Goal: Information Seeking & Learning: Learn about a topic

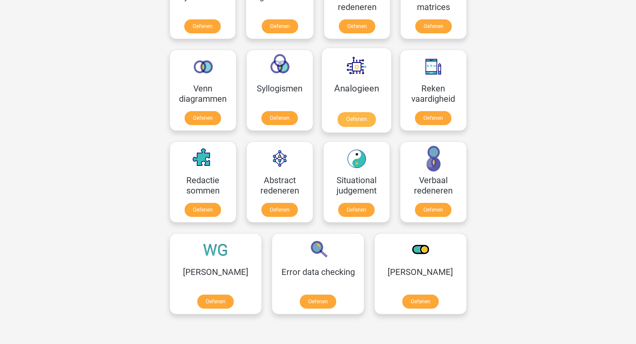
scroll to position [355, 0]
click at [203, 302] on link "Oefenen" at bounding box center [216, 303] width 38 height 15
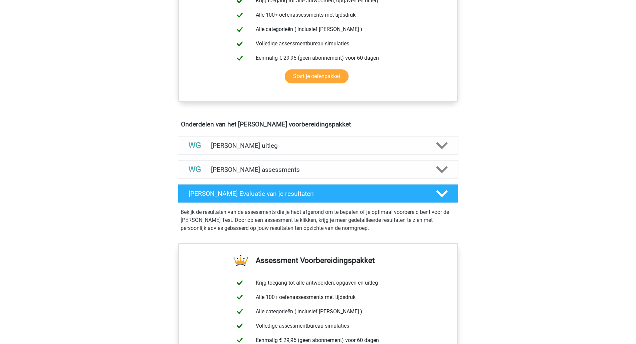
scroll to position [283, 0]
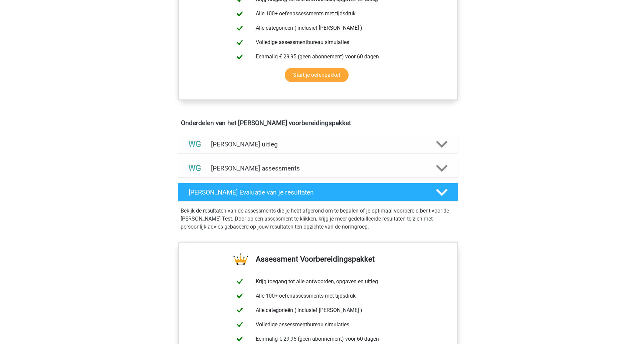
click at [242, 144] on h4 "Watson Glaser uitleg" at bounding box center [318, 145] width 214 height 8
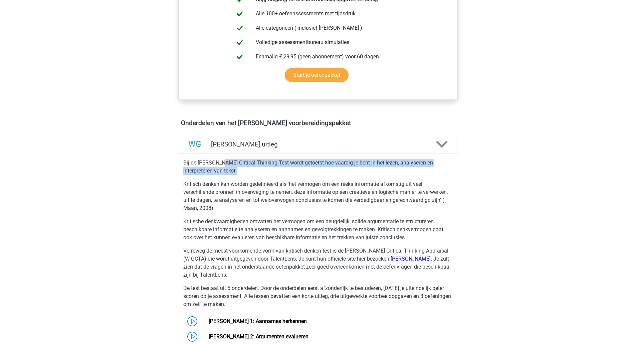
drag, startPoint x: 223, startPoint y: 163, endPoint x: 317, endPoint y: 170, distance: 94.5
click at [317, 170] on p "Bij de Watson Glaser Critical Thinking Test wordt getoetst hoe vaardig je bent …" at bounding box center [318, 167] width 270 height 16
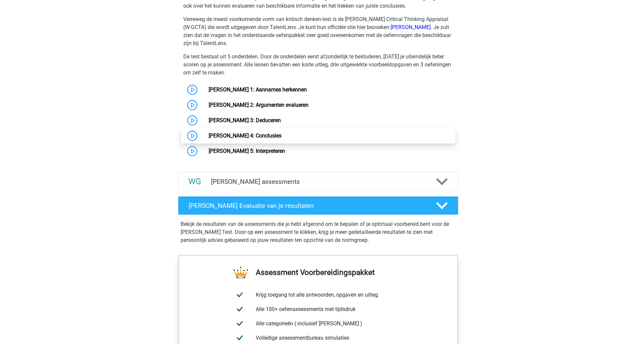
scroll to position [515, 0]
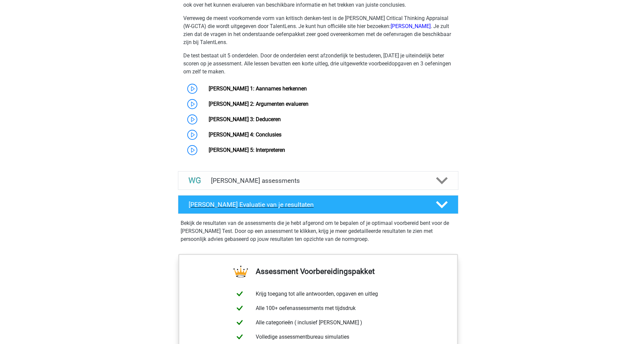
click at [323, 206] on h4 "Watson Glaser Evaluatie van je resultaten" at bounding box center [307, 205] width 237 height 8
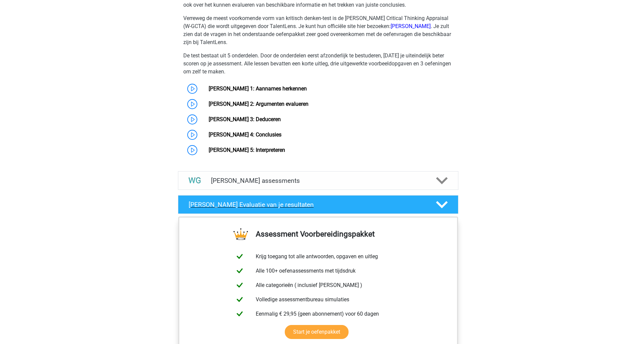
click at [323, 206] on h4 "Watson Glaser Evaluatie van je resultaten" at bounding box center [307, 205] width 237 height 8
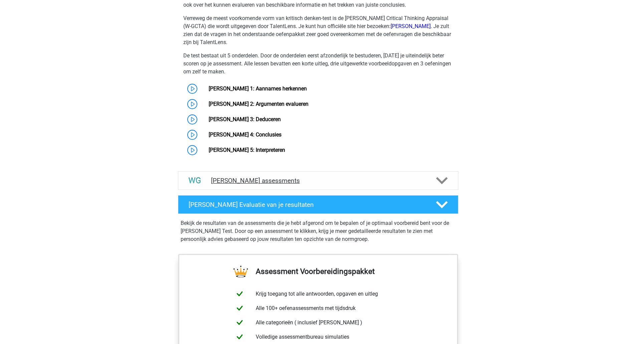
click at [304, 185] on div "Watson Glaser assessments" at bounding box center [318, 180] width 281 height 19
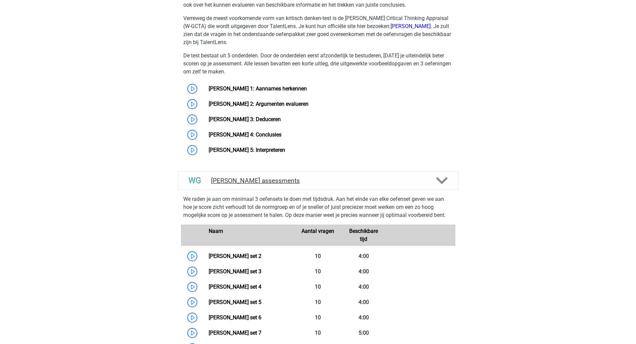
click at [304, 183] on h4 "Watson Glaser assessments" at bounding box center [318, 181] width 214 height 8
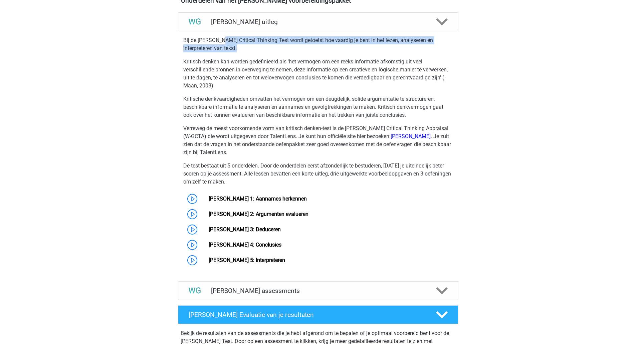
scroll to position [406, 0]
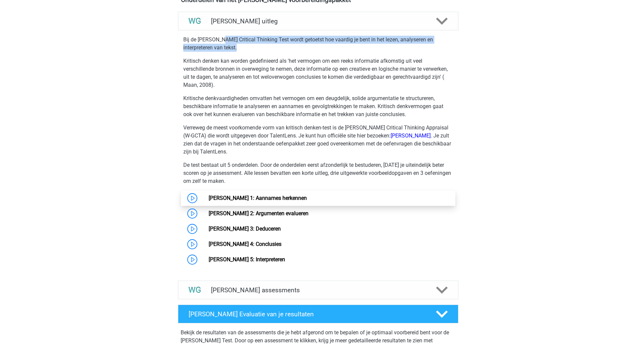
click at [278, 198] on link "[PERSON_NAME] 1: Aannames herkennen" at bounding box center [258, 198] width 98 height 6
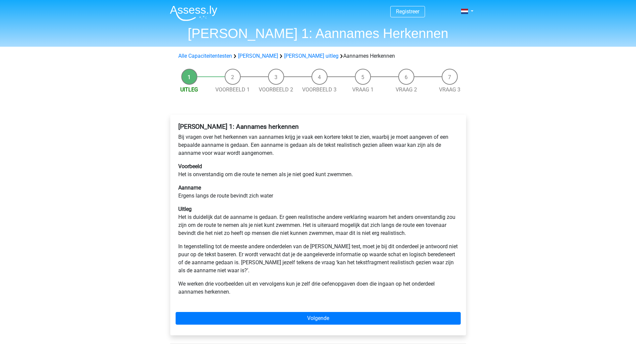
scroll to position [37, 0]
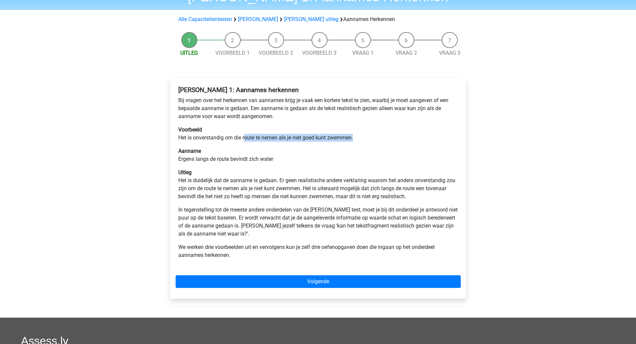
drag, startPoint x: 244, startPoint y: 138, endPoint x: 377, endPoint y: 140, distance: 132.6
click at [377, 140] on p "Voorbeeld Het is onverstandig om die route te nemen als je niet goed kunt zwemm…" at bounding box center [318, 134] width 280 height 16
drag, startPoint x: 377, startPoint y: 140, endPoint x: 177, endPoint y: 137, distance: 200.1
click at [177, 137] on div "Watson Glaser 1: Aannames herkennen Bij vragen over het herkennen van aannames …" at bounding box center [318, 176] width 285 height 184
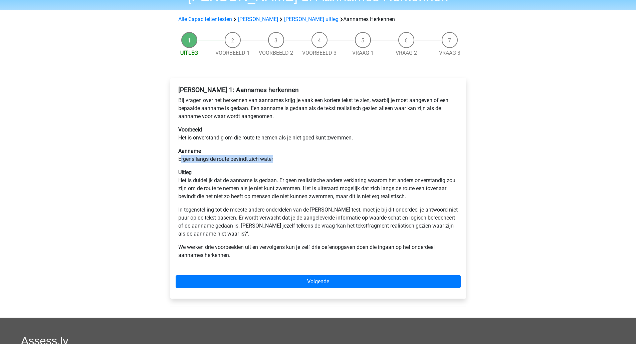
drag, startPoint x: 181, startPoint y: 159, endPoint x: 289, endPoint y: 160, distance: 107.6
click at [289, 160] on p "Aanname Ergens langs de route bevindt zich water" at bounding box center [318, 155] width 280 height 16
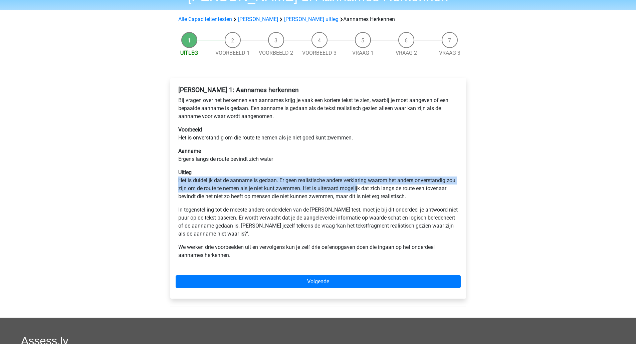
drag, startPoint x: 178, startPoint y: 179, endPoint x: 359, endPoint y: 186, distance: 181.5
click at [359, 186] on p "Uitleg Het is duidelijk dat de aanname is gedaan. Er geen realistische andere v…" at bounding box center [318, 185] width 280 height 32
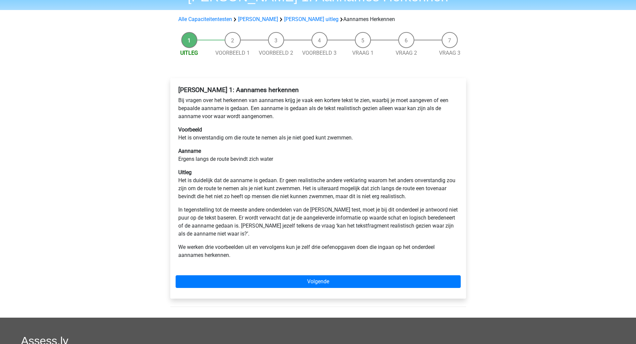
click at [379, 188] on p "Uitleg Het is duidelijk dat de aanname is gedaan. Er geen realistische andere v…" at bounding box center [318, 185] width 280 height 32
drag, startPoint x: 228, startPoint y: 197, endPoint x: 426, endPoint y: 201, distance: 197.8
click at [426, 201] on p "Uitleg Het is duidelijk dat de aanname is gedaan. Er geen realistische andere v…" at bounding box center [318, 185] width 280 height 32
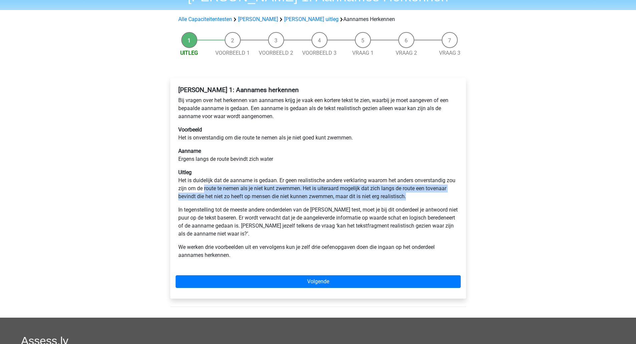
drag, startPoint x: 430, startPoint y: 195, endPoint x: 203, endPoint y: 186, distance: 227.0
click at [203, 186] on p "Uitleg Het is duidelijk dat de aanname is gedaan. Er geen realistische andere v…" at bounding box center [318, 185] width 280 height 32
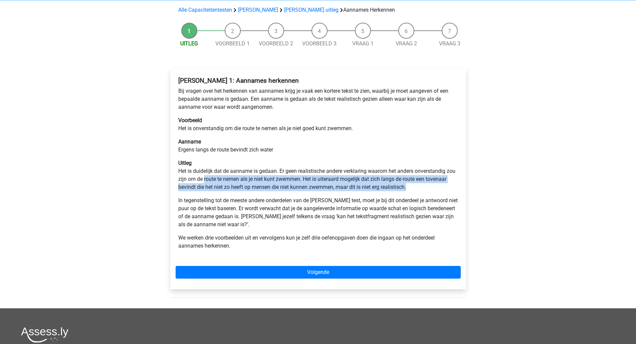
scroll to position [50, 0]
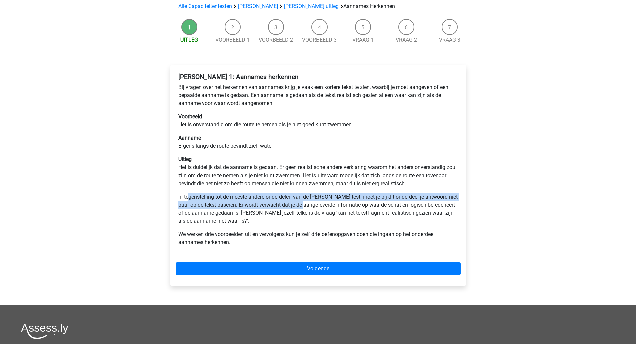
drag, startPoint x: 189, startPoint y: 197, endPoint x: 306, endPoint y: 203, distance: 116.7
click at [306, 203] on p "In tegenstelling tot de meeste andere onderdelen van de Watson Glaser test, moe…" at bounding box center [318, 209] width 280 height 32
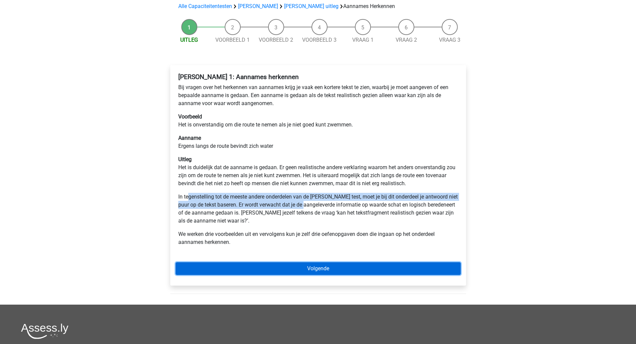
click at [276, 267] on link "Volgende" at bounding box center [318, 269] width 285 height 13
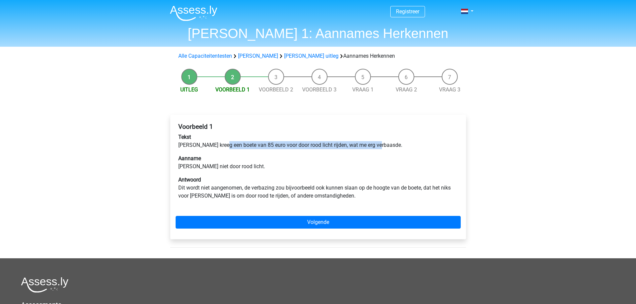
drag, startPoint x: 221, startPoint y: 143, endPoint x: 379, endPoint y: 144, distance: 157.3
click at [379, 144] on p "Tekst Peter kreeg een boete van 85 euro voor door rood licht rijden, wat me erg…" at bounding box center [318, 141] width 280 height 16
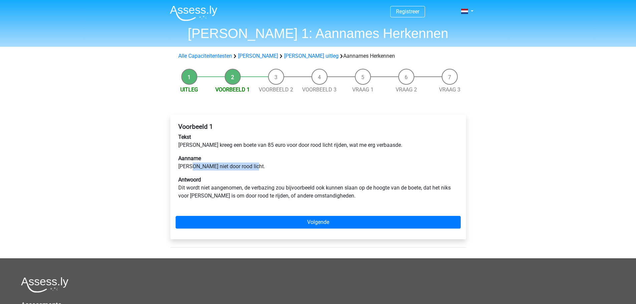
drag, startPoint x: 191, startPoint y: 166, endPoint x: 251, endPoint y: 166, distance: 59.5
click at [251, 166] on p "Aanname Peter reed niet door rood licht." at bounding box center [318, 163] width 280 height 16
drag, startPoint x: 239, startPoint y: 145, endPoint x: 378, endPoint y: 142, distance: 139.0
click at [378, 142] on p "Tekst Peter kreeg een boete van 85 euro voor door rood licht rijden, wat me erg…" at bounding box center [318, 141] width 280 height 16
click at [226, 146] on p "Tekst Peter kreeg een boete van 85 euro voor door rood licht rijden, wat me erg…" at bounding box center [318, 141] width 280 height 16
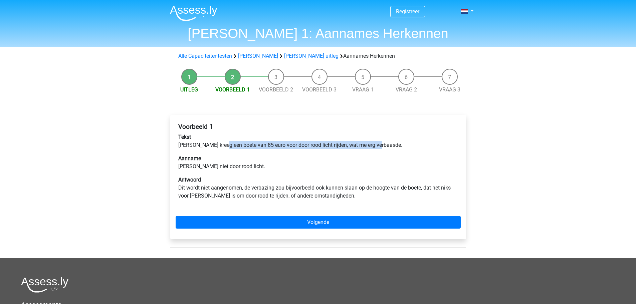
drag, startPoint x: 222, startPoint y: 146, endPoint x: 377, endPoint y: 144, distance: 154.3
click at [377, 144] on p "Tekst Peter kreeg een boete van 85 euro voor door rood licht rijden, wat me erg…" at bounding box center [318, 141] width 280 height 16
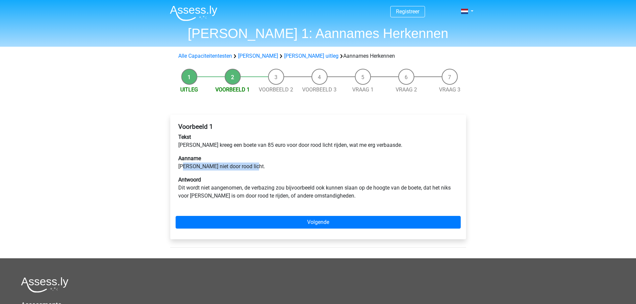
drag, startPoint x: 185, startPoint y: 169, endPoint x: 266, endPoint y: 169, distance: 81.2
click at [266, 169] on p "Aanname Peter reed niet door rood licht." at bounding box center [318, 163] width 280 height 16
drag, startPoint x: 206, startPoint y: 186, endPoint x: 333, endPoint y: 184, distance: 126.9
click at [333, 184] on p "Antwoord Dit wordt niet aangenomen, de verbazing zou bijvoorbeeld ook kunnen sl…" at bounding box center [318, 188] width 280 height 24
click at [307, 195] on p "Antwoord Dit wordt niet aangenomen, de verbazing zou bijvoorbeeld ook kunnen sl…" at bounding box center [318, 188] width 280 height 24
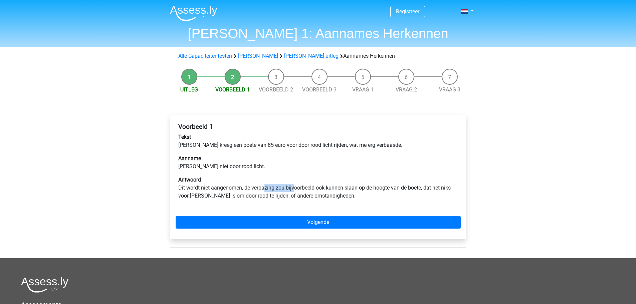
drag, startPoint x: 265, startPoint y: 186, endPoint x: 293, endPoint y: 186, distance: 28.1
click at [293, 186] on p "Antwoord Dit wordt niet aangenomen, de verbazing zou bijvoorbeeld ook kunnen sl…" at bounding box center [318, 188] width 280 height 24
drag, startPoint x: 210, startPoint y: 168, endPoint x: 258, endPoint y: 168, distance: 47.8
click at [258, 168] on p "Aanname Peter reed niet door rood licht." at bounding box center [318, 163] width 280 height 16
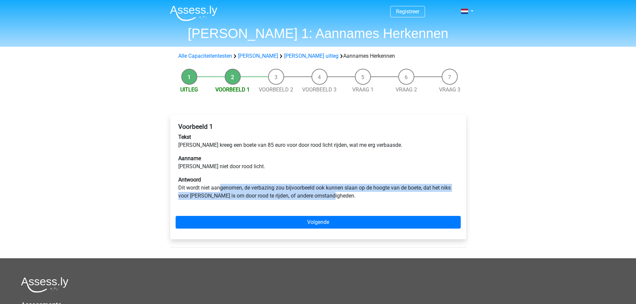
drag, startPoint x: 218, startPoint y: 189, endPoint x: 386, endPoint y: 196, distance: 167.8
click at [386, 196] on p "Antwoord Dit wordt niet aangenomen, de verbazing zou bijvoorbeeld ook kunnen sl…" at bounding box center [318, 188] width 280 height 24
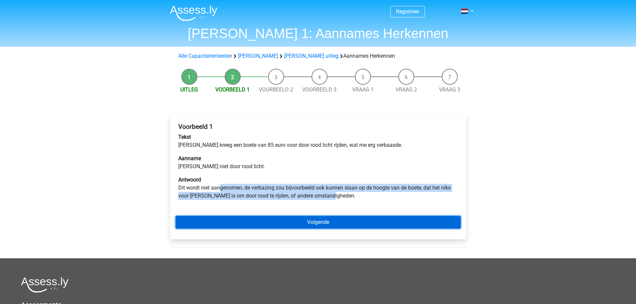
click at [336, 220] on link "Volgende" at bounding box center [318, 222] width 285 height 13
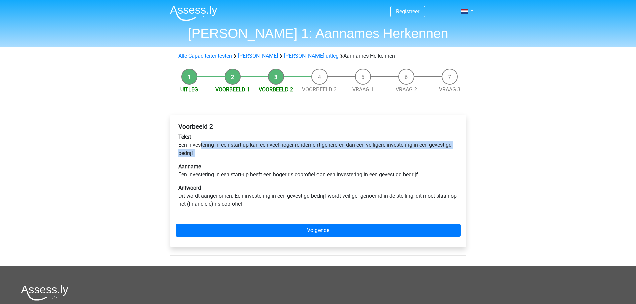
drag, startPoint x: 201, startPoint y: 145, endPoint x: 300, endPoint y: 151, distance: 99.4
click at [300, 151] on p "Tekst Een investering in een start-up kan een veel hoger rendement genereren da…" at bounding box center [318, 145] width 280 height 24
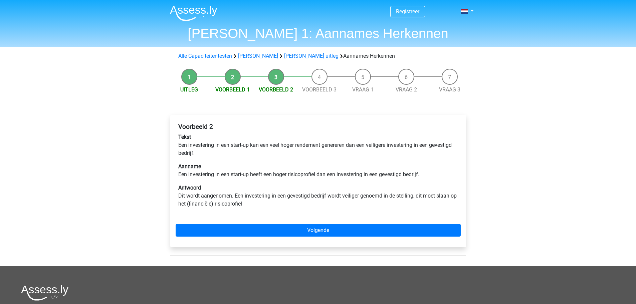
click at [208, 160] on div "Voorbeeld 2 Tekst Een investering in een start-up kan een veel hoger rendement …" at bounding box center [318, 168] width 285 height 96
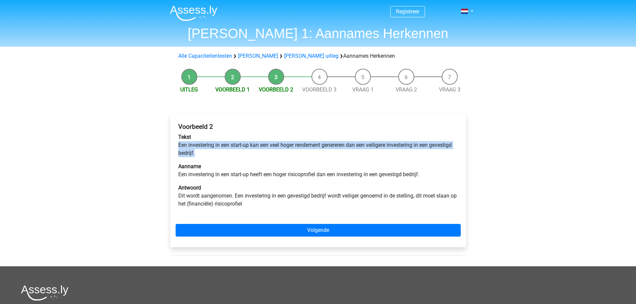
drag, startPoint x: 199, startPoint y: 152, endPoint x: 172, endPoint y: 146, distance: 27.6
click at [172, 146] on div "Voorbeeld 2 Tekst Een investering in een start-up kan een veel hoger rendement …" at bounding box center [318, 181] width 296 height 133
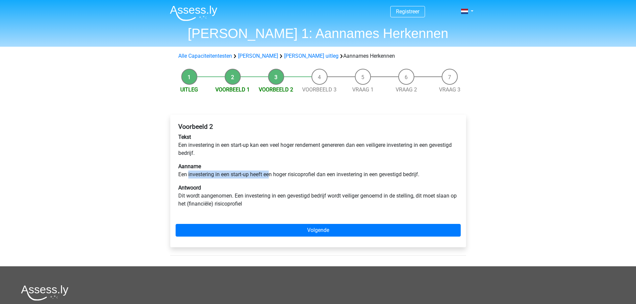
drag, startPoint x: 188, startPoint y: 175, endPoint x: 271, endPoint y: 174, distance: 82.8
click at [271, 174] on p "Aanname Een investering in een start-up heeft een hoger risicoprofiel dan een i…" at bounding box center [318, 171] width 280 height 16
click at [275, 174] on p "Aanname Een investering in een start-up heeft een hoger risicoprofiel dan een i…" at bounding box center [318, 171] width 280 height 16
drag, startPoint x: 241, startPoint y: 175, endPoint x: 364, endPoint y: 173, distance: 123.6
click at [364, 173] on p "Aanname Een investering in een start-up heeft een hoger risicoprofiel dan een i…" at bounding box center [318, 171] width 280 height 16
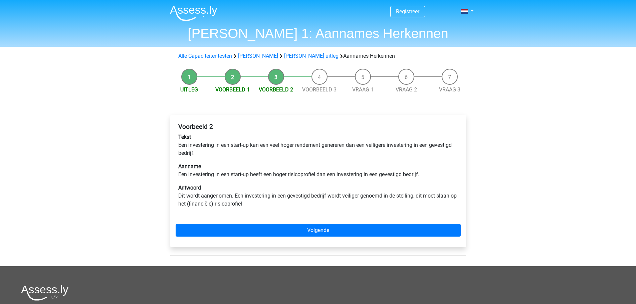
click at [374, 173] on p "Aanname Een investering in een start-up heeft een hoger risicoprofiel dan een i…" at bounding box center [318, 171] width 280 height 16
drag, startPoint x: 338, startPoint y: 177, endPoint x: 425, endPoint y: 174, distance: 86.2
click at [425, 174] on p "Aanname Een investering in een start-up heeft een hoger risicoprofiel dan een i…" at bounding box center [318, 171] width 280 height 16
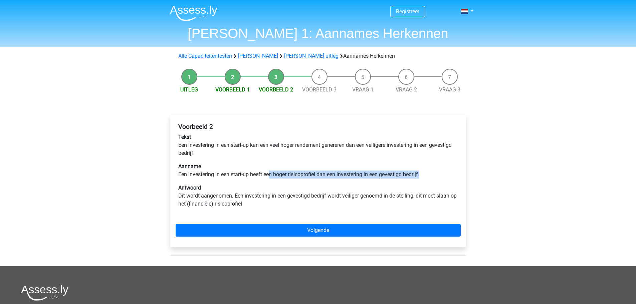
drag, startPoint x: 270, startPoint y: 176, endPoint x: 425, endPoint y: 177, distance: 155.0
click at [425, 177] on p "Aanname Een investering in een start-up heeft een hoger risicoprofiel dan een i…" at bounding box center [318, 171] width 280 height 16
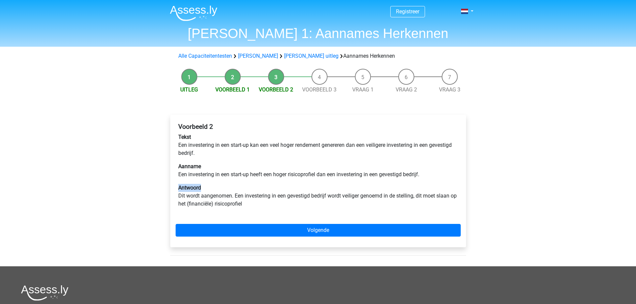
drag, startPoint x: 425, startPoint y: 177, endPoint x: 202, endPoint y: 182, distance: 222.8
click at [202, 182] on div "Voorbeeld 2 Tekst Een investering in een start-up kan een veel hoger rendement …" at bounding box center [318, 168] width 285 height 96
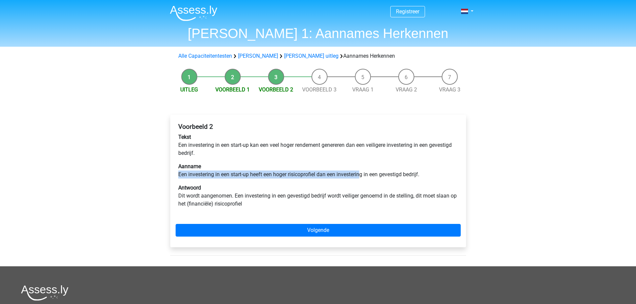
drag, startPoint x: 178, startPoint y: 174, endPoint x: 362, endPoint y: 176, distance: 184.0
click at [362, 176] on div "Voorbeeld 2 Tekst Een investering in een start-up kan een veel hoger rendement …" at bounding box center [318, 168] width 285 height 96
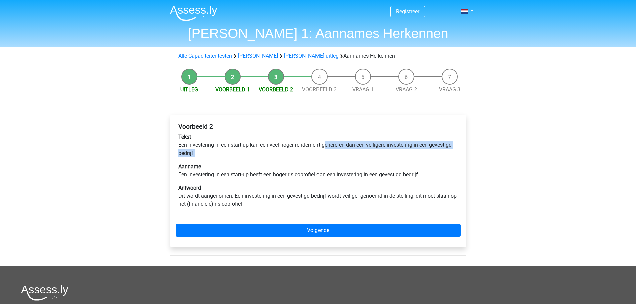
drag, startPoint x: 327, startPoint y: 146, endPoint x: 445, endPoint y: 152, distance: 117.7
click at [445, 152] on p "Tekst Een investering in een start-up kan een veel hoger rendement genereren da…" at bounding box center [318, 145] width 280 height 24
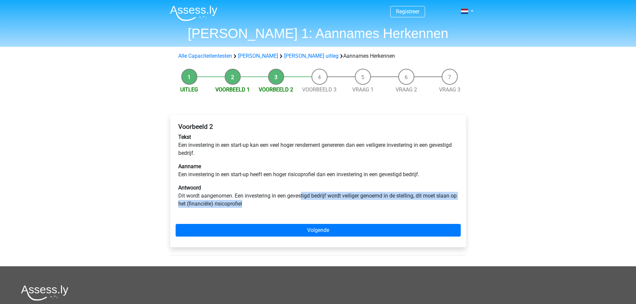
drag, startPoint x: 301, startPoint y: 195, endPoint x: 262, endPoint y: 204, distance: 40.1
click at [262, 204] on p "Antwoord Dit wordt aangenomen. Een investering in een gevestigd bedrijf wordt v…" at bounding box center [318, 196] width 280 height 24
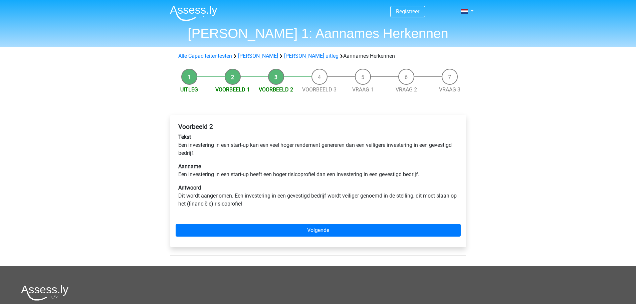
click at [282, 195] on p "Antwoord Dit wordt aangenomen. Een investering in een gevestigd bedrijf wordt v…" at bounding box center [318, 196] width 280 height 24
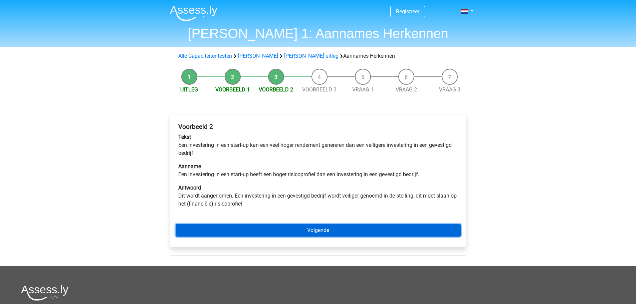
click at [316, 233] on link "Volgende" at bounding box center [318, 230] width 285 height 13
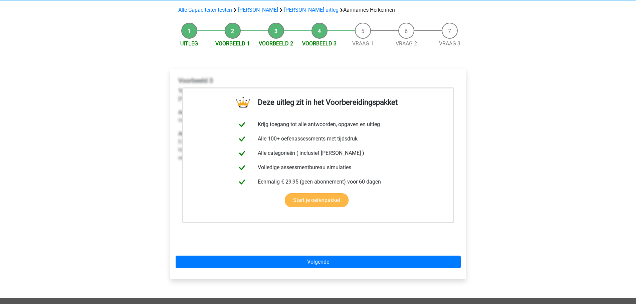
scroll to position [46, 0]
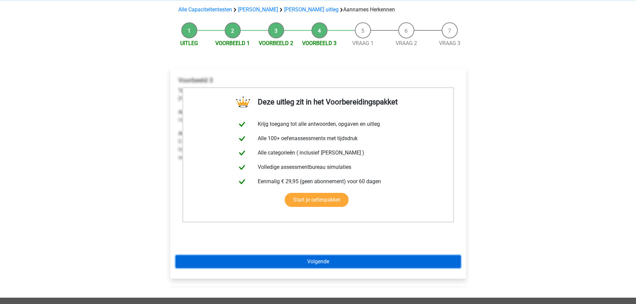
click at [334, 259] on link "Volgende" at bounding box center [318, 262] width 285 height 13
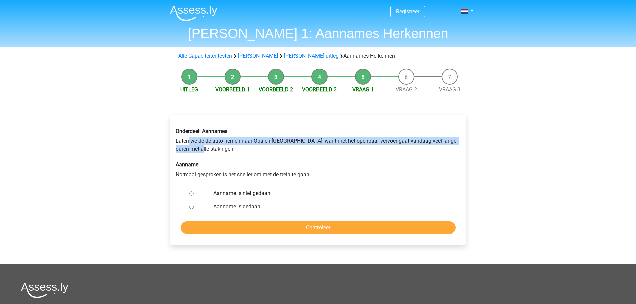
drag, startPoint x: 189, startPoint y: 141, endPoint x: 218, endPoint y: 150, distance: 30.6
click at [218, 150] on div "Onderdeel: Aannames Laten we de de auto nemen naar Opa en [GEOGRAPHIC_DATA], wa…" at bounding box center [318, 153] width 295 height 61
drag, startPoint x: 271, startPoint y: 138, endPoint x: 430, endPoint y: 147, distance: 159.3
click at [430, 147] on div "Onderdeel: Aannames Laten we de de auto nemen naar Opa en Oma, want met het ope…" at bounding box center [318, 153] width 295 height 61
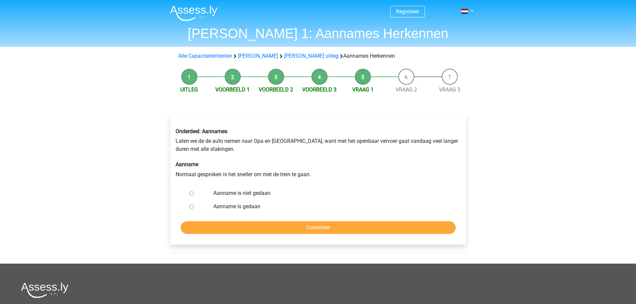
click at [194, 174] on div "Onderdeel: Aannames Laten we de de auto nemen naar Opa en Oma, want met het ope…" at bounding box center [318, 153] width 295 height 61
drag, startPoint x: 194, startPoint y: 174, endPoint x: 318, endPoint y: 172, distance: 123.9
click at [318, 172] on div "Onderdeel: Aannames Laten we de de auto nemen naar Opa en Oma, want met het ope…" at bounding box center [318, 153] width 295 height 61
drag, startPoint x: 239, startPoint y: 139, endPoint x: 398, endPoint y: 140, distance: 159.0
click at [398, 140] on div "Onderdeel: Aannames Laten we de de auto nemen naar Opa en Oma, want met het ope…" at bounding box center [318, 153] width 295 height 61
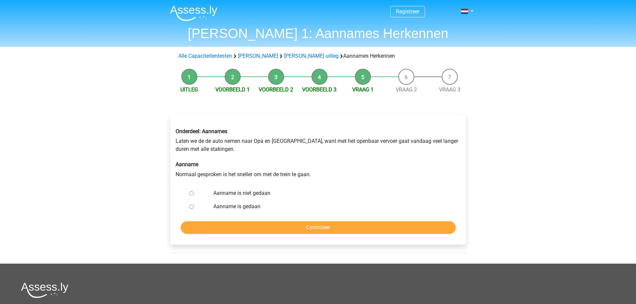
click at [407, 140] on div "Onderdeel: Aannames Laten we de de auto nemen naar Opa en Oma, want met het ope…" at bounding box center [318, 153] width 295 height 61
drag, startPoint x: 395, startPoint y: 141, endPoint x: 460, endPoint y: 147, distance: 65.1
click at [460, 147] on div "Onderdeel: Aannames Laten we de de auto nemen naar Opa en Oma, want met het ope…" at bounding box center [318, 153] width 295 height 61
click at [190, 194] on input "Aanname is niet gedaan" at bounding box center [191, 193] width 4 height 4
radio input "true"
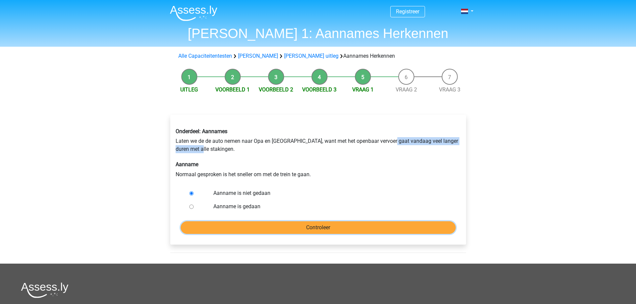
click at [223, 224] on input "Controleer" at bounding box center [318, 227] width 275 height 13
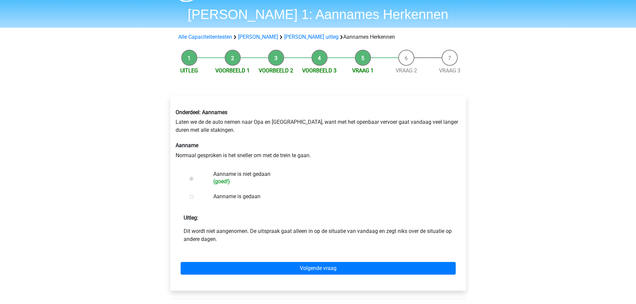
scroll to position [23, 0]
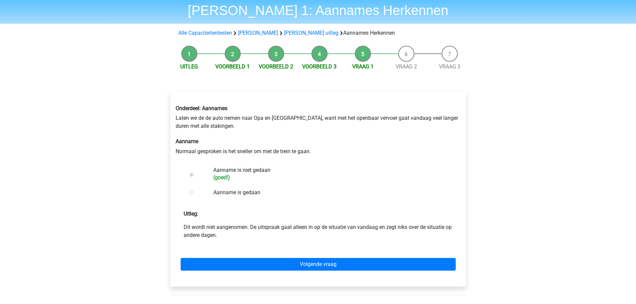
drag, startPoint x: 223, startPoint y: 226, endPoint x: 296, endPoint y: 235, distance: 73.4
click at [296, 235] on p "Dit wordt niet aangenomen. De uitspraak gaat alleen in op de situatie van vanda…" at bounding box center [318, 231] width 269 height 16
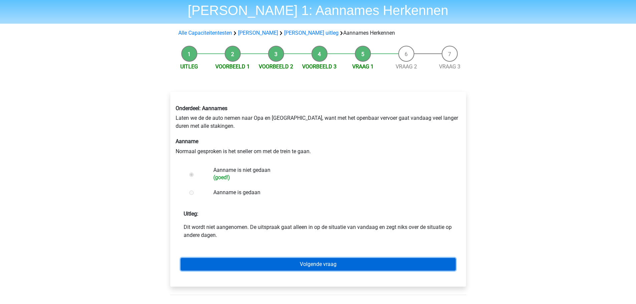
click at [289, 262] on link "Volgende vraag" at bounding box center [318, 264] width 275 height 13
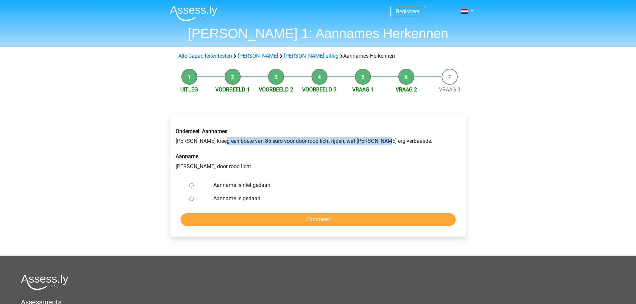
drag, startPoint x: 221, startPoint y: 141, endPoint x: 380, endPoint y: 144, distance: 159.0
click at [380, 144] on div "Onderdeel: Aannames [PERSON_NAME] kreeg een boete van 85 euro voor door rood li…" at bounding box center [318, 149] width 295 height 53
click at [258, 185] on label "Aanname is niet gedaan" at bounding box center [328, 185] width 231 height 8
click at [194, 185] on input "Aanname is niet gedaan" at bounding box center [191, 185] width 4 height 4
radio input "true"
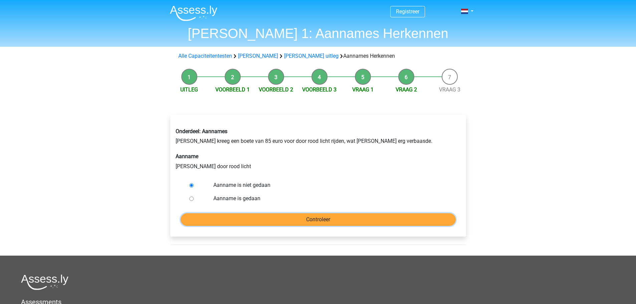
click at [267, 218] on input "Controleer" at bounding box center [318, 219] width 275 height 13
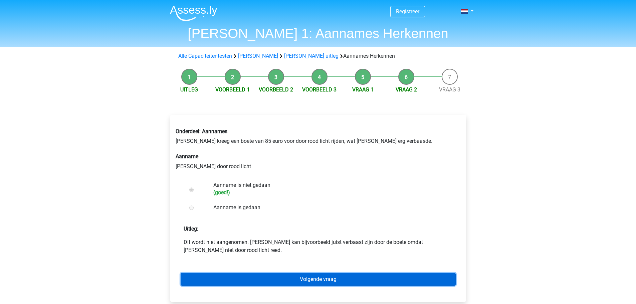
click at [274, 277] on link "Volgende vraag" at bounding box center [318, 279] width 275 height 13
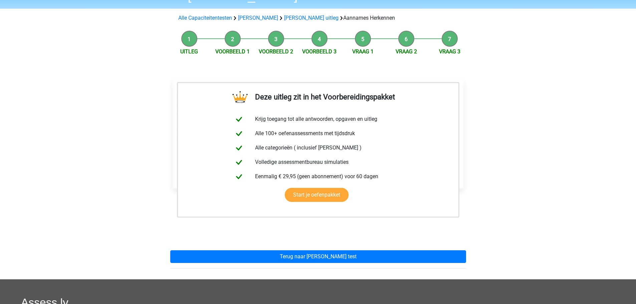
scroll to position [39, 0]
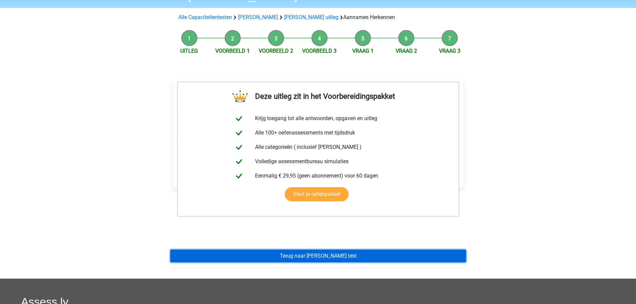
click at [338, 256] on link "Terug naar [PERSON_NAME] test" at bounding box center [318, 256] width 296 height 13
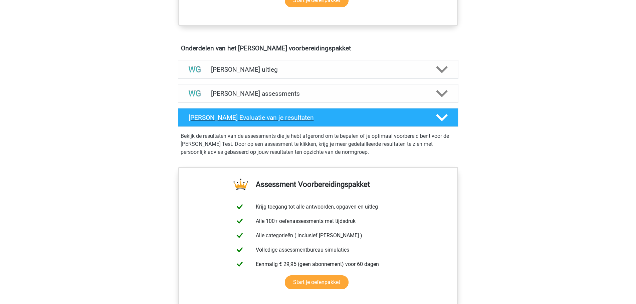
scroll to position [356, 0]
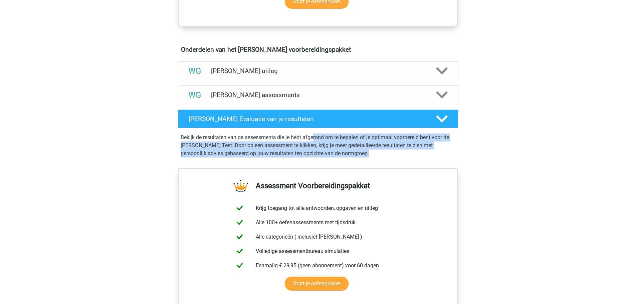
drag, startPoint x: 314, startPoint y: 141, endPoint x: 400, endPoint y: 157, distance: 87.1
click at [400, 157] on p "Bekijk de resultaten van de assessments die je hebt afgerond om te bepalen of j…" at bounding box center [318, 146] width 275 height 24
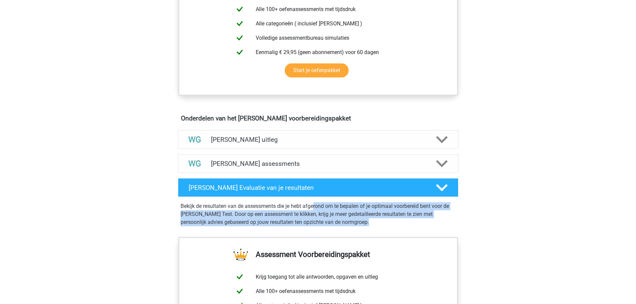
scroll to position [285, 0]
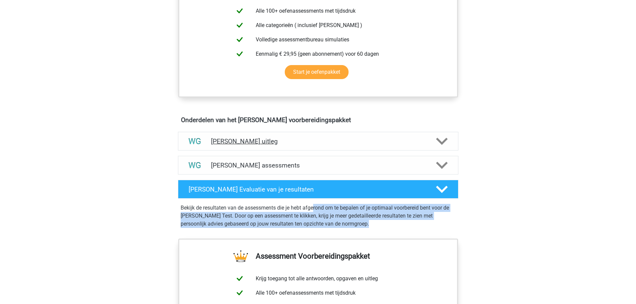
click at [310, 142] on h4 "[PERSON_NAME] uitleg" at bounding box center [318, 142] width 214 height 8
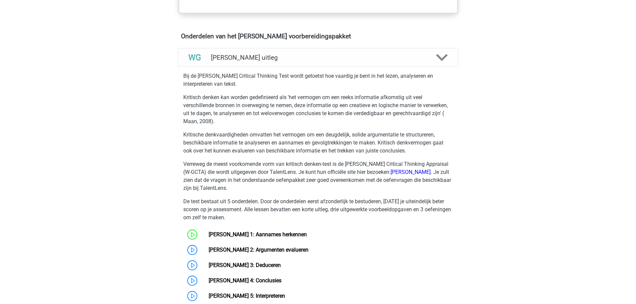
scroll to position [372, 0]
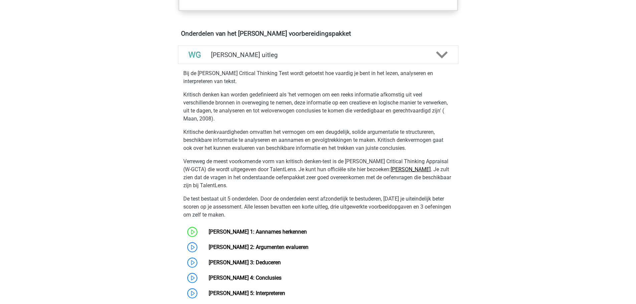
click at [404, 169] on link "Watson Glaser" at bounding box center [411, 169] width 40 height 6
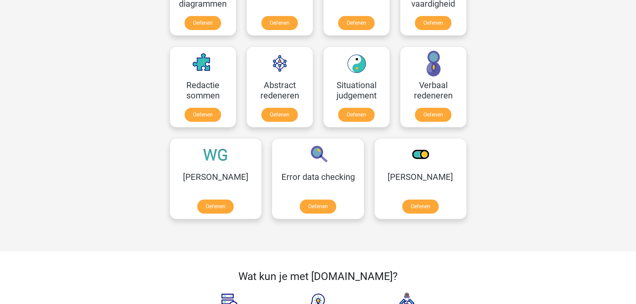
scroll to position [450, 0]
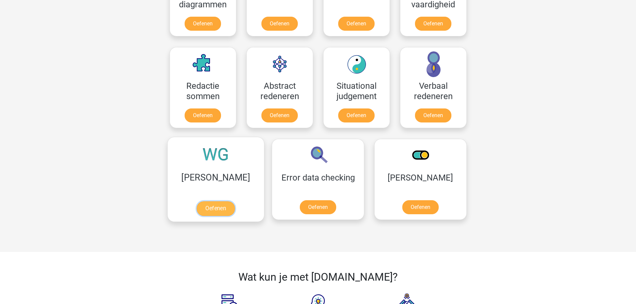
click at [207, 204] on link "Oefenen" at bounding box center [216, 208] width 38 height 15
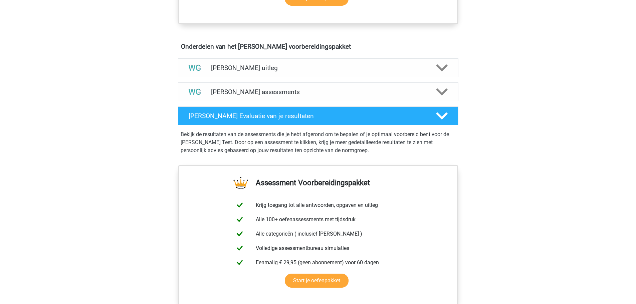
scroll to position [357, 0]
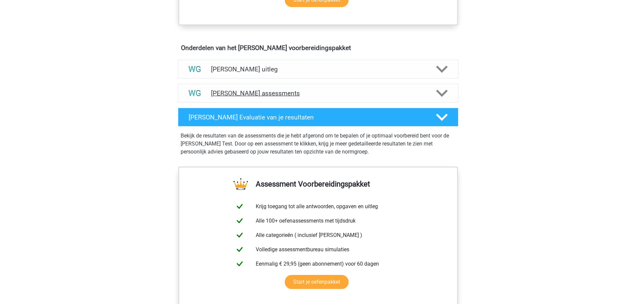
click at [277, 87] on div "Watson Glaser assessments" at bounding box center [318, 93] width 281 height 19
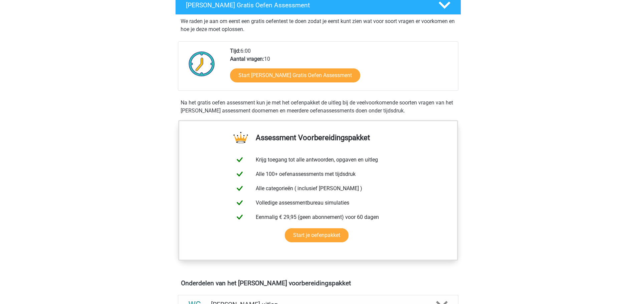
scroll to position [122, 0]
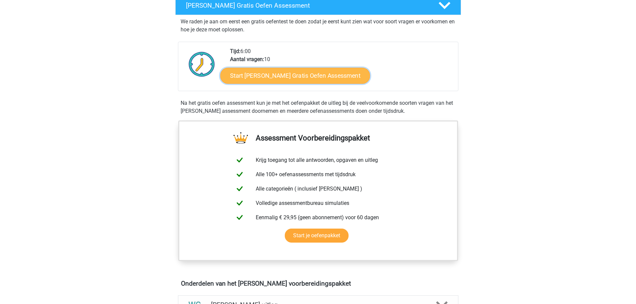
click at [290, 68] on link "Start Watson Glaser Gratis Oefen Assessment" at bounding box center [295, 76] width 150 height 16
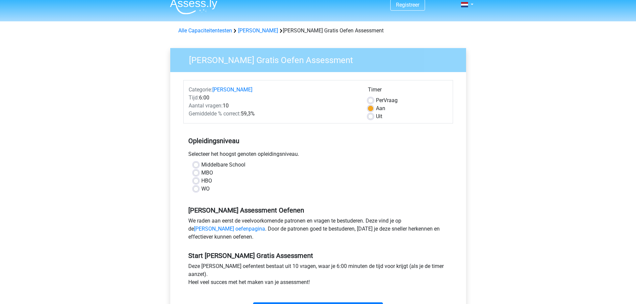
scroll to position [7, 0]
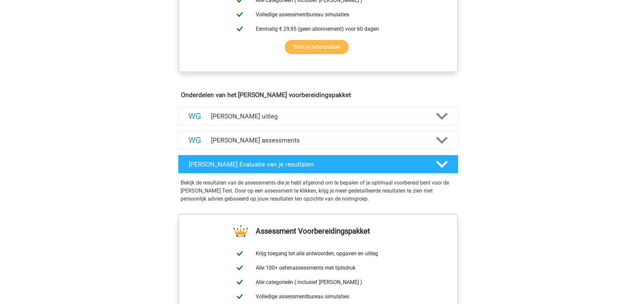
scroll to position [315, 0]
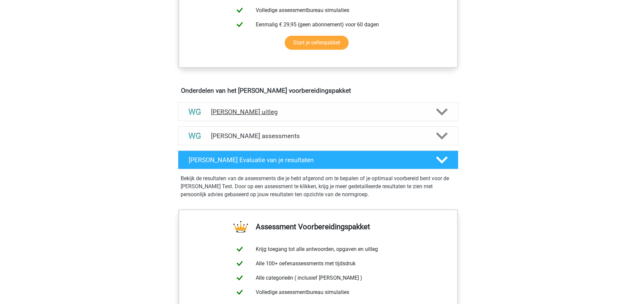
click at [231, 114] on h4 "[PERSON_NAME] uitleg" at bounding box center [318, 112] width 214 height 8
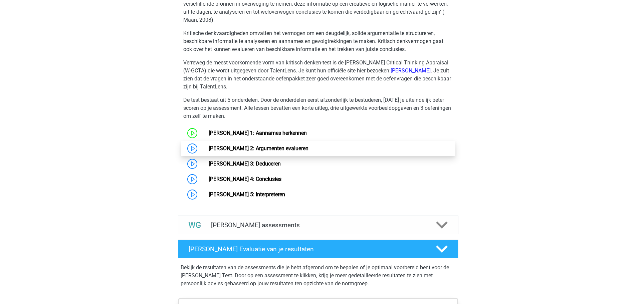
scroll to position [471, 0]
click at [277, 145] on link "[PERSON_NAME] 2: Argumenten evalueren" at bounding box center [259, 148] width 100 height 6
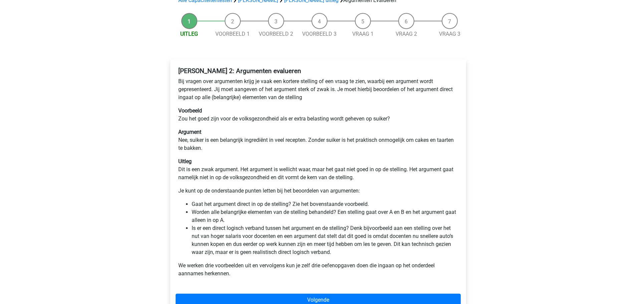
scroll to position [57, 0]
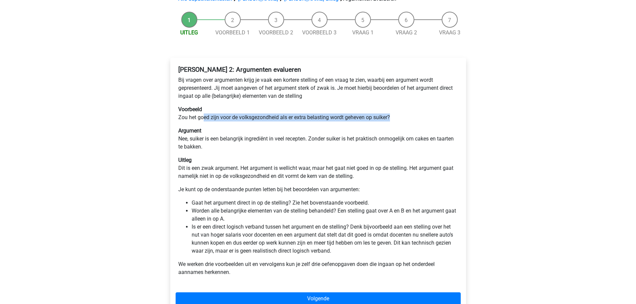
drag, startPoint x: 202, startPoint y: 118, endPoint x: 397, endPoint y: 116, distance: 195.1
click at [397, 116] on p "Voorbeeld [DEMOGRAPHIC_DATA] het goed zijn voor de volksgezondheid als er extra…" at bounding box center [318, 114] width 280 height 16
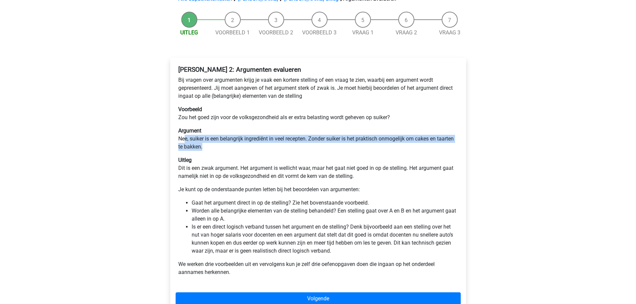
drag, startPoint x: 185, startPoint y: 138, endPoint x: 219, endPoint y: 145, distance: 35.1
click at [219, 145] on p "Argument Nee, suiker is een belangrijk ingrediënt in veel recepten. Zonder suik…" at bounding box center [318, 139] width 280 height 24
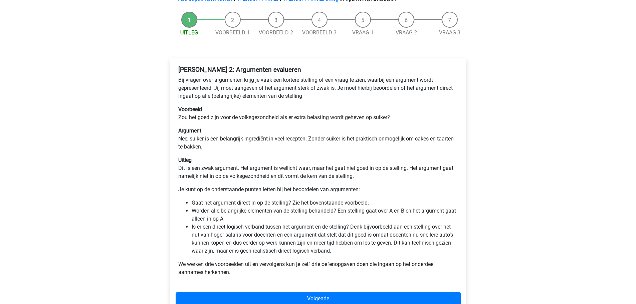
click at [209, 159] on p "Uitleg Dit is een zwak argument. Het argument is wellicht waar, maar het gaat n…" at bounding box center [318, 168] width 280 height 24
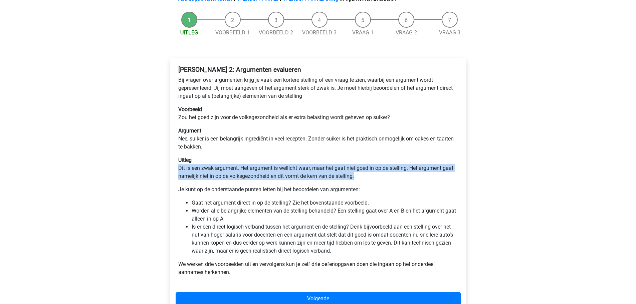
drag, startPoint x: 176, startPoint y: 169, endPoint x: 362, endPoint y: 175, distance: 186.5
click at [362, 175] on div "Watson Glaser 2: Argumenten evalueren Bij vragen over argumenten krijg je vaak …" at bounding box center [318, 173] width 285 height 221
click at [362, 175] on p "Uitleg Dit is een zwak argument. Het argument is wellicht waar, maar het gaat n…" at bounding box center [318, 168] width 280 height 24
drag, startPoint x: 362, startPoint y: 175, endPoint x: 163, endPoint y: 167, distance: 199.5
click at [163, 167] on div "Uitleg Voorbeeld 1 Voorbeeld 2 Voorbeeld 3 Vraag 1 Vraag 2 Vraag 3 Watson Glase…" at bounding box center [318, 171] width 317 height 327
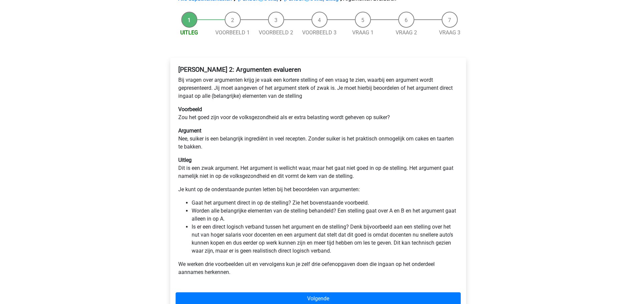
click at [187, 188] on p "Je kunt op de onderstaande punten letten bij het beoordelen van argumenten:" at bounding box center [318, 190] width 280 height 8
drag, startPoint x: 178, startPoint y: 190, endPoint x: 370, endPoint y: 189, distance: 191.7
click at [370, 189] on p "Je kunt op de onderstaande punten letten bij het beoordelen van argumenten:" at bounding box center [318, 190] width 280 height 8
drag, startPoint x: 370, startPoint y: 189, endPoint x: 176, endPoint y: 188, distance: 193.4
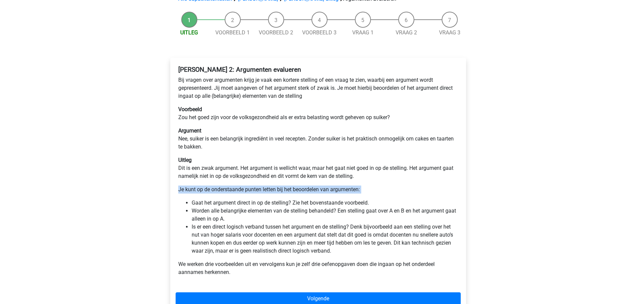
click at [176, 188] on div "Watson Glaser 2: Argumenten evalueren Bij vragen over argumenten krijg je vaak …" at bounding box center [318, 173] width 285 height 221
click at [367, 205] on li "Gaat het argument direct in op de stelling? Zie het bovenstaande voorbeeld." at bounding box center [325, 203] width 267 height 8
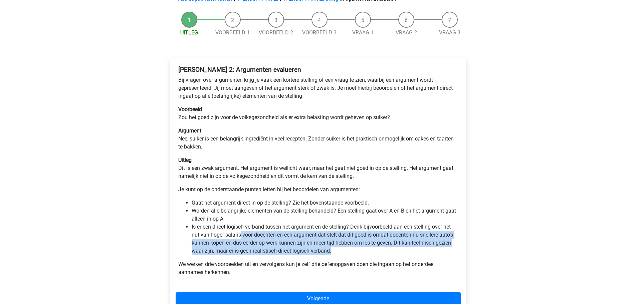
drag, startPoint x: 240, startPoint y: 237, endPoint x: 371, endPoint y: 251, distance: 131.2
click at [371, 251] on li "Is er een direct logisch verband tussen het argument en de stelling? Denk bijvo…" at bounding box center [325, 239] width 267 height 32
click at [357, 252] on li "Is er een direct logisch verband tussen het argument en de stelling? Denk bijvo…" at bounding box center [325, 239] width 267 height 32
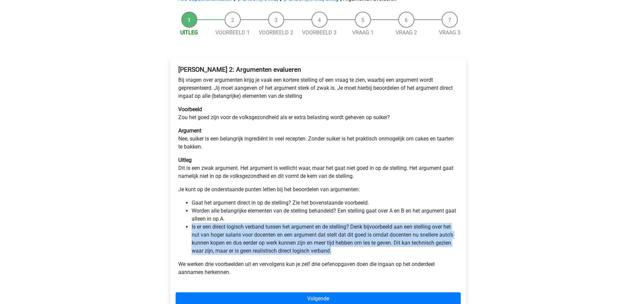
drag, startPoint x: 359, startPoint y: 252, endPoint x: 186, endPoint y: 225, distance: 175.1
click at [192, 225] on li "Is er een direct logisch verband tussen het argument en de stelling? Denk bijvo…" at bounding box center [325, 239] width 267 height 32
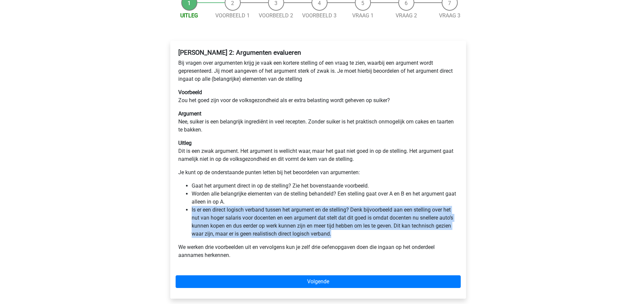
scroll to position [74, 0]
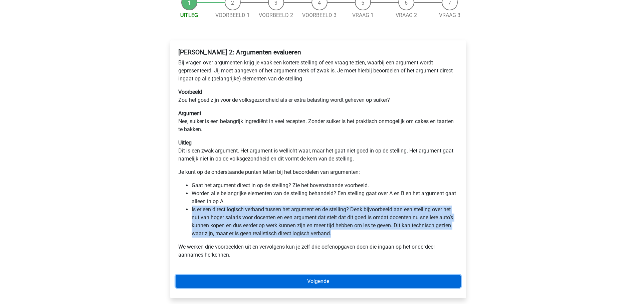
click at [250, 278] on link "Volgende" at bounding box center [318, 281] width 285 height 13
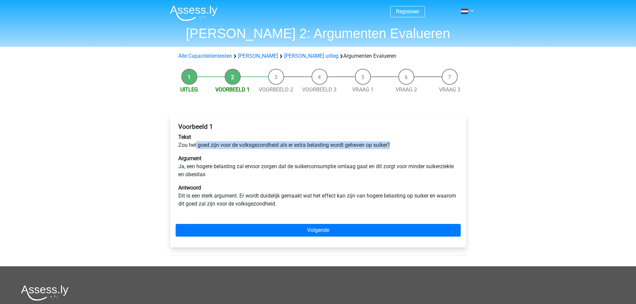
drag, startPoint x: 196, startPoint y: 145, endPoint x: 396, endPoint y: 144, distance: 200.1
click at [396, 144] on p "Tekst [DEMOGRAPHIC_DATA] het goed zijn voor de volksgezondheid als er extra bel…" at bounding box center [318, 141] width 280 height 16
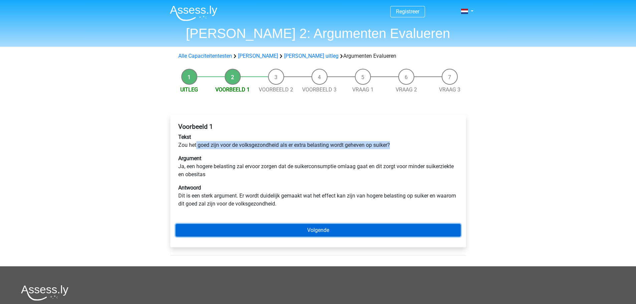
click at [260, 227] on link "Volgende" at bounding box center [318, 230] width 285 height 13
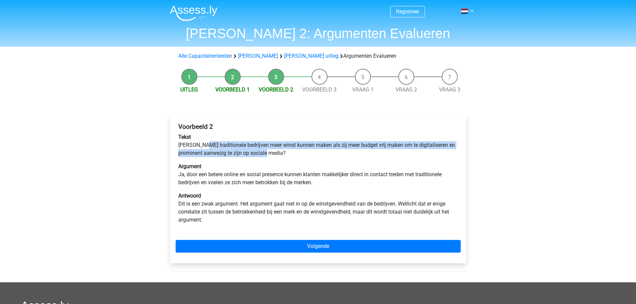
drag, startPoint x: 204, startPoint y: 145, endPoint x: 303, endPoint y: 152, distance: 98.4
click at [303, 152] on p "Tekst Zouden traditionele bedrijven meer winst kunnen maken als zij meer budget…" at bounding box center [318, 145] width 280 height 24
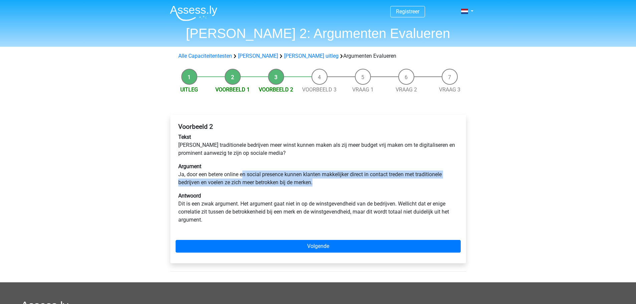
drag, startPoint x: 245, startPoint y: 175, endPoint x: 326, endPoint y: 181, distance: 81.1
click at [326, 181] on p "Argument Ja, door een betere online en social presence kunnen klanten makkelijk…" at bounding box center [318, 175] width 280 height 24
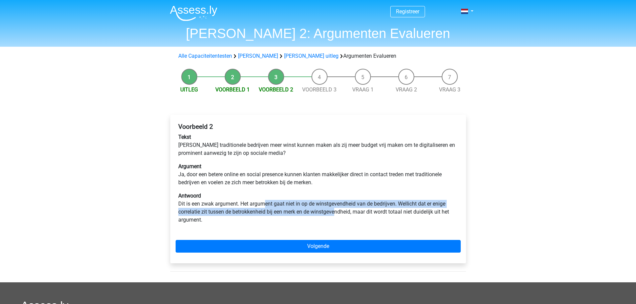
drag, startPoint x: 264, startPoint y: 203, endPoint x: 338, endPoint y: 209, distance: 73.7
click at [338, 209] on p "Antwoord Dit is een zwak argument. Het argument gaat niet in op de winstgevendh…" at bounding box center [318, 208] width 280 height 32
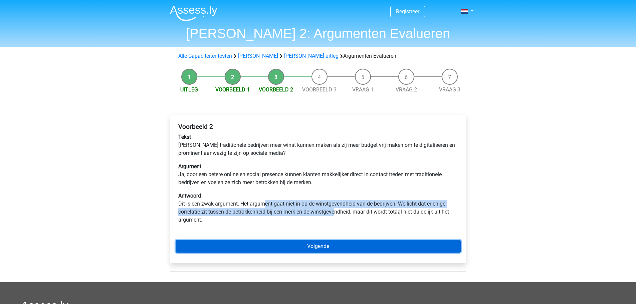
click at [320, 245] on link "Volgende" at bounding box center [318, 246] width 285 height 13
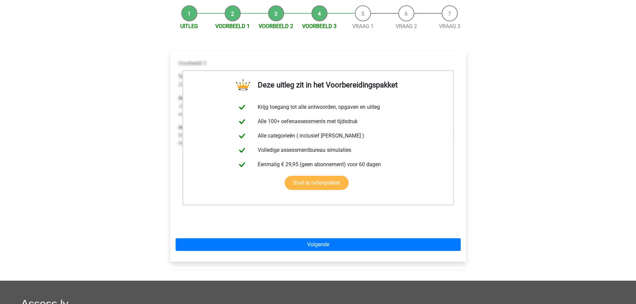
scroll to position [68, 0]
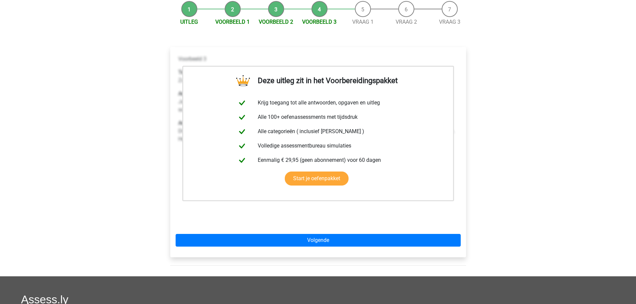
click at [252, 210] on div "Voorbeeld 3 Tekst Zouden basisscholen jonge kinderen de mogelijkheid moeten bie…" at bounding box center [318, 139] width 285 height 174
click at [256, 209] on div "Voorbeeld 3 Tekst Zouden basisscholen jonge kinderen de mogelijkheid moeten bie…" at bounding box center [318, 139] width 285 height 174
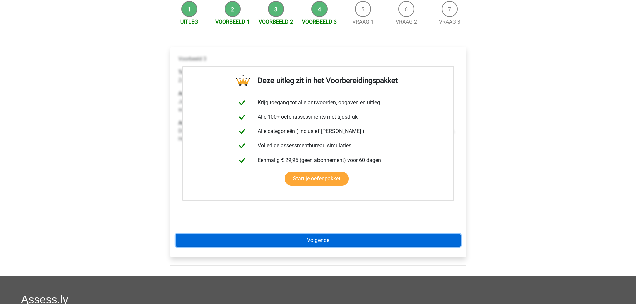
click at [280, 235] on link "Volgende" at bounding box center [318, 240] width 285 height 13
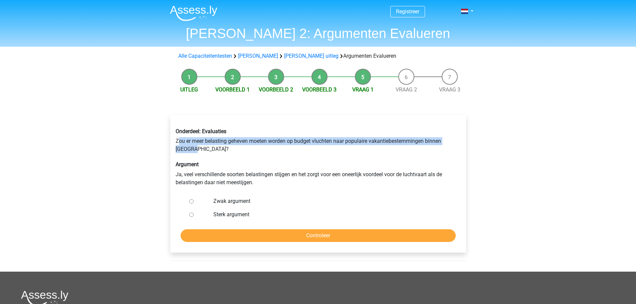
drag, startPoint x: 178, startPoint y: 140, endPoint x: 214, endPoint y: 149, distance: 37.5
click at [214, 149] on div "Onderdeel: Evaluaties Zou er meer belasting geheven moeten worden op budget vlu…" at bounding box center [318, 157] width 295 height 69
drag, startPoint x: 220, startPoint y: 149, endPoint x: 172, endPoint y: 144, distance: 48.0
click at [172, 144] on div "Onderdeel: Evaluaties Zou er meer belasting geheven moeten worden op budget vlu…" at bounding box center [318, 157] width 295 height 69
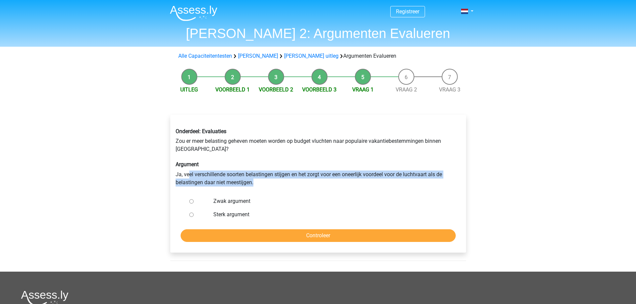
drag, startPoint x: 189, startPoint y: 174, endPoint x: 311, endPoint y: 180, distance: 122.4
click at [311, 180] on div "Onderdeel: Evaluaties Zou er meer belasting geheven moeten worden op budget vlu…" at bounding box center [318, 157] width 295 height 69
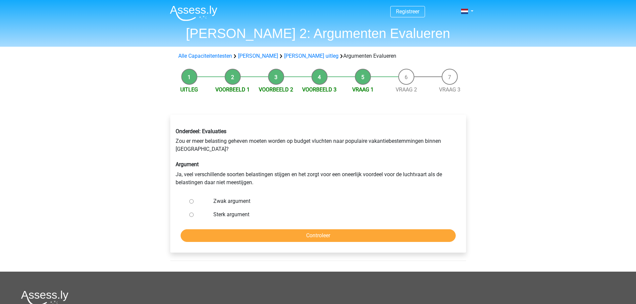
click at [240, 200] on label "Zwak argument" at bounding box center [328, 201] width 231 height 8
click at [194, 200] on input "Zwak argument" at bounding box center [191, 201] width 4 height 4
radio input "true"
click at [256, 230] on input "Controleer" at bounding box center [318, 235] width 275 height 13
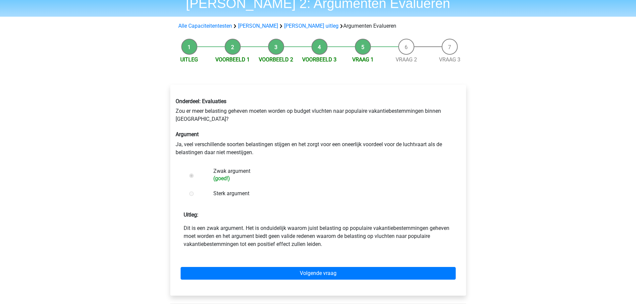
scroll to position [31, 0]
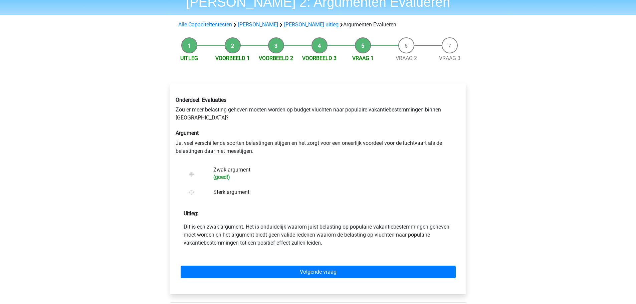
drag, startPoint x: 259, startPoint y: 225, endPoint x: 350, endPoint y: 243, distance: 92.6
click at [350, 243] on p "Dit is een zwak argument. Het is onduidelijk waarom juist belasting op populair…" at bounding box center [318, 235] width 269 height 24
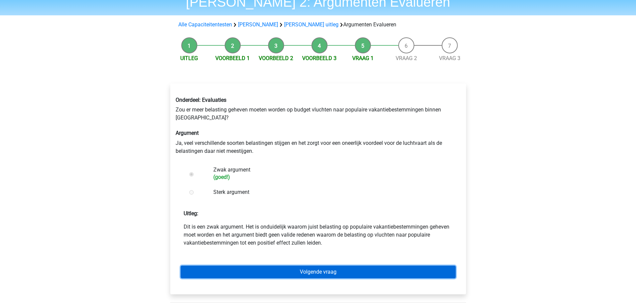
click at [335, 271] on link "Volgende vraag" at bounding box center [318, 272] width 275 height 13
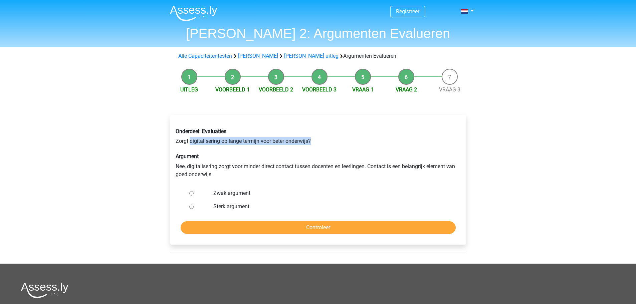
drag, startPoint x: 190, startPoint y: 140, endPoint x: 320, endPoint y: 138, distance: 129.9
click at [320, 138] on div "Onderdeel: Evaluaties Zorgt digitalisering op lange termijn voor beter onderwij…" at bounding box center [318, 153] width 295 height 61
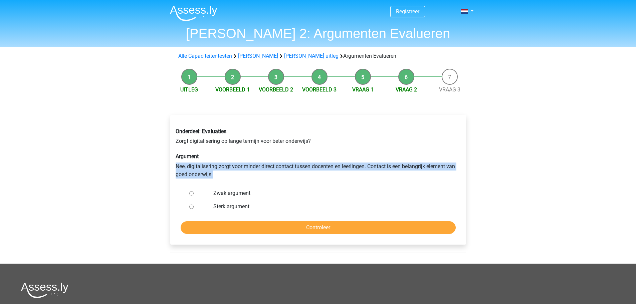
drag, startPoint x: 174, startPoint y: 167, endPoint x: 292, endPoint y: 174, distance: 118.4
click at [292, 174] on div "Onderdeel: Evaluaties Zorgt digitalisering op lange termijn voor beter onderwij…" at bounding box center [318, 153] width 295 height 61
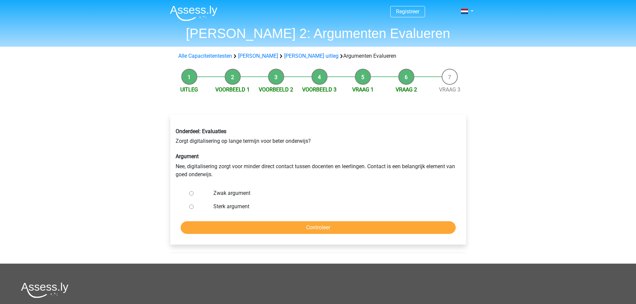
click at [237, 208] on label "Sterk argument" at bounding box center [328, 207] width 231 height 8
click at [194, 208] on input "Sterk argument" at bounding box center [191, 207] width 4 height 4
radio input "true"
click at [242, 189] on label "Zwak argument" at bounding box center [328, 193] width 231 height 8
click at [194, 191] on input "Zwak argument" at bounding box center [191, 193] width 4 height 4
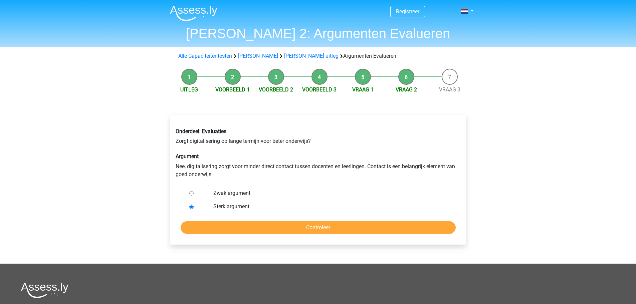
radio input "true"
click at [252, 229] on input "Controleer" at bounding box center [318, 227] width 275 height 13
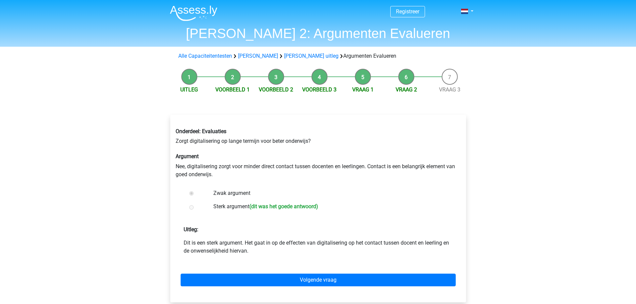
drag, startPoint x: 223, startPoint y: 242, endPoint x: 277, endPoint y: 248, distance: 53.7
click at [277, 248] on p "Dit is een sterk argument. Het gaat in op de effecten van digitalisering op het…" at bounding box center [318, 247] width 269 height 16
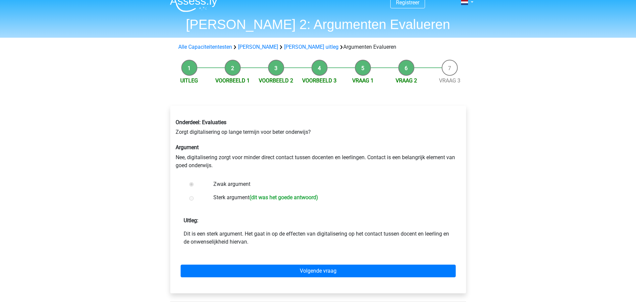
scroll to position [11, 0]
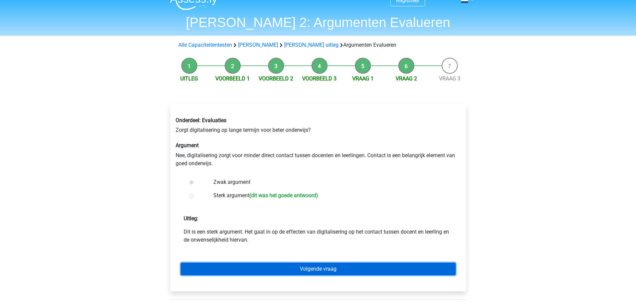
click at [286, 268] on link "Volgende vraag" at bounding box center [318, 269] width 275 height 13
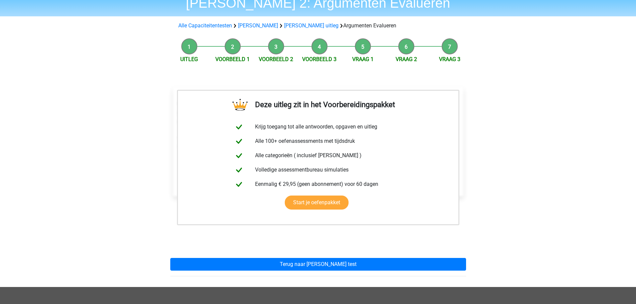
scroll to position [31, 0]
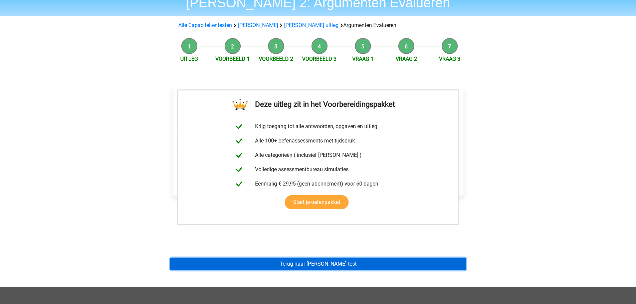
click at [301, 263] on link "Terug naar watson glaser test" at bounding box center [318, 264] width 296 height 13
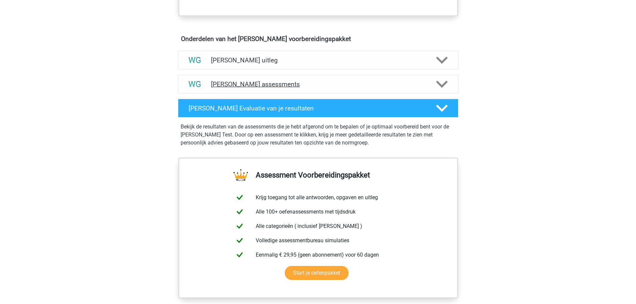
scroll to position [368, 0]
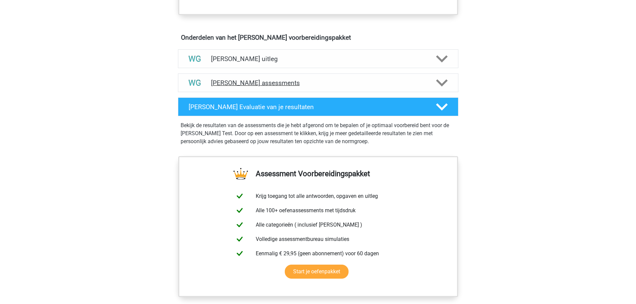
click at [282, 82] on h4 "[PERSON_NAME] assessments" at bounding box center [318, 83] width 214 height 8
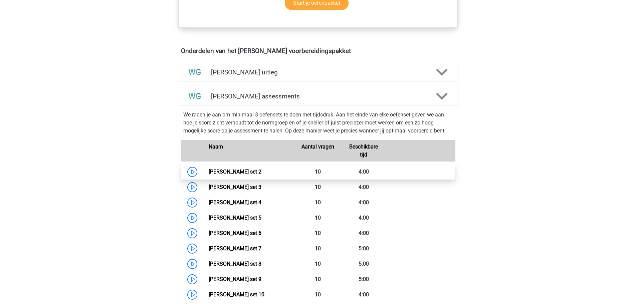
scroll to position [354, 0]
click at [269, 76] on h4 "[PERSON_NAME] uitleg" at bounding box center [318, 73] width 214 height 8
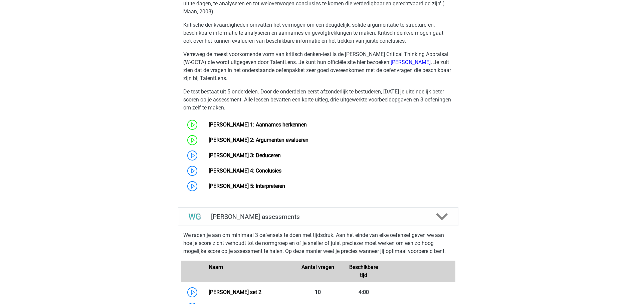
scroll to position [480, 0]
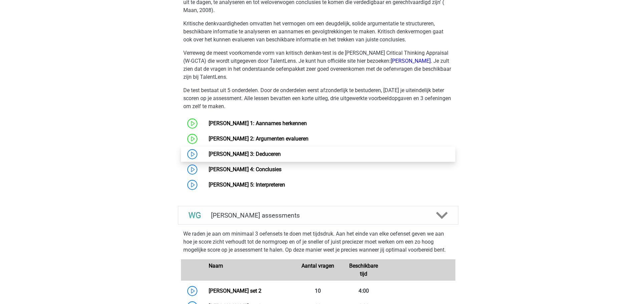
click at [209, 154] on link "[PERSON_NAME] 3: Deduceren" at bounding box center [245, 154] width 72 height 6
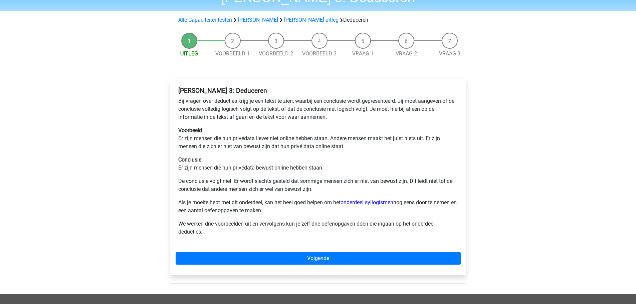
scroll to position [39, 0]
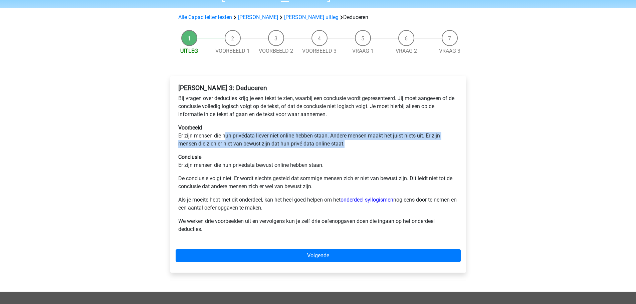
drag, startPoint x: 225, startPoint y: 135, endPoint x: 351, endPoint y: 146, distance: 126.0
click at [351, 146] on p "Voorbeeld Er zijn mensen die hun privédata liever niet online hebben staan. And…" at bounding box center [318, 136] width 280 height 24
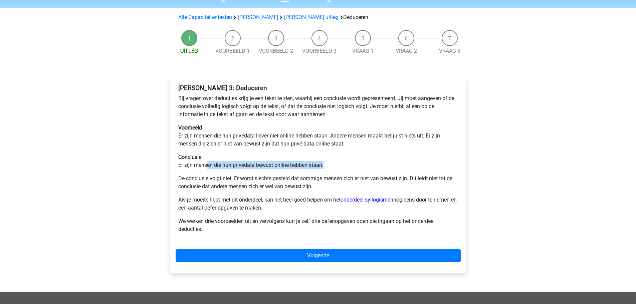
drag, startPoint x: 207, startPoint y: 165, endPoint x: 325, endPoint y: 165, distance: 117.9
click at [325, 165] on p "Conclusie Er zijn mensen die hun privédata bewust online hebben staan." at bounding box center [318, 161] width 280 height 16
drag, startPoint x: 325, startPoint y: 165, endPoint x: 176, endPoint y: 165, distance: 149.6
click at [176, 165] on div "Watson Glaser 3: Deduceren Bij vragen over deducties krijg je een tekst te zien…" at bounding box center [318, 161] width 285 height 160
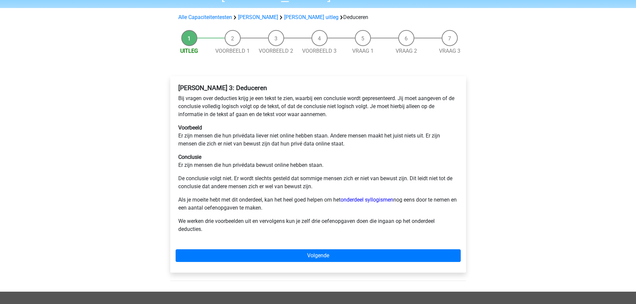
click at [195, 172] on div "Watson Glaser 3: Deduceren Bij vragen over deducties krijg je een tekst te zien…" at bounding box center [318, 161] width 285 height 160
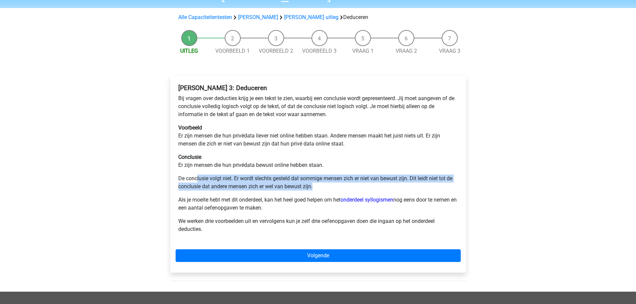
drag, startPoint x: 197, startPoint y: 181, endPoint x: 324, endPoint y: 186, distance: 127.0
click at [324, 186] on p "De conclusie volgt niet. Er wordt slechts gesteld dat sommige mensen zich er ni…" at bounding box center [318, 183] width 280 height 16
drag, startPoint x: 324, startPoint y: 186, endPoint x: 181, endPoint y: 180, distance: 143.1
click at [181, 180] on p "De conclusie volgt niet. Er wordt slechts gesteld dat sommige mensen zich er ni…" at bounding box center [318, 183] width 280 height 16
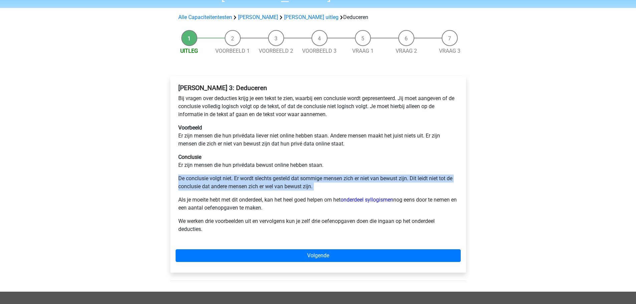
drag, startPoint x: 233, startPoint y: 201, endPoint x: 289, endPoint y: 210, distance: 55.8
click at [289, 210] on p "Als je moeite hebt met dit onderdeel, kan het heel goed helpen om het onderdeel…" at bounding box center [318, 204] width 280 height 16
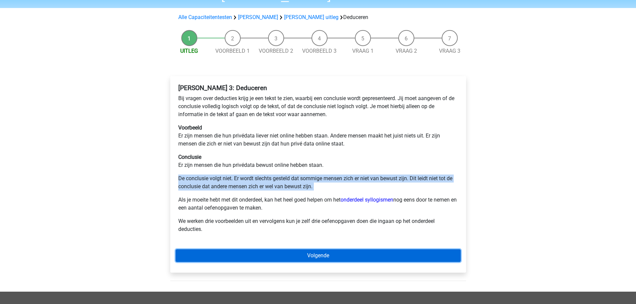
click at [297, 256] on link "Volgende" at bounding box center [318, 255] width 285 height 13
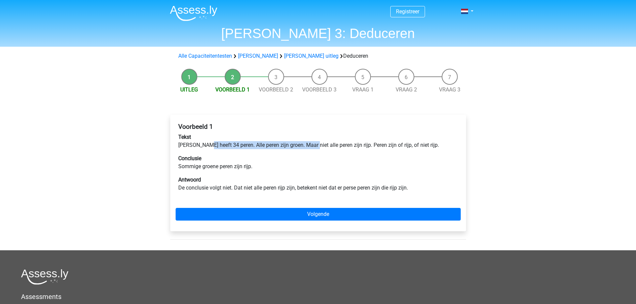
drag, startPoint x: 204, startPoint y: 145, endPoint x: 309, endPoint y: 145, distance: 104.2
click at [309, 145] on p "Tekst Peter heeft 34 peren. Alle peren zijn groen. Maar niet alle peren zijn ri…" at bounding box center [318, 141] width 280 height 16
click at [318, 144] on p "Tekst Peter heeft 34 peren. Alle peren zijn groen. Maar niet alle peren zijn ri…" at bounding box center [318, 141] width 280 height 16
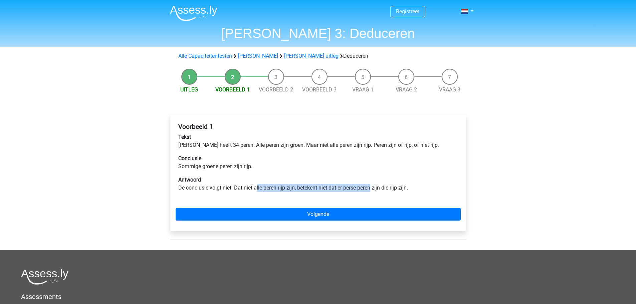
drag, startPoint x: 257, startPoint y: 186, endPoint x: 372, endPoint y: 188, distance: 115.2
click at [372, 188] on p "Antwoord De conclusie volgt niet. Dat niet alle peren rijp zijn, betekent niet …" at bounding box center [318, 184] width 280 height 16
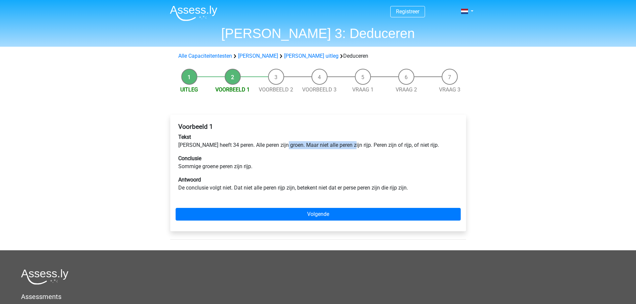
drag, startPoint x: 281, startPoint y: 144, endPoint x: 344, endPoint y: 144, distance: 63.1
click at [344, 144] on p "Tekst Peter heeft 34 peren. Alle peren zijn groen. Maar niet alle peren zijn ri…" at bounding box center [318, 141] width 280 height 16
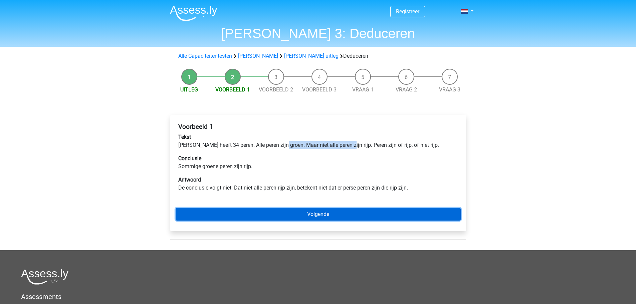
click at [341, 214] on link "Volgende" at bounding box center [318, 214] width 285 height 13
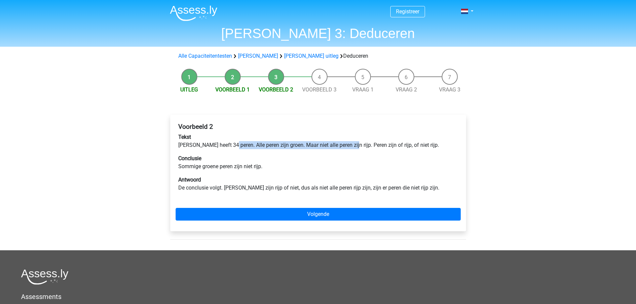
drag, startPoint x: 229, startPoint y: 145, endPoint x: 347, endPoint y: 145, distance: 118.6
click at [347, 145] on p "Tekst Peter heeft 34 peren. Alle peren zijn groen. Maar niet alle peren zijn ri…" at bounding box center [318, 141] width 280 height 16
click at [238, 92] on link "Voorbeeld 1" at bounding box center [232, 90] width 34 height 6
click at [268, 90] on link "Voorbeeld 2" at bounding box center [276, 90] width 34 height 6
click at [237, 90] on link "Voorbeeld 1" at bounding box center [232, 90] width 34 height 6
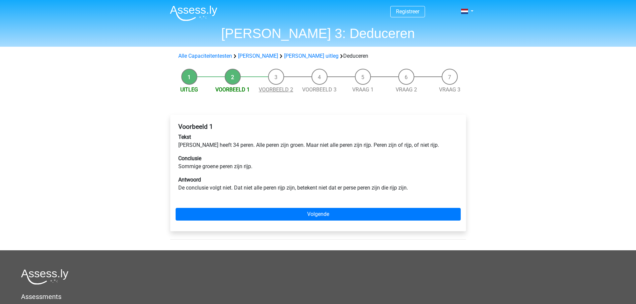
click at [273, 87] on link "Voorbeeld 2" at bounding box center [276, 90] width 34 height 6
click at [239, 87] on link "Voorbeeld 1" at bounding box center [232, 90] width 34 height 6
click at [264, 87] on link "Voorbeeld 2" at bounding box center [276, 90] width 34 height 6
click at [231, 88] on link "Voorbeeld 1" at bounding box center [232, 90] width 34 height 6
click at [268, 88] on link "Voorbeeld 2" at bounding box center [276, 90] width 34 height 6
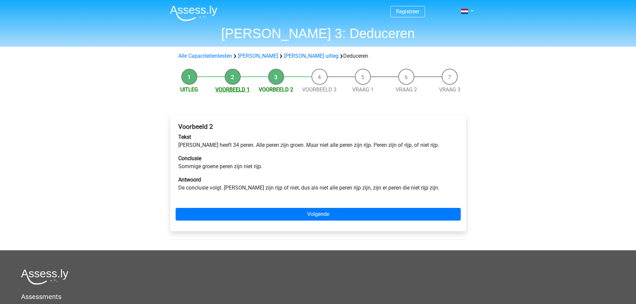
click at [236, 89] on link "Voorbeeld 1" at bounding box center [232, 90] width 34 height 6
click at [259, 89] on span "Voorbeeld 2" at bounding box center [276, 90] width 43 height 8
click at [265, 89] on link "Voorbeeld 2" at bounding box center [276, 90] width 34 height 6
click at [238, 88] on link "Voorbeeld 1" at bounding box center [232, 90] width 34 height 6
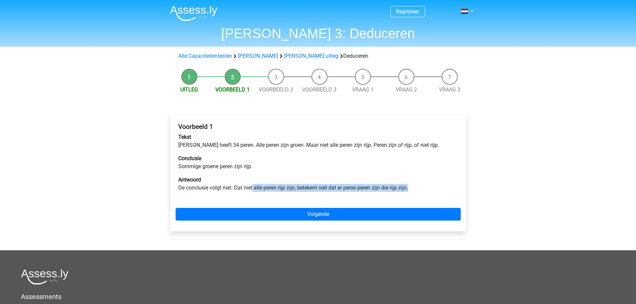
drag, startPoint x: 253, startPoint y: 186, endPoint x: 411, endPoint y: 189, distance: 157.7
click at [411, 189] on p "Antwoord De conclusie volgt niet. Dat niet alle peren rijp zijn, betekent niet …" at bounding box center [318, 184] width 280 height 16
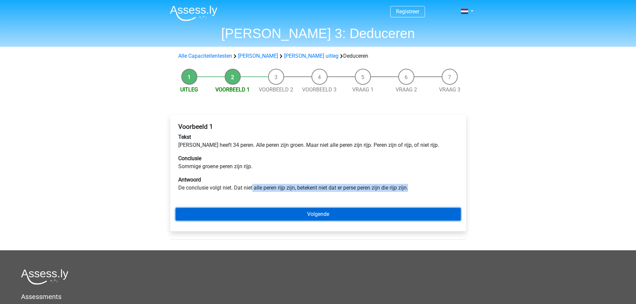
click at [336, 212] on link "Volgende" at bounding box center [318, 214] width 285 height 13
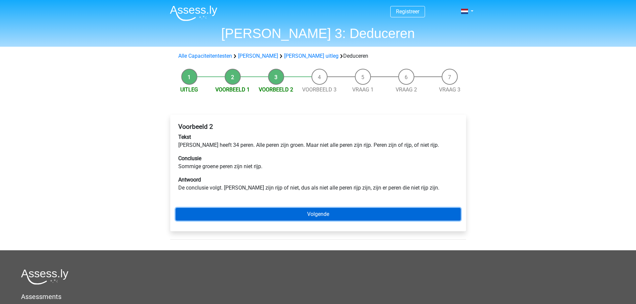
click at [334, 210] on link "Volgende" at bounding box center [318, 214] width 285 height 13
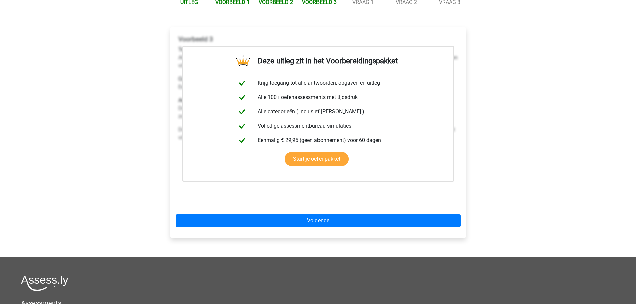
scroll to position [88, 0]
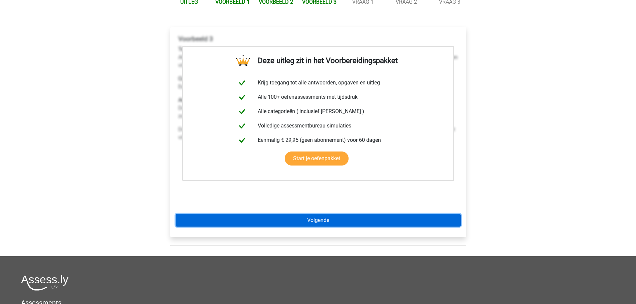
click at [318, 221] on link "Volgende" at bounding box center [318, 220] width 285 height 13
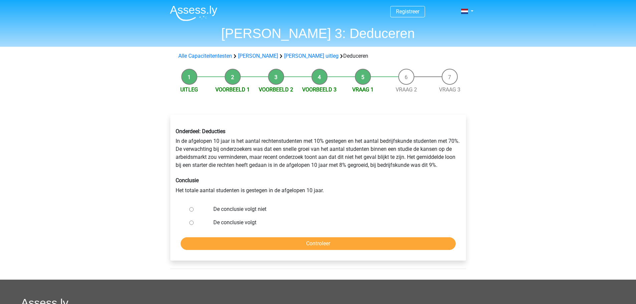
click at [192, 222] on input "De conclusie volgt" at bounding box center [191, 223] width 4 height 4
radio input "true"
click at [191, 210] on input "De conclusie volgt niet" at bounding box center [191, 209] width 4 height 4
radio input "true"
click at [240, 242] on input "Controleer" at bounding box center [318, 243] width 275 height 13
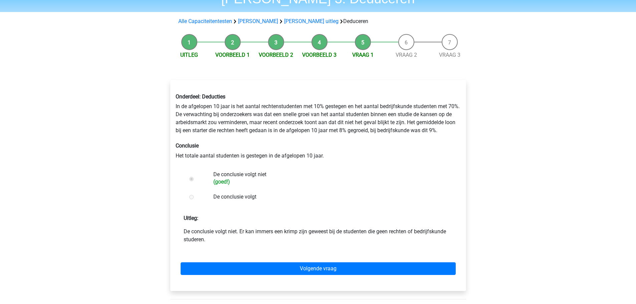
scroll to position [37, 0]
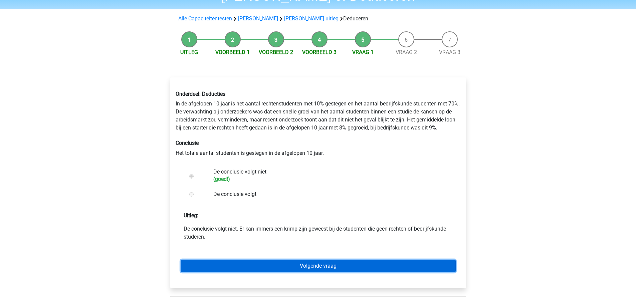
click at [300, 265] on link "Volgende vraag" at bounding box center [318, 266] width 275 height 13
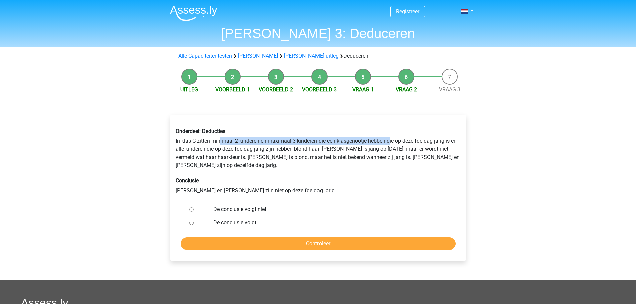
drag, startPoint x: 219, startPoint y: 138, endPoint x: 391, endPoint y: 141, distance: 171.7
click at [391, 141] on div "Onderdeel: Deducties In klas C zitten minimaal 2 kinderen en maximaal 3 kindere…" at bounding box center [318, 161] width 295 height 77
click at [277, 141] on div "Onderdeel: Deducties In klas C zitten minimaal 2 kinderen en maximaal 3 kindere…" at bounding box center [318, 161] width 295 height 77
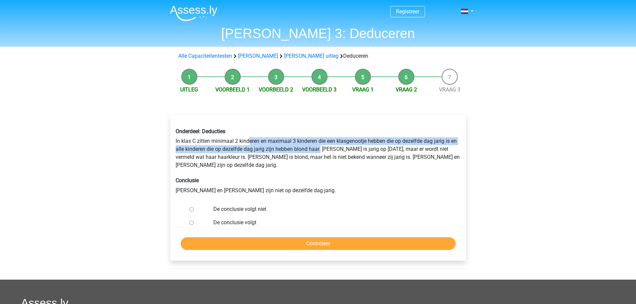
drag, startPoint x: 250, startPoint y: 141, endPoint x: 321, endPoint y: 149, distance: 71.0
click at [321, 149] on div "Onderdeel: Deducties In klas C zitten minimaal 2 kinderen en maximaal 3 kindere…" at bounding box center [318, 161] width 295 height 77
click at [377, 140] on div "Onderdeel: Deducties In klas C zitten minimaal 2 kinderen en maximaal 3 kindere…" at bounding box center [318, 161] width 295 height 77
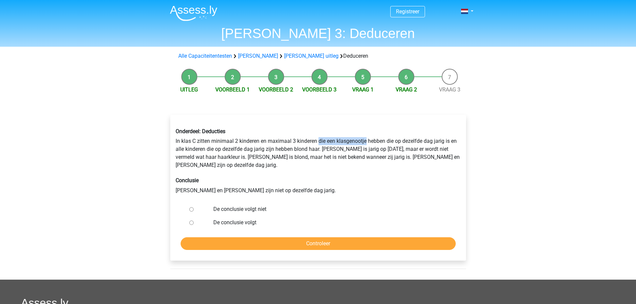
drag, startPoint x: 320, startPoint y: 141, endPoint x: 366, endPoint y: 141, distance: 46.8
click at [366, 141] on div "Onderdeel: Deducties In klas C zitten minimaal 2 kinderen en maximaal 3 kindere…" at bounding box center [318, 161] width 295 height 77
drag, startPoint x: 268, startPoint y: 141, endPoint x: 318, endPoint y: 141, distance: 49.8
click at [318, 141] on div "Onderdeel: Deducties In klas C zitten minimaal 2 kinderen en maximaal 3 kindere…" at bounding box center [318, 161] width 295 height 77
drag, startPoint x: 319, startPoint y: 140, endPoint x: 388, endPoint y: 144, distance: 69.2
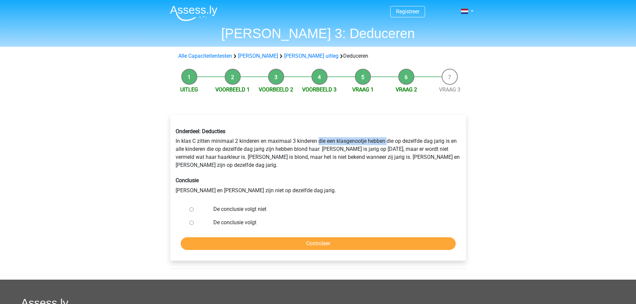
click at [388, 144] on div "Onderdeel: Deducties In klas C zitten minimaal 2 kinderen en maximaal 3 kindere…" at bounding box center [318, 161] width 295 height 77
click at [388, 141] on div "Onderdeel: Deducties In klas C zitten minimaal 2 kinderen en maximaal 3 kindere…" at bounding box center [318, 161] width 295 height 77
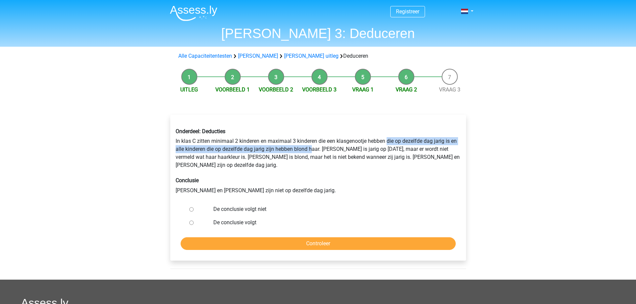
drag, startPoint x: 389, startPoint y: 141, endPoint x: 311, endPoint y: 147, distance: 77.7
click at [311, 147] on div "Onderdeel: Deducties In klas C zitten minimaal 2 kinderen en maximaal 3 kindere…" at bounding box center [318, 161] width 295 height 77
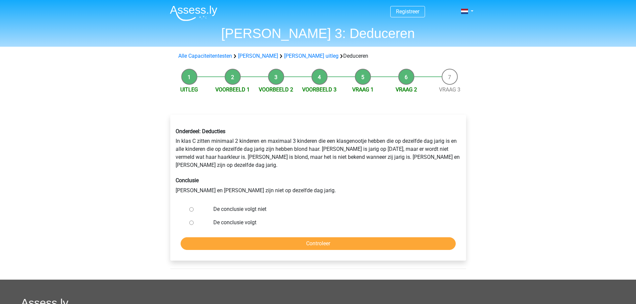
click at [269, 145] on div "Onderdeel: Deducties In klas C zitten minimaal 2 kinderen en maximaal 3 kindere…" at bounding box center [318, 161] width 295 height 77
drag, startPoint x: 207, startPoint y: 148, endPoint x: 322, endPoint y: 149, distance: 115.2
click at [322, 149] on div "Onderdeel: Deducties In klas C zitten minimaal 2 kinderen en maximaal 3 kindere…" at bounding box center [318, 161] width 295 height 77
click at [331, 150] on div "Onderdeel: Deducties In klas C zitten minimaal 2 kinderen en maximaal 3 kindere…" at bounding box center [318, 161] width 295 height 77
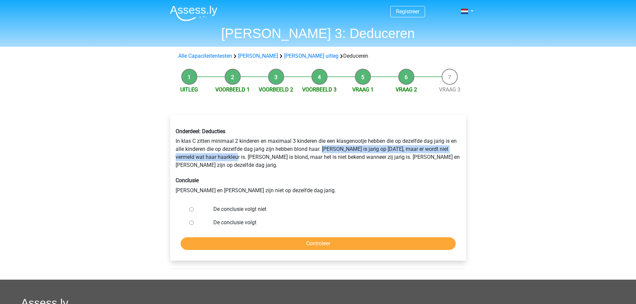
drag, startPoint x: 322, startPoint y: 149, endPoint x: 226, endPoint y: 155, distance: 96.0
click at [226, 155] on div "Onderdeel: Deducties In klas C zitten minimaal 2 kinderen en maximaal 3 kindere…" at bounding box center [318, 161] width 295 height 77
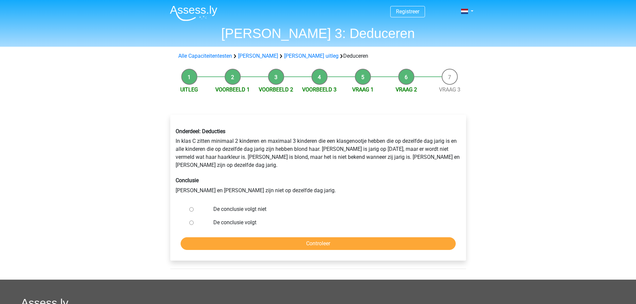
click at [230, 156] on div "Onderdeel: Deducties In klas C zitten minimaal 2 kinderen en maximaal 3 kindere…" at bounding box center [318, 161] width 295 height 77
drag, startPoint x: 229, startPoint y: 157, endPoint x: 366, endPoint y: 159, distance: 136.9
click at [366, 159] on div "Onderdeel: Deducties In klas C zitten minimaal 2 kinderen en maximaal 3 kindere…" at bounding box center [318, 161] width 295 height 77
click at [367, 156] on div "Onderdeel: Deducties In klas C zitten minimaal 2 kinderen en maximaal 3 kindere…" at bounding box center [318, 161] width 295 height 77
drag, startPoint x: 367, startPoint y: 156, endPoint x: 439, endPoint y: 154, distance: 71.8
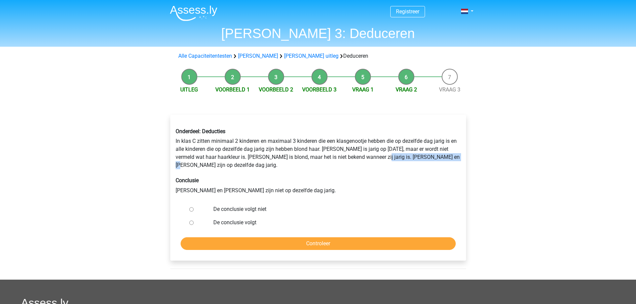
click at [439, 154] on div "Onderdeel: Deducties In klas C zitten minimaal 2 kinderen en maximaal 3 kindere…" at bounding box center [318, 161] width 295 height 77
drag, startPoint x: 460, startPoint y: 158, endPoint x: 367, endPoint y: 157, distance: 93.2
click at [367, 157] on div "Onderdeel: Deducties In klas C zitten minimaal 2 kinderen en maximaal 3 kindere…" at bounding box center [318, 161] width 295 height 77
click at [237, 205] on label "De conclusie volgt niet" at bounding box center [328, 209] width 231 height 8
click at [194, 207] on input "De conclusie volgt niet" at bounding box center [191, 209] width 4 height 4
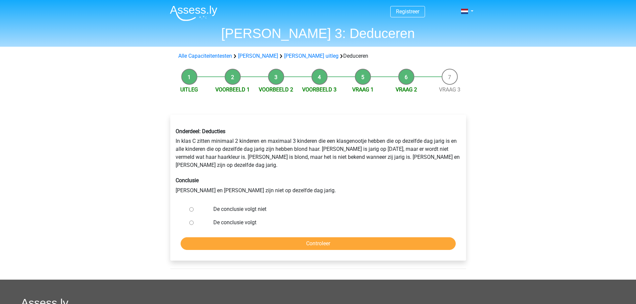
radio input "true"
click at [258, 237] on input "Controleer" at bounding box center [318, 243] width 275 height 13
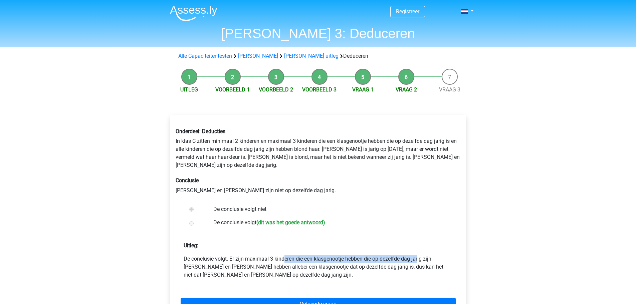
drag, startPoint x: 230, startPoint y: 251, endPoint x: 366, endPoint y: 253, distance: 135.6
click at [366, 255] on p "De conclusie volgt. Er zijn maximaal 3 kinderen die een klasgenootje hebben die…" at bounding box center [318, 267] width 269 height 24
click at [376, 255] on p "De conclusie volgt. Er zijn maximaal 3 kinderen die een klasgenootje hebben die…" at bounding box center [318, 267] width 269 height 24
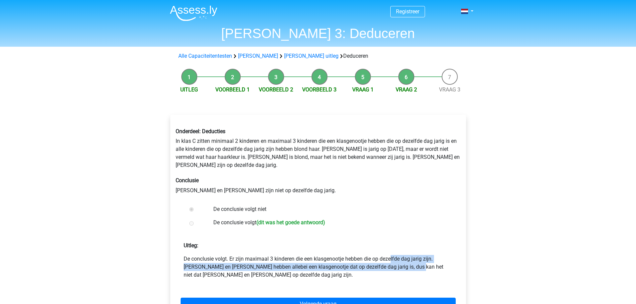
drag, startPoint x: 337, startPoint y: 249, endPoint x: 344, endPoint y: 257, distance: 10.5
click at [344, 257] on p "De conclusie volgt. Er zijn maximaal 3 kinderen die een klasgenootje hebben die…" at bounding box center [318, 267] width 269 height 24
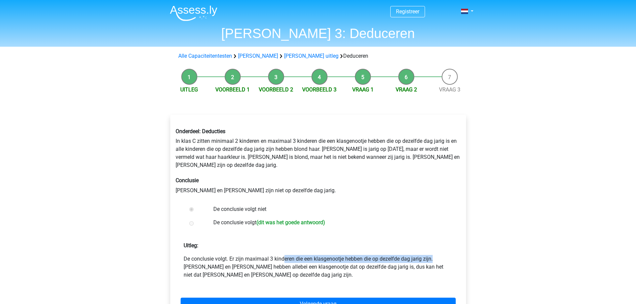
drag, startPoint x: 230, startPoint y: 250, endPoint x: 384, endPoint y: 252, distance: 154.3
click at [384, 255] on p "De conclusie volgt. Er zijn maximaal 3 kinderen die een klasgenootje hebben die…" at bounding box center [318, 267] width 269 height 24
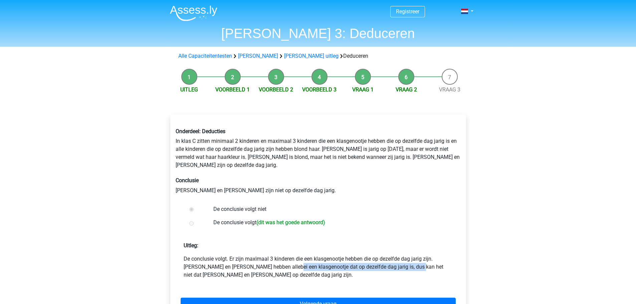
drag, startPoint x: 219, startPoint y: 260, endPoint x: 343, endPoint y: 259, distance: 124.3
click at [343, 259] on p "De conclusie volgt. Er zijn maximaal 3 kinderen die een klasgenootje hebben die…" at bounding box center [318, 267] width 269 height 24
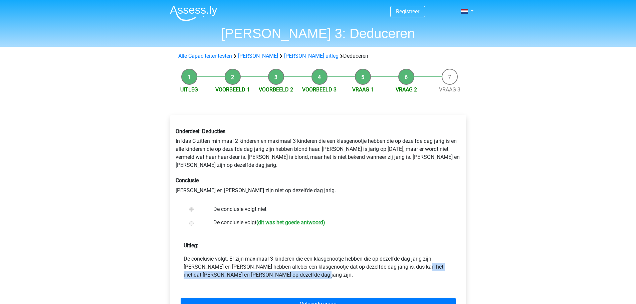
drag, startPoint x: 346, startPoint y: 259, endPoint x: 418, endPoint y: 266, distance: 72.8
click at [418, 266] on p "De conclusie volgt. Er zijn maximaal 3 kinderen die een klasgenootje hebben die…" at bounding box center [318, 267] width 269 height 24
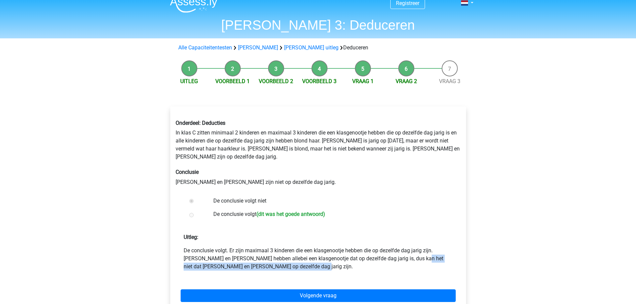
scroll to position [17, 0]
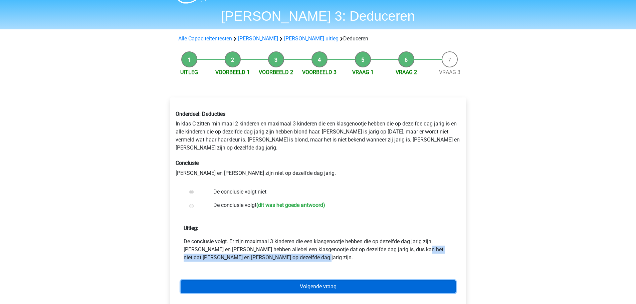
click at [352, 281] on link "Volgende vraag" at bounding box center [318, 287] width 275 height 13
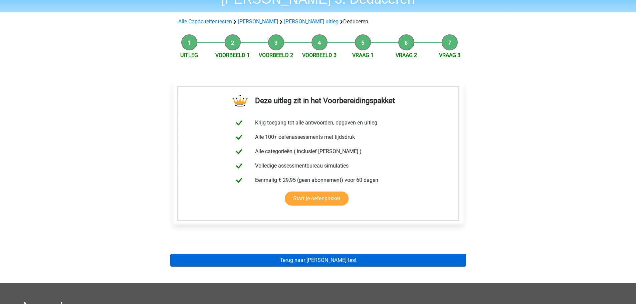
scroll to position [35, 0]
click at [336, 264] on link "Terug naar [PERSON_NAME] test" at bounding box center [318, 260] width 296 height 13
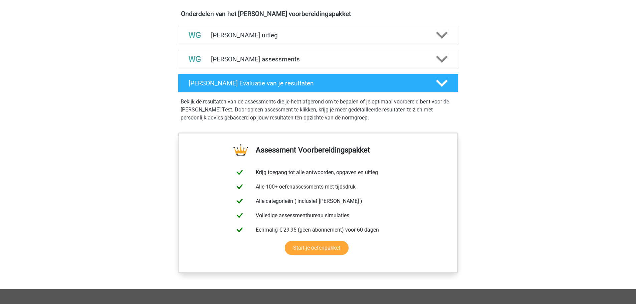
scroll to position [396, 0]
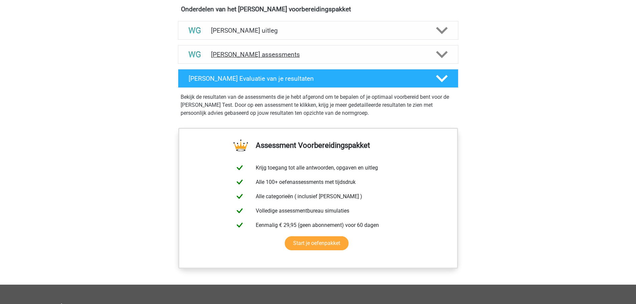
click at [312, 60] on div "[PERSON_NAME] assessments" at bounding box center [318, 54] width 281 height 19
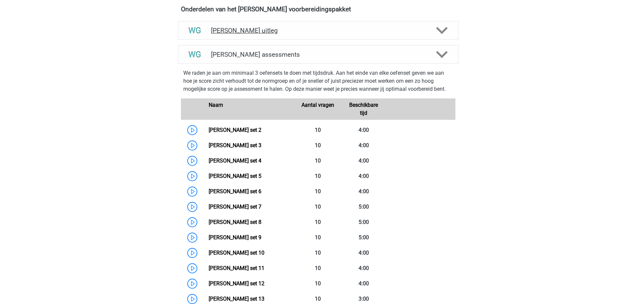
click at [252, 26] on div "[PERSON_NAME] uitleg" at bounding box center [318, 30] width 281 height 19
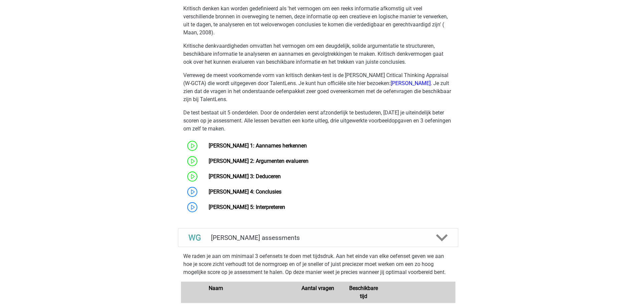
scroll to position [458, 0]
click at [254, 188] on link "[PERSON_NAME] 4: Conclusies" at bounding box center [245, 191] width 73 height 6
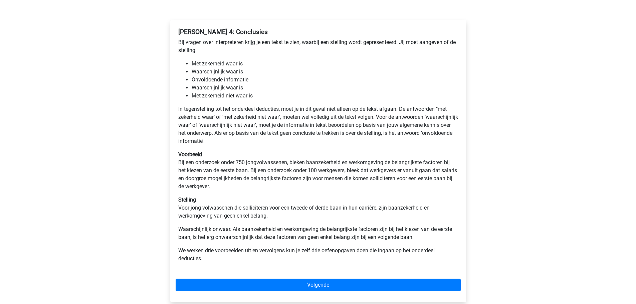
scroll to position [96, 0]
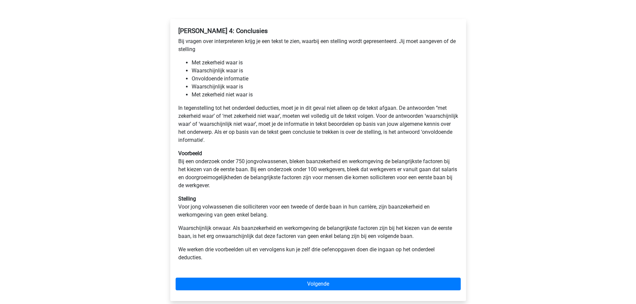
click at [254, 188] on p "Voorbeeld Bij een onderzoek onder 750 jongvolwassenen, bleken baanzekerheid en …" at bounding box center [318, 170] width 280 height 40
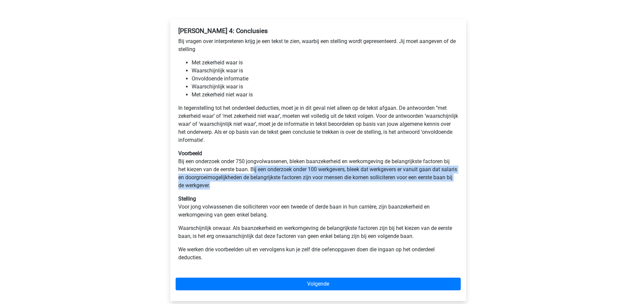
drag, startPoint x: 253, startPoint y: 169, endPoint x: 323, endPoint y: 184, distance: 71.4
click at [323, 184] on p "Voorbeeld Bij een onderzoek onder 750 jongvolwassenen, bleken baanzekerheid en …" at bounding box center [318, 170] width 280 height 40
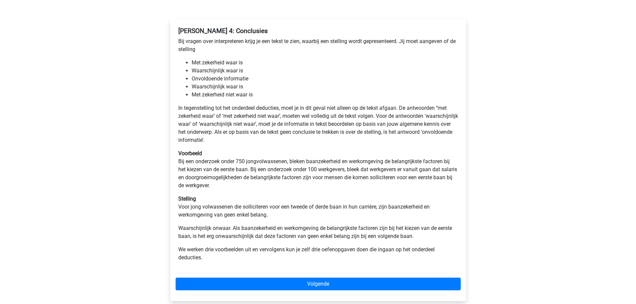
click at [218, 206] on p "Stelling Voor jong volwassenen die solliciteren voor een tweede of derde baan i…" at bounding box center [318, 207] width 280 height 24
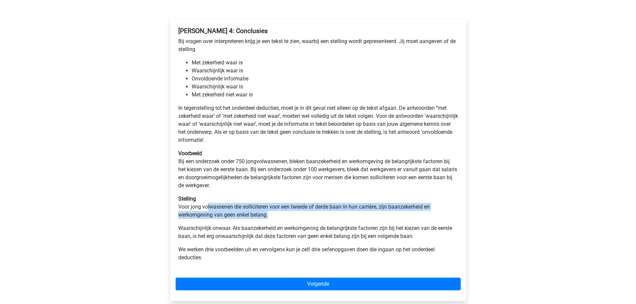
drag, startPoint x: 207, startPoint y: 207, endPoint x: 374, endPoint y: 214, distance: 167.2
click at [374, 214] on p "Stelling Voor jong volwassenen die solliciteren voor een tweede of derde baan i…" at bounding box center [318, 207] width 280 height 24
drag, startPoint x: 374, startPoint y: 214, endPoint x: 179, endPoint y: 207, distance: 195.2
click at [179, 207] on p "Stelling Voor jong volwassenen die solliciteren voor een tweede of derde baan i…" at bounding box center [318, 207] width 280 height 24
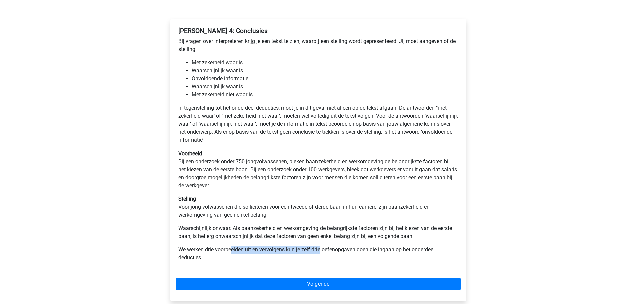
drag, startPoint x: 232, startPoint y: 247, endPoint x: 322, endPoint y: 254, distance: 90.1
click at [322, 254] on p "We werken drie voorbeelden uit en vervolgens kun je zelf drie oefenopgaven doen…" at bounding box center [318, 254] width 280 height 16
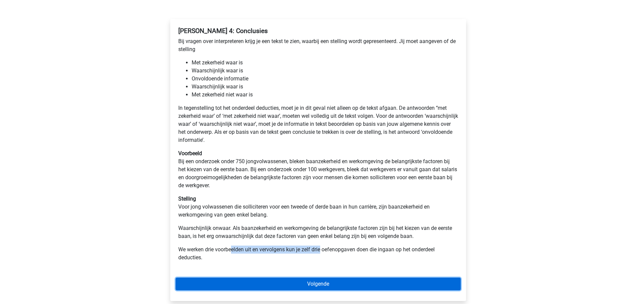
click at [324, 284] on link "Volgende" at bounding box center [318, 284] width 285 height 13
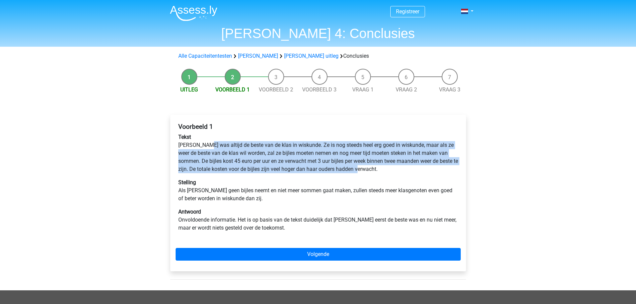
drag, startPoint x: 206, startPoint y: 145, endPoint x: 364, endPoint y: 169, distance: 159.7
click at [364, 169] on p "Tekst [PERSON_NAME] was altijd de beste van de klas in wiskunde. Ze is nog stee…" at bounding box center [318, 153] width 280 height 40
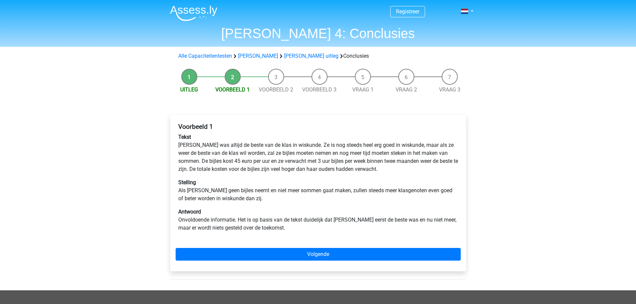
click at [499, 204] on div "Registreer Nederlands English" at bounding box center [318, 233] width 636 height 467
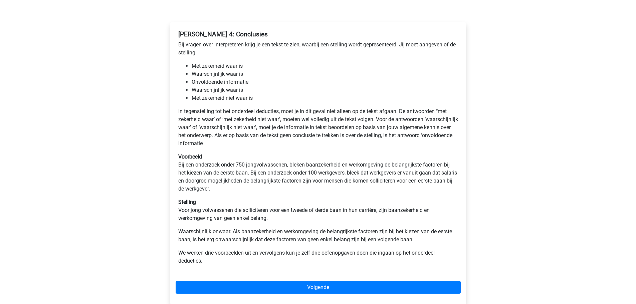
scroll to position [92, 0]
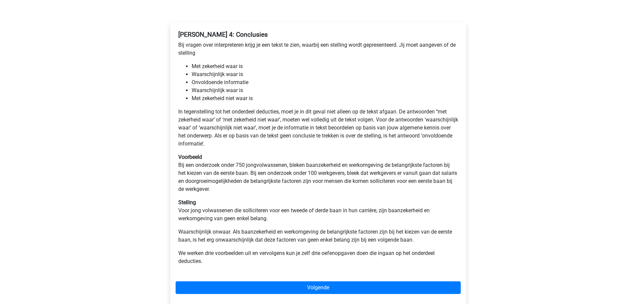
click at [236, 87] on li "Waarschijnlijk waar is" at bounding box center [325, 91] width 267 height 8
click at [228, 88] on li "Waarschijnlijk waar is" at bounding box center [325, 91] width 267 height 8
drag, startPoint x: 204, startPoint y: 220, endPoint x: 284, endPoint y: 219, distance: 79.5
click at [284, 219] on p "Stelling Voor jong volwassenen die solliciteren voor een tweede of derde baan i…" at bounding box center [318, 211] width 280 height 24
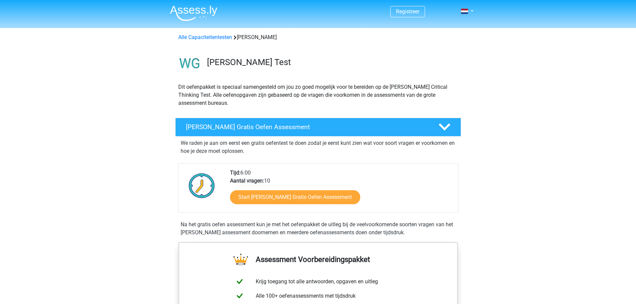
scroll to position [458, 0]
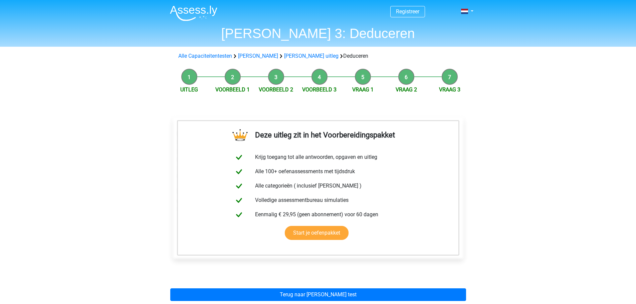
scroll to position [35, 0]
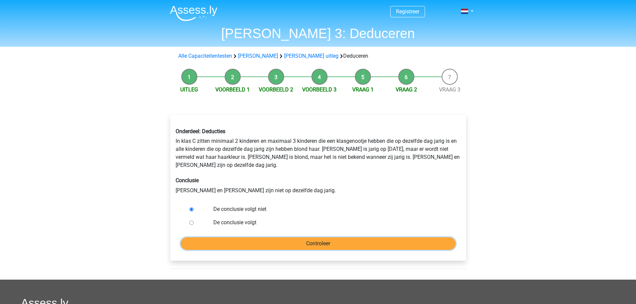
click at [218, 239] on input "Controleer" at bounding box center [318, 243] width 275 height 13
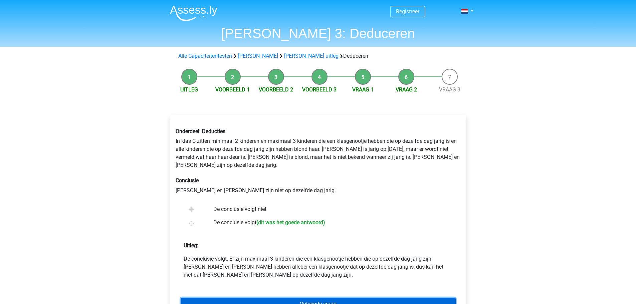
click at [291, 298] on link "Volgende vraag" at bounding box center [318, 304] width 275 height 13
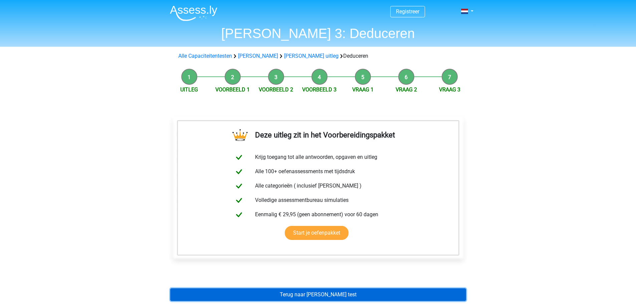
click at [319, 295] on link "Terug naar [PERSON_NAME] test" at bounding box center [318, 295] width 296 height 13
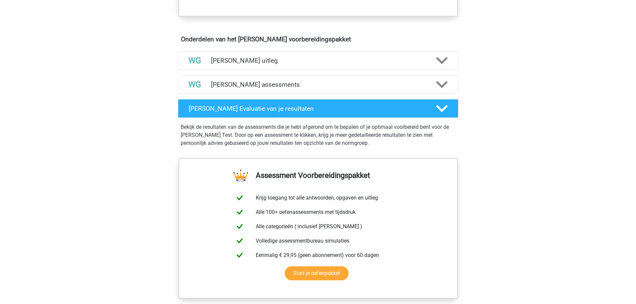
scroll to position [366, 0]
click at [284, 82] on h4 "[PERSON_NAME] assessments" at bounding box center [318, 84] width 214 height 8
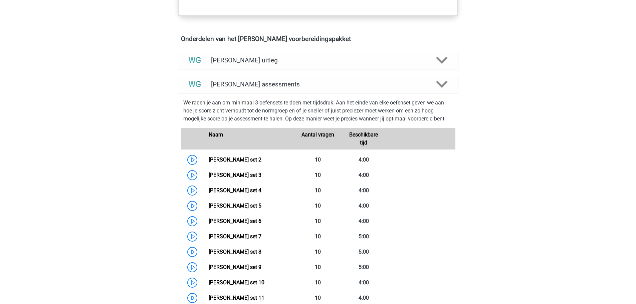
click at [267, 65] on div "[PERSON_NAME] uitleg" at bounding box center [318, 60] width 281 height 19
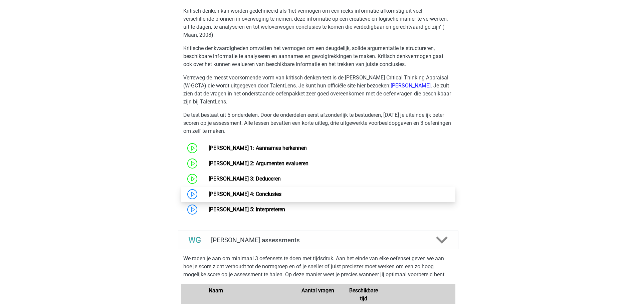
scroll to position [456, 0]
click at [260, 196] on link "[PERSON_NAME] 4: Conclusies" at bounding box center [245, 194] width 73 height 6
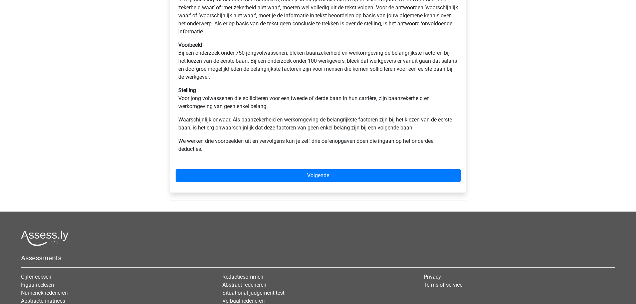
scroll to position [200, 0]
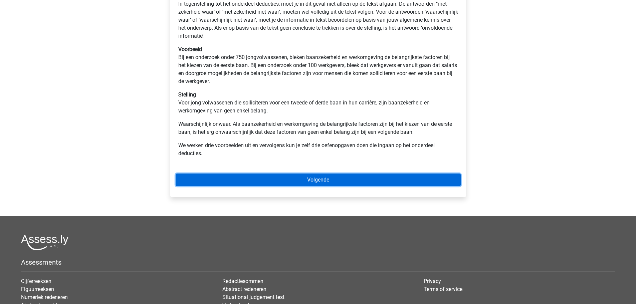
click at [289, 184] on link "Volgende" at bounding box center [318, 180] width 285 height 13
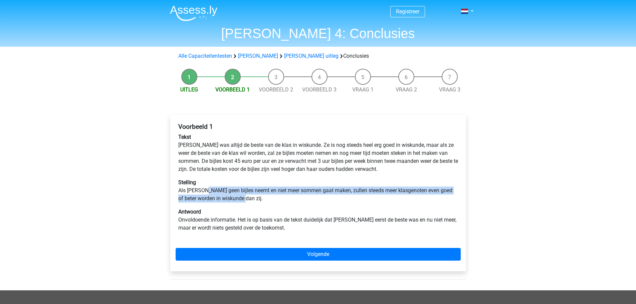
drag, startPoint x: 204, startPoint y: 191, endPoint x: 259, endPoint y: 203, distance: 55.8
click at [259, 203] on p "Stelling Als [PERSON_NAME] geen bijles neemt en niet meer sommen gaat maken, zu…" at bounding box center [318, 191] width 280 height 24
drag, startPoint x: 259, startPoint y: 201, endPoint x: 174, endPoint y: 193, distance: 85.9
click at [174, 193] on div "Voorbeeld 1 Tekst [PERSON_NAME] was altijd de beste van de klas in wiskunde. Ze…" at bounding box center [318, 193] width 296 height 157
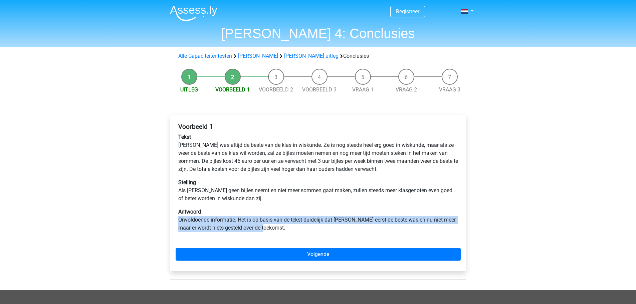
drag, startPoint x: 179, startPoint y: 219, endPoint x: 283, endPoint y: 231, distance: 104.5
click at [283, 231] on p "Antwoord Onvoldoende informatie. Het is op basis van de tekst duidelijk dat [PE…" at bounding box center [318, 220] width 280 height 24
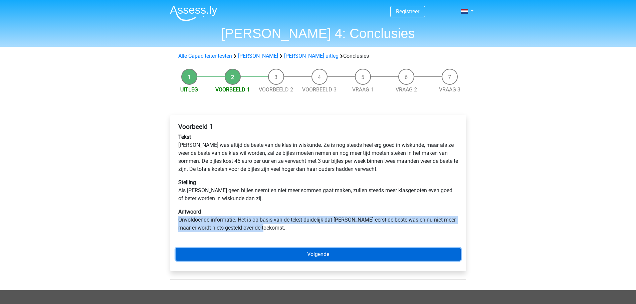
click at [284, 253] on link "Volgende" at bounding box center [318, 254] width 285 height 13
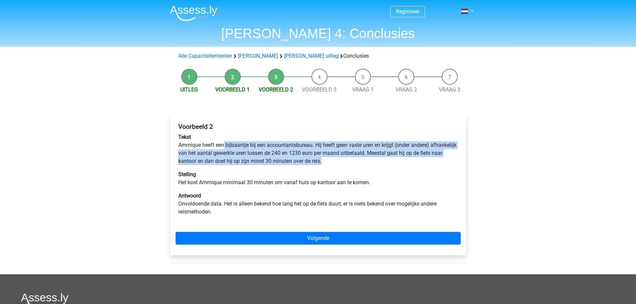
drag, startPoint x: 225, startPoint y: 143, endPoint x: 353, endPoint y: 160, distance: 128.7
click at [353, 160] on p "Tekst Ammique heeft een bijbaantje bij een accountantsbureau. Hij heeft geen va…" at bounding box center [318, 149] width 280 height 32
click at [245, 162] on p "Tekst Ammique heeft een bijbaantje bij een accountantsbureau. Hij heeft geen va…" at bounding box center [318, 149] width 280 height 32
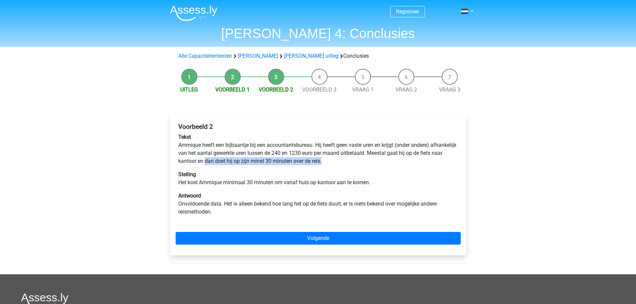
drag, startPoint x: 230, startPoint y: 161, endPoint x: 356, endPoint y: 160, distance: 126.3
click at [356, 160] on p "Tekst Ammique heeft een bijbaantje bij een accountantsbureau. Hij heeft geen va…" at bounding box center [318, 149] width 280 height 32
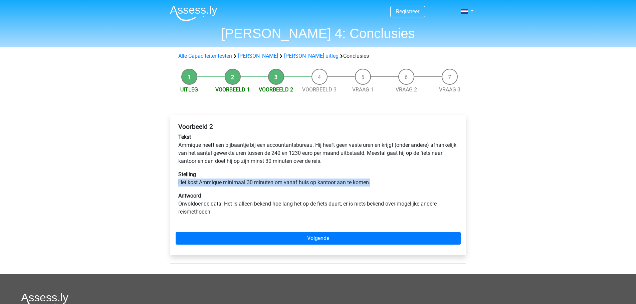
drag, startPoint x: 180, startPoint y: 182, endPoint x: 378, endPoint y: 180, distance: 198.4
click at [378, 180] on p "Stelling Het kost Ammique minimaal 30 minuten om vanaf huis op kantoor aan te k…" at bounding box center [318, 179] width 280 height 16
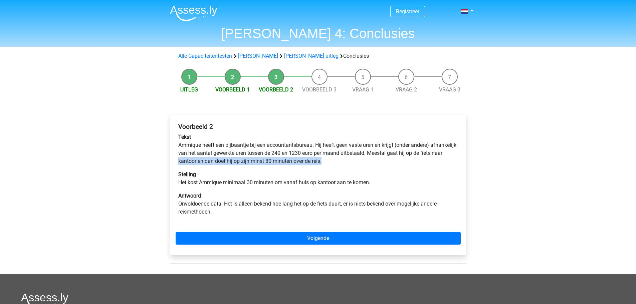
drag, startPoint x: 202, startPoint y: 162, endPoint x: 352, endPoint y: 163, distance: 150.3
click at [352, 163] on p "Tekst Ammique heeft een bijbaantje bij een accountantsbureau. Hij heeft geen va…" at bounding box center [318, 149] width 280 height 32
click at [320, 184] on p "Stelling Het kost Ammique minimaal 30 minuten om vanaf huis op kantoor aan te k…" at bounding box center [318, 179] width 280 height 16
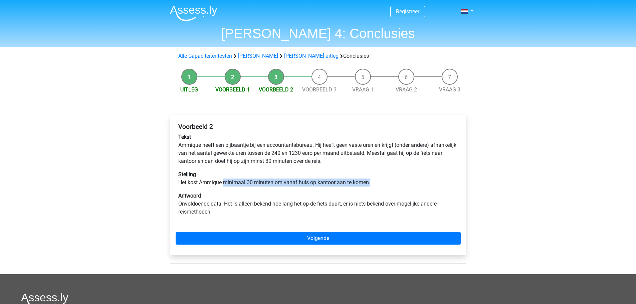
drag, startPoint x: 223, startPoint y: 180, endPoint x: 378, endPoint y: 181, distance: 154.3
click at [378, 181] on p "Stelling Het kost Ammique minimaal 30 minuten om vanaf huis op kantoor aan te k…" at bounding box center [318, 179] width 280 height 16
drag, startPoint x: 378, startPoint y: 181, endPoint x: 255, endPoint y: 175, distance: 123.1
click at [255, 175] on p "Stelling Het kost Ammique minimaal 30 minuten om vanaf huis op kantoor aan te k…" at bounding box center [318, 179] width 280 height 16
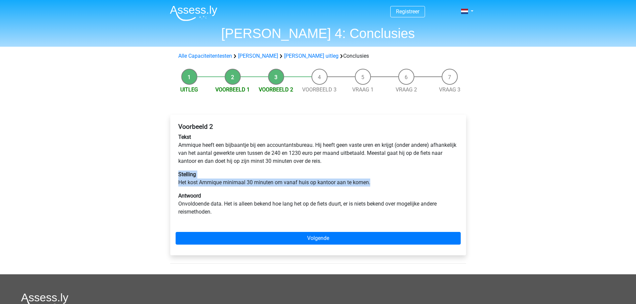
click at [251, 182] on p "Stelling Het kost Ammique minimaal 30 minuten om vanaf huis op kantoor aan te k…" at bounding box center [318, 179] width 280 height 16
drag, startPoint x: 178, startPoint y: 181, endPoint x: 372, endPoint y: 185, distance: 194.1
click at [372, 185] on div "Voorbeeld 2 Tekst Ammique heeft een bijbaantje bij een accountantsbureau. Hij h…" at bounding box center [318, 172] width 285 height 104
click at [375, 184] on p "Stelling Het kost Ammique minimaal 30 minuten om vanaf huis op kantoor aan te k…" at bounding box center [318, 179] width 280 height 16
drag, startPoint x: 376, startPoint y: 181, endPoint x: 169, endPoint y: 181, distance: 207.1
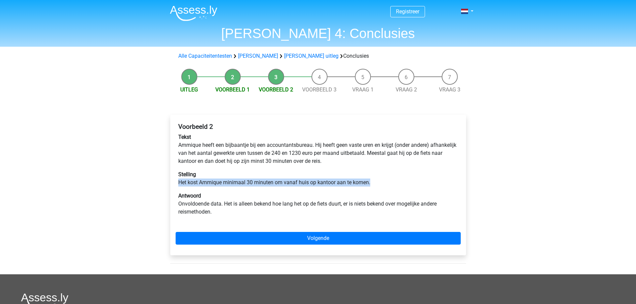
click at [169, 181] on div "Voorbeeld 2 Tekst Ammique heeft een bijbaantje bij een accountantsbureau. Hij h…" at bounding box center [318, 188] width 307 height 173
click at [267, 165] on p "Tekst Ammique heeft een bijbaantje bij een accountantsbureau. Hij heeft geen va…" at bounding box center [318, 149] width 280 height 32
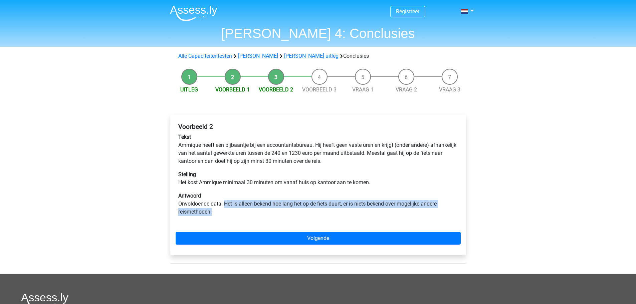
drag, startPoint x: 224, startPoint y: 204, endPoint x: 300, endPoint y: 220, distance: 78.1
click at [300, 220] on div "Voorbeeld 2 Tekst Ammique heeft een bijbaantje bij een accountantsbureau. Hij h…" at bounding box center [318, 172] width 285 height 104
click at [277, 211] on p "Antwoord Onvoldoende data. Het is alleen bekend hoe lang het op de fiets duurt,…" at bounding box center [318, 204] width 280 height 24
drag, startPoint x: 277, startPoint y: 211, endPoint x: 173, endPoint y: 200, distance: 104.4
click at [173, 200] on div "Voorbeeld 2 Tekst Ammique heeft een bijbaantje bij een accountantsbureau. Hij h…" at bounding box center [318, 185] width 296 height 141
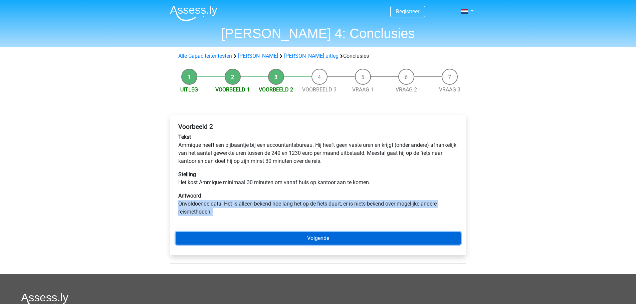
click at [224, 239] on link "Volgende" at bounding box center [318, 238] width 285 height 13
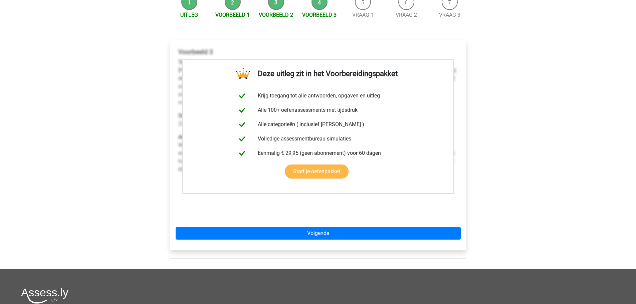
scroll to position [75, 0]
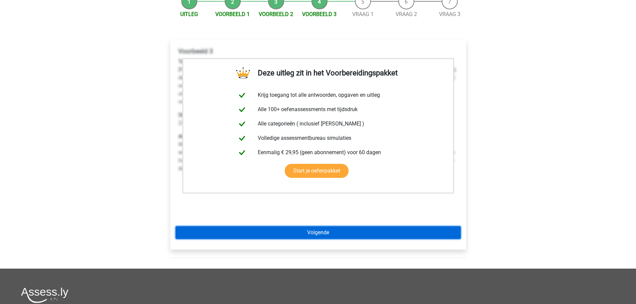
click at [280, 235] on link "Volgende" at bounding box center [318, 232] width 285 height 13
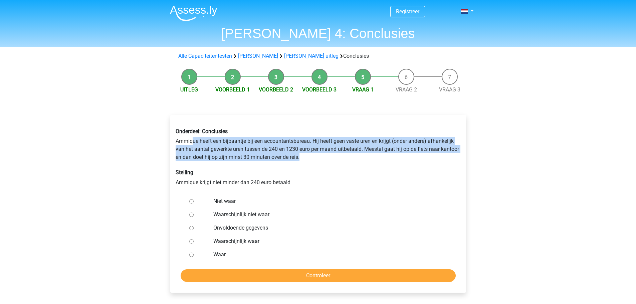
drag, startPoint x: 192, startPoint y: 142, endPoint x: 328, endPoint y: 156, distance: 137.3
click at [328, 156] on div "Onderdeel: Conclusies Ammique heeft een bijbaantje bij een accountantsbureau. H…" at bounding box center [318, 157] width 295 height 69
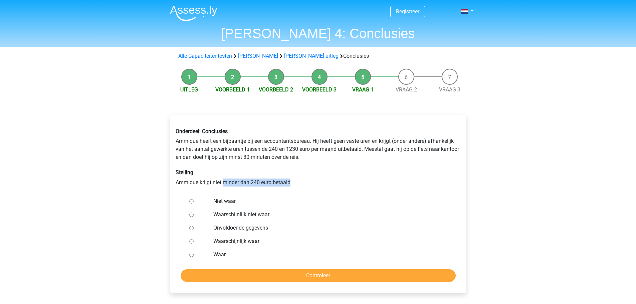
drag, startPoint x: 223, startPoint y: 182, endPoint x: 308, endPoint y: 181, distance: 84.5
click at [308, 181] on div "Onderdeel: Conclusies Ammique heeft een bijbaantje bij een accountantsbureau. H…" at bounding box center [318, 157] width 295 height 69
drag, startPoint x: 313, startPoint y: 142, endPoint x: 392, endPoint y: 145, distance: 79.9
click at [392, 145] on div "Onderdeel: Conclusies Ammique heeft een bijbaantje bij een accountantsbureau. H…" at bounding box center [318, 157] width 295 height 69
click at [401, 141] on div "Onderdeel: Conclusies Ammique heeft een bijbaantje bij een accountantsbureau. H…" at bounding box center [318, 157] width 295 height 69
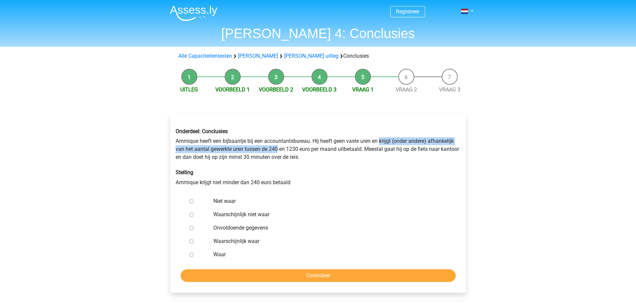
drag, startPoint x: 381, startPoint y: 140, endPoint x: 278, endPoint y: 150, distance: 104.0
click at [278, 150] on div "Onderdeel: Conclusies Ammique heeft een bijbaantje bij een accountantsbureau. H…" at bounding box center [318, 157] width 295 height 69
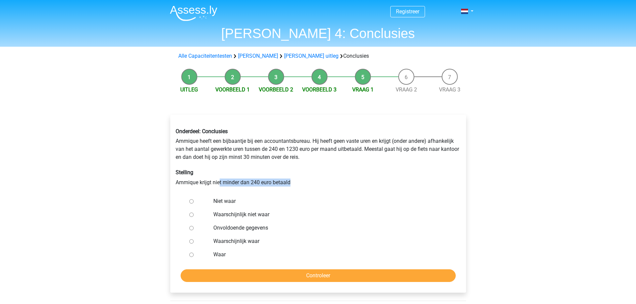
drag, startPoint x: 219, startPoint y: 183, endPoint x: 309, endPoint y: 188, distance: 90.4
click at [309, 188] on div "Onderdeel: Conclusies Ammique heeft een bijbaantje bij een accountantsbureau. H…" at bounding box center [318, 157] width 295 height 69
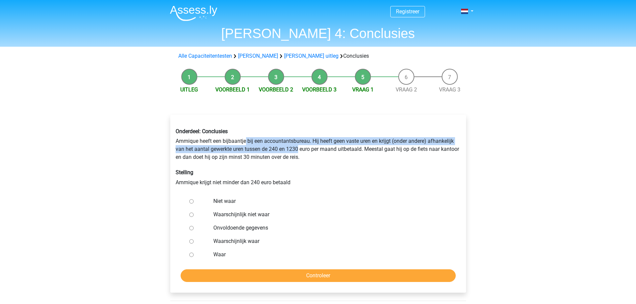
drag, startPoint x: 245, startPoint y: 140, endPoint x: 299, endPoint y: 149, distance: 54.3
click at [299, 149] on div "Onderdeel: Conclusies Ammique heeft een bijbaantje bij een accountantsbureau. H…" at bounding box center [318, 157] width 295 height 69
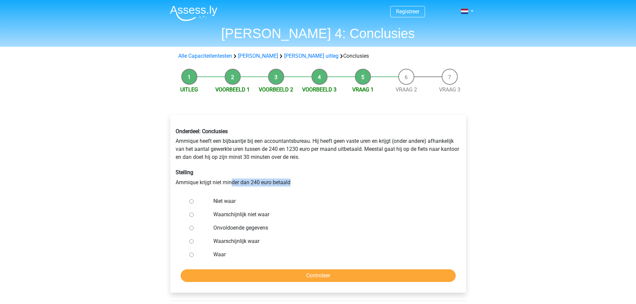
drag, startPoint x: 232, startPoint y: 182, endPoint x: 296, endPoint y: 184, distance: 63.1
click at [296, 184] on div "Onderdeel: Conclusies Ammique heeft een bijbaantje bij een accountantsbureau. H…" at bounding box center [318, 157] width 295 height 69
click at [190, 215] on input "Waarschijnlijk niet waar" at bounding box center [191, 215] width 4 height 4
radio input "true"
click at [243, 273] on input "Controleer" at bounding box center [318, 276] width 275 height 13
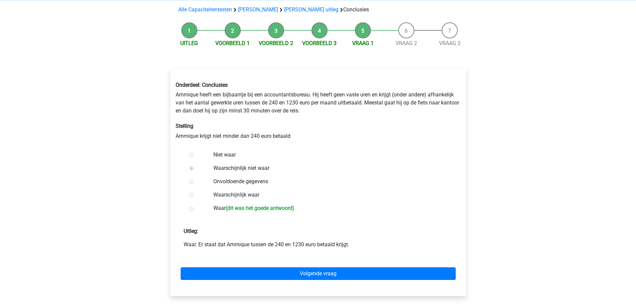
scroll to position [45, 0]
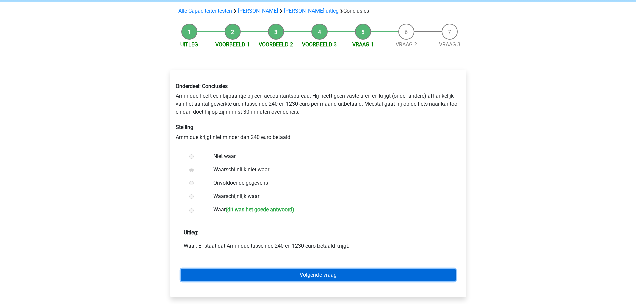
click at [250, 272] on link "Volgende vraag" at bounding box center [318, 275] width 275 height 13
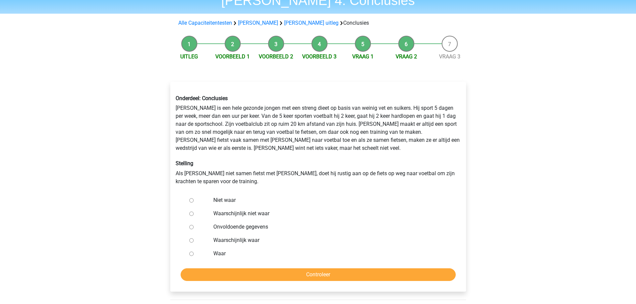
scroll to position [40, 0]
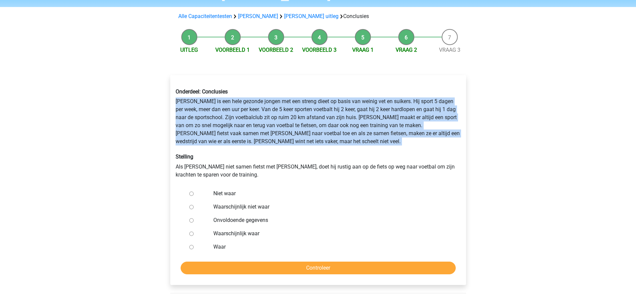
drag, startPoint x: 175, startPoint y: 101, endPoint x: 287, endPoint y: 148, distance: 121.4
click at [287, 148] on div "Onderdeel: Conclusies [PERSON_NAME] is een hele gezonde jongen met een streng d…" at bounding box center [318, 133] width 295 height 101
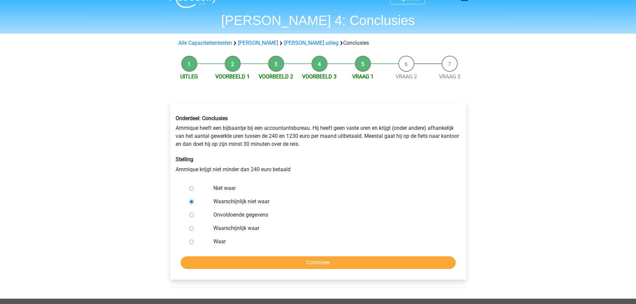
scroll to position [15, 0]
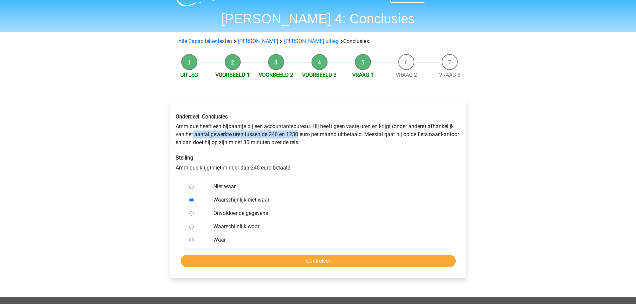
drag, startPoint x: 193, startPoint y: 134, endPoint x: 298, endPoint y: 134, distance: 105.2
click at [298, 134] on div "Onderdeel: Conclusies Ammique heeft een bijbaantje bij een accountantsbureau. H…" at bounding box center [318, 142] width 295 height 69
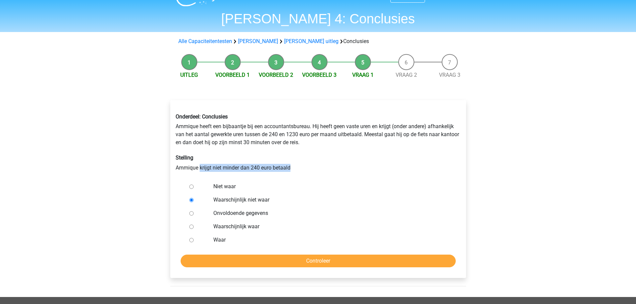
drag, startPoint x: 199, startPoint y: 167, endPoint x: 294, endPoint y: 165, distance: 94.5
click at [294, 165] on div "Onderdeel: Conclusies Ammique heeft een bijbaantje bij een accountantsbureau. H…" at bounding box center [318, 142] width 295 height 69
click at [303, 163] on div "Onderdeel: Conclusies Ammique heeft een bijbaantje bij een accountantsbureau. H…" at bounding box center [318, 142] width 295 height 69
drag, startPoint x: 314, startPoint y: 126, endPoint x: 400, endPoint y: 128, distance: 85.9
click at [400, 128] on div "Onderdeel: Conclusies Ammique heeft een bijbaantje bij een accountantsbureau. H…" at bounding box center [318, 142] width 295 height 69
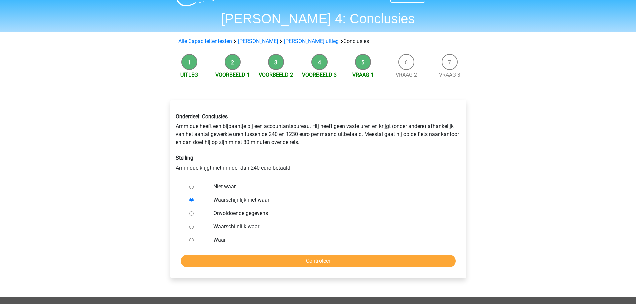
click at [418, 124] on div "Onderdeel: Conclusies Ammique heeft een bijbaantje bij een accountantsbureau. H…" at bounding box center [318, 142] width 295 height 69
drag, startPoint x: 238, startPoint y: 136, endPoint x: 362, endPoint y: 135, distance: 123.6
click at [362, 135] on div "Onderdeel: Conclusies Ammique heeft een bijbaantje bij een accountantsbureau. H…" at bounding box center [318, 142] width 295 height 69
click at [267, 136] on div "Onderdeel: Conclusies Ammique heeft een bijbaantje bij een accountantsbureau. H…" at bounding box center [318, 142] width 295 height 69
drag, startPoint x: 380, startPoint y: 126, endPoint x: 244, endPoint y: 137, distance: 136.7
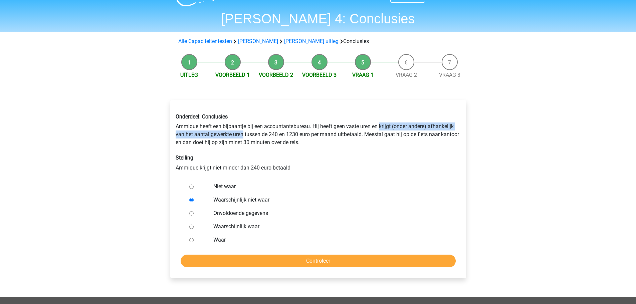
click at [244, 137] on div "Onderdeel: Conclusies Ammique heeft een bijbaantje bij een accountantsbureau. H…" at bounding box center [318, 142] width 295 height 69
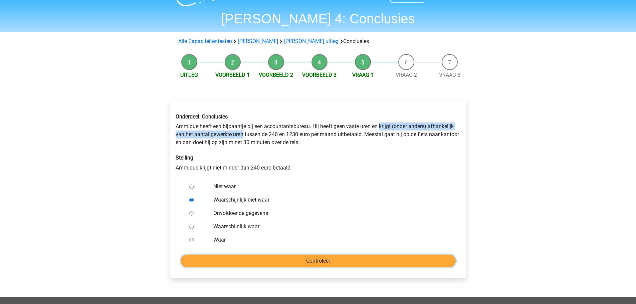
click at [293, 259] on input "Controleer" at bounding box center [318, 261] width 275 height 13
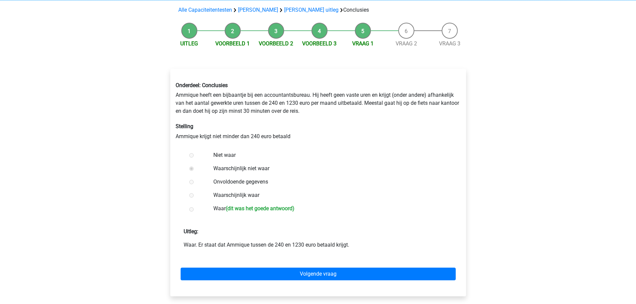
scroll to position [46, 0]
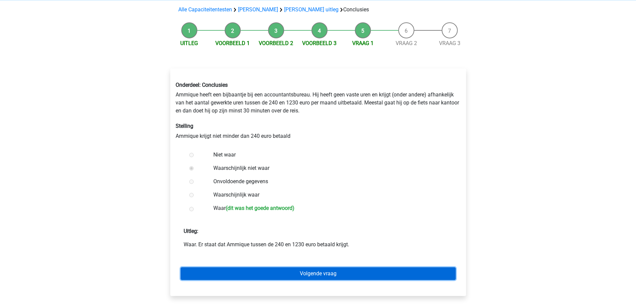
click at [304, 274] on link "Volgende vraag" at bounding box center [318, 274] width 275 height 13
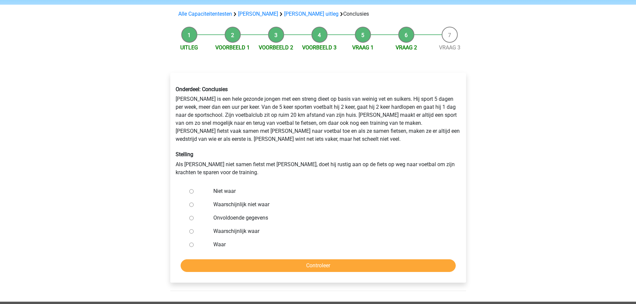
scroll to position [42, 0]
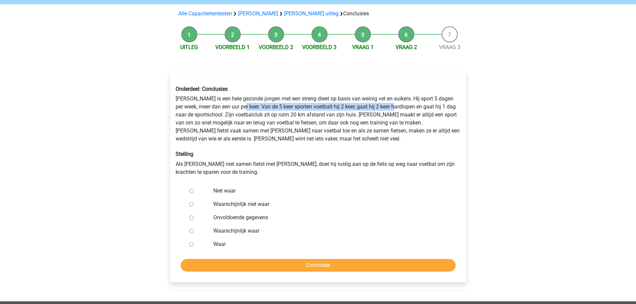
drag, startPoint x: 240, startPoint y: 106, endPoint x: 394, endPoint y: 108, distance: 154.0
click at [394, 108] on div "Onderdeel: Conclusies [PERSON_NAME] is een hele gezonde jongen met een streng d…" at bounding box center [318, 130] width 295 height 101
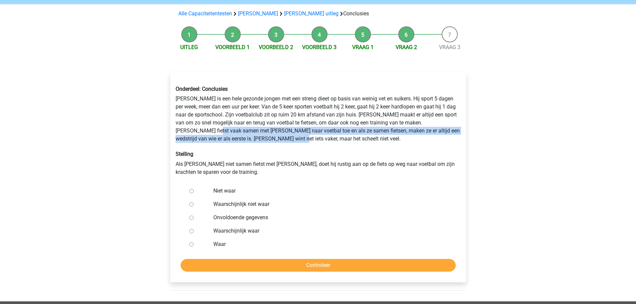
drag, startPoint x: 189, startPoint y: 131, endPoint x: 285, endPoint y: 142, distance: 96.8
click at [285, 142] on div "Onderdeel: Conclusies [PERSON_NAME] is een hele gezonde jongen met een streng d…" at bounding box center [318, 130] width 295 height 101
click at [281, 141] on div "Onderdeel: Conclusies [PERSON_NAME] is een hele gezonde jongen met een streng d…" at bounding box center [318, 130] width 295 height 101
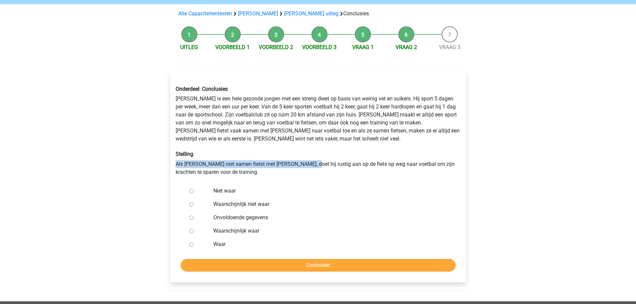
drag, startPoint x: 175, startPoint y: 164, endPoint x: 308, endPoint y: 163, distance: 132.3
click at [308, 163] on div "Onderdeel: Conclusies [PERSON_NAME] is een hele gezonde jongen met een streng d…" at bounding box center [318, 130] width 295 height 101
drag, startPoint x: 335, startPoint y: 164, endPoint x: 385, endPoint y: 167, distance: 50.2
click at [385, 167] on div "Onderdeel: Conclusies [PERSON_NAME] is een hele gezonde jongen met een streng d…" at bounding box center [318, 130] width 295 height 101
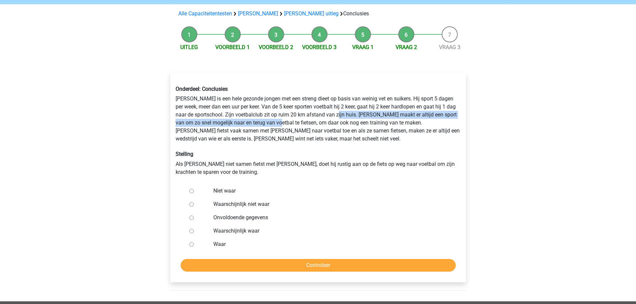
drag, startPoint x: 337, startPoint y: 114, endPoint x: 279, endPoint y: 124, distance: 58.3
click at [279, 124] on div "Onderdeel: Conclusies [PERSON_NAME] is een hele gezonde jongen met een streng d…" at bounding box center [318, 130] width 295 height 101
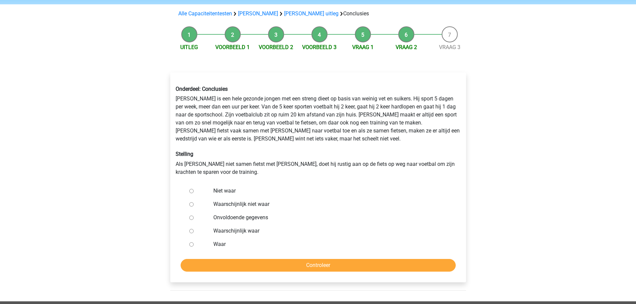
click at [224, 191] on label "Niet waar" at bounding box center [328, 191] width 231 height 8
click at [194, 191] on input "Niet waar" at bounding box center [191, 191] width 4 height 4
radio input "true"
click at [303, 265] on input "Controleer" at bounding box center [318, 265] width 275 height 13
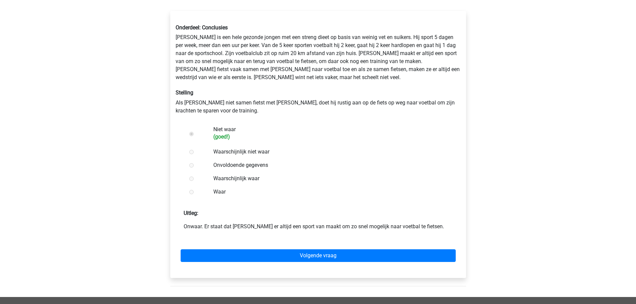
scroll to position [104, 0]
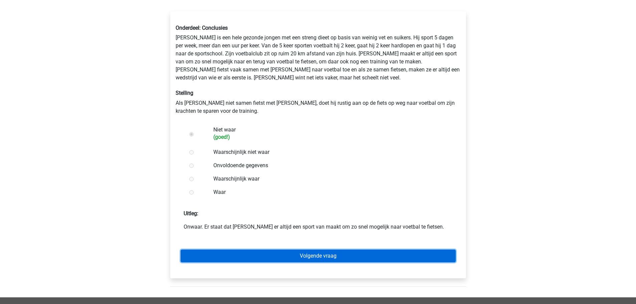
click at [298, 256] on link "Volgende vraag" at bounding box center [318, 256] width 275 height 13
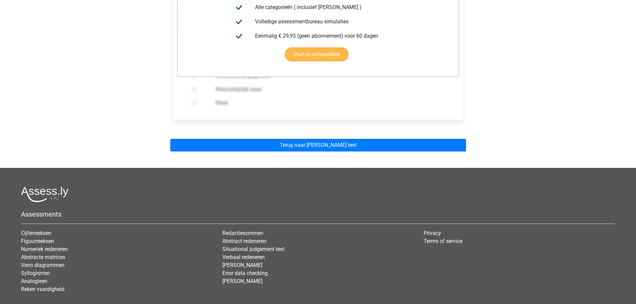
scroll to position [210, 0]
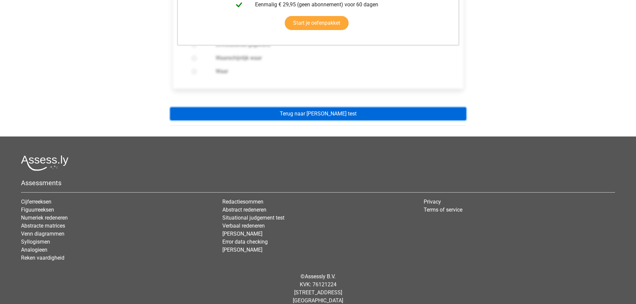
click at [290, 108] on link "Terug naar watson glaser test" at bounding box center [318, 114] width 296 height 13
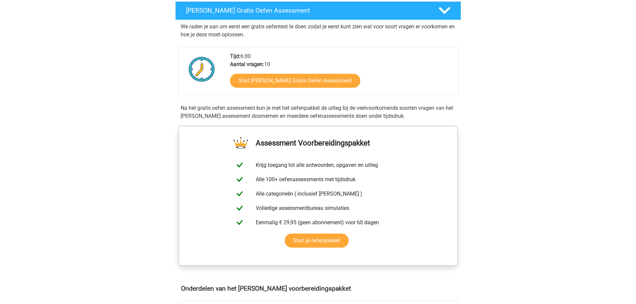
scroll to position [86, 0]
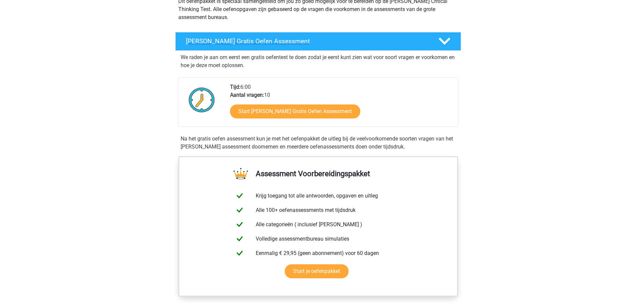
click at [362, 43] on h4 "[PERSON_NAME] Gratis Oefen Assessment" at bounding box center [307, 41] width 242 height 8
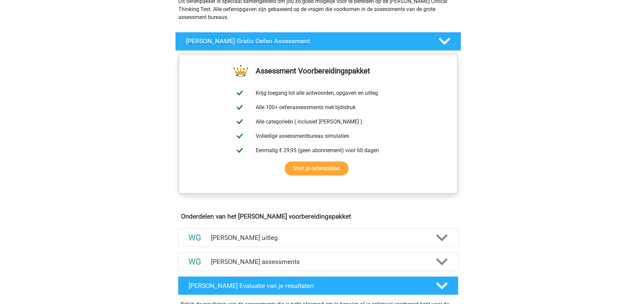
click at [362, 41] on h4 "[PERSON_NAME] Gratis Oefen Assessment" at bounding box center [307, 41] width 242 height 8
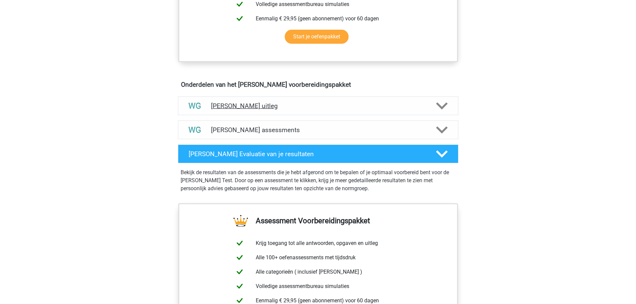
scroll to position [321, 0]
click at [323, 111] on div "[PERSON_NAME] uitleg" at bounding box center [318, 105] width 281 height 19
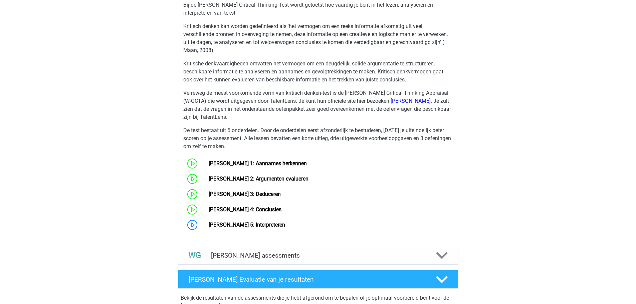
scroll to position [441, 0]
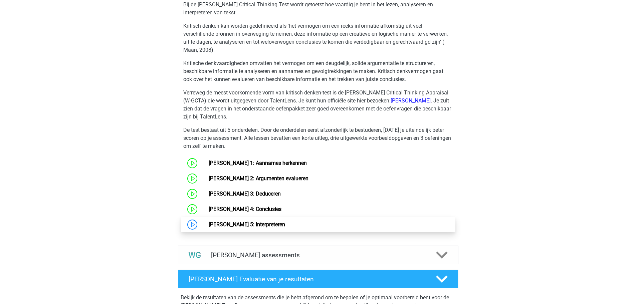
click at [271, 222] on link "[PERSON_NAME] 5: Interpreteren" at bounding box center [247, 224] width 76 height 6
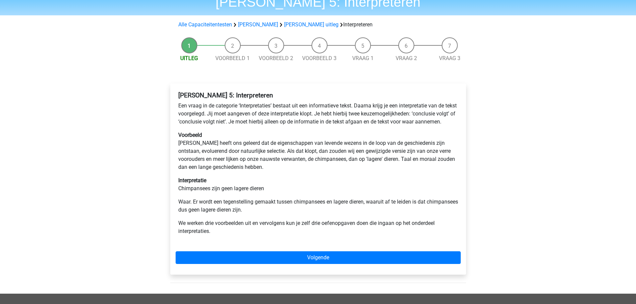
scroll to position [32, 0]
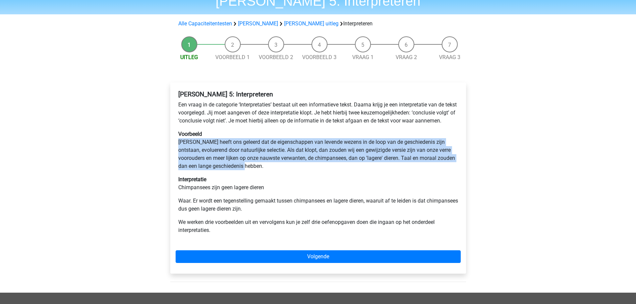
drag, startPoint x: 178, startPoint y: 149, endPoint x: 261, endPoint y: 177, distance: 86.8
click at [261, 170] on p "Voorbeeld [PERSON_NAME] heeft ons geleerd dat de eigenschappen van levende weze…" at bounding box center [318, 150] width 280 height 40
click at [270, 170] on p "Voorbeeld [PERSON_NAME] heeft ons geleerd dat de eigenschappen van levende weze…" at bounding box center [318, 150] width 280 height 40
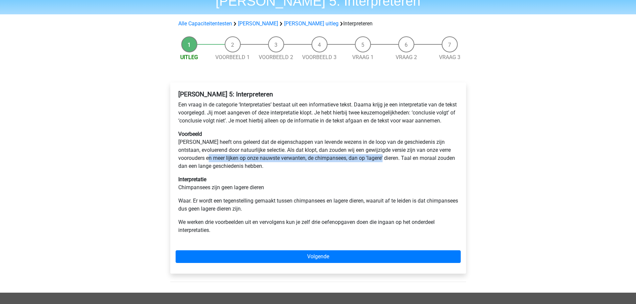
drag, startPoint x: 199, startPoint y: 164, endPoint x: 372, endPoint y: 168, distance: 172.7
click at [372, 168] on p "Voorbeeld [PERSON_NAME] heeft ons geleerd dat de eigenschappen van levende weze…" at bounding box center [318, 150] width 280 height 40
drag, startPoint x: 351, startPoint y: 156, endPoint x: 374, endPoint y: 164, distance: 24.3
click at [374, 164] on p "Voorbeeld [PERSON_NAME] heeft ons geleerd dat de eigenschappen van levende weze…" at bounding box center [318, 150] width 280 height 40
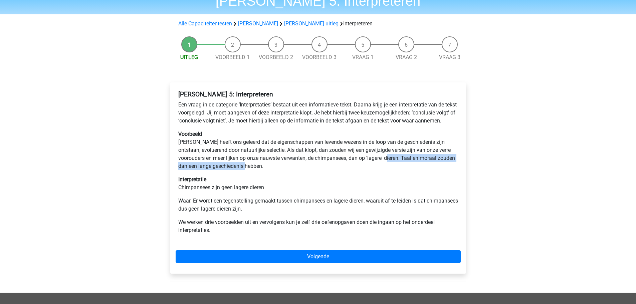
drag, startPoint x: 375, startPoint y: 165, endPoint x: 390, endPoint y: 171, distance: 15.6
click at [390, 170] on p "Voorbeeld [PERSON_NAME] heeft ons geleerd dat de eigenschappen van levende weze…" at bounding box center [318, 150] width 280 height 40
drag, startPoint x: 212, startPoint y: 197, endPoint x: 268, endPoint y: 195, distance: 56.5
click at [268, 192] on p "Interpretatie Chimpansees zijn geen lagere dieren" at bounding box center [318, 184] width 280 height 16
click at [273, 192] on p "Interpretatie Chimpansees zijn geen lagere dieren" at bounding box center [318, 184] width 280 height 16
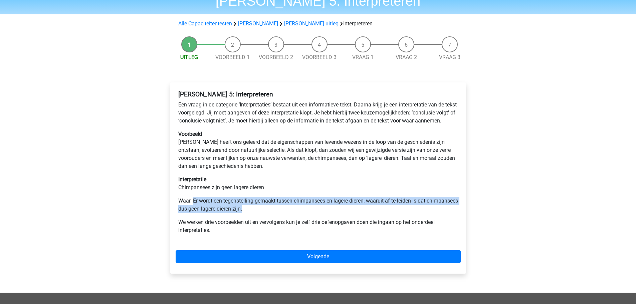
drag, startPoint x: 193, startPoint y: 207, endPoint x: 285, endPoint y: 215, distance: 92.2
click at [285, 213] on p "Waar. Er wordt een tegenstelling gemaakt tussen chimpansees en lagere dieren, w…" at bounding box center [318, 205] width 280 height 16
drag, startPoint x: 285, startPoint y: 215, endPoint x: 174, endPoint y: 209, distance: 111.1
click at [174, 209] on div "Watson Glaser 5: Interpreteren Een vraag in de categorie ‘Interpretaties’ besta…" at bounding box center [318, 177] width 296 height 191
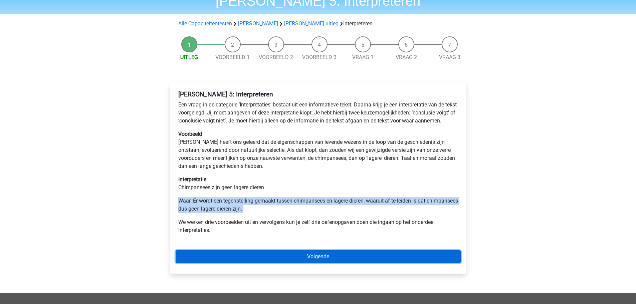
click at [260, 262] on link "Volgende" at bounding box center [318, 257] width 285 height 13
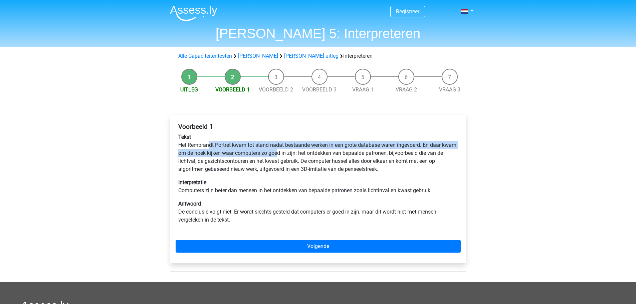
drag, startPoint x: 208, startPoint y: 142, endPoint x: 295, endPoint y: 152, distance: 87.4
click at [295, 152] on p "Tekst Het [PERSON_NAME] kwam tot stand nadat bestaande werken in een grote data…" at bounding box center [318, 153] width 280 height 40
click at [292, 154] on p "Tekst Het [PERSON_NAME] kwam tot stand nadat bestaande werken in een grote data…" at bounding box center [318, 153] width 280 height 40
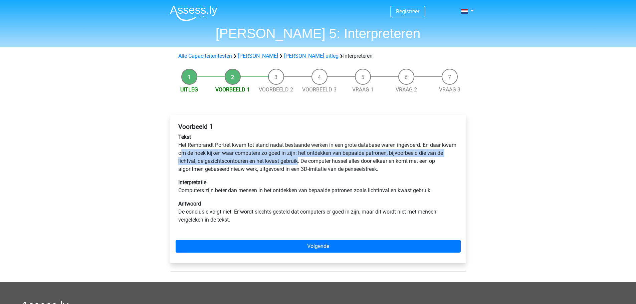
drag, startPoint x: 198, startPoint y: 152, endPoint x: 306, endPoint y: 163, distance: 108.1
click at [306, 163] on p "Tekst Het [PERSON_NAME] kwam tot stand nadat bestaande werken in een grote data…" at bounding box center [318, 153] width 280 height 40
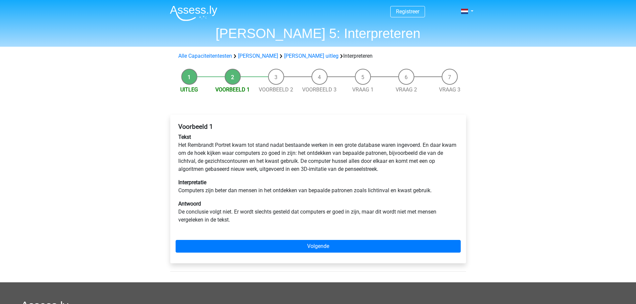
click at [311, 159] on p "Tekst Het [PERSON_NAME] kwam tot stand nadat bestaande werken in een grote data…" at bounding box center [318, 153] width 280 height 40
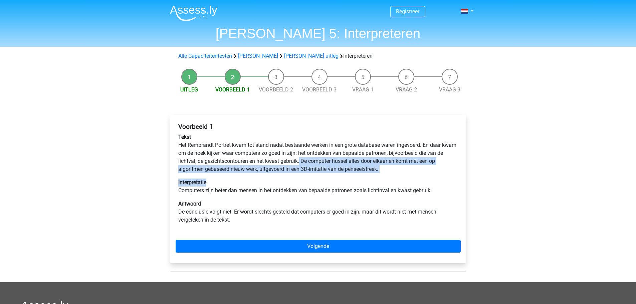
drag, startPoint x: 308, startPoint y: 162, endPoint x: 294, endPoint y: 173, distance: 18.1
click at [294, 173] on p "Tekst Het [PERSON_NAME] kwam tot stand nadat bestaande werken in een grote data…" at bounding box center [318, 153] width 280 height 40
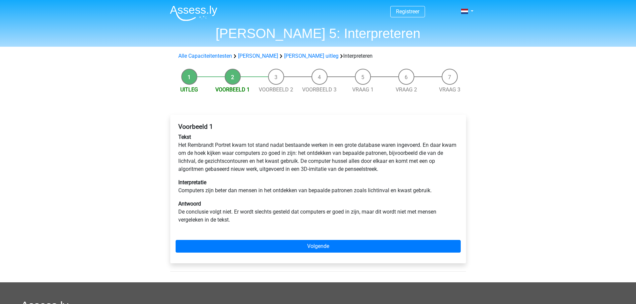
click at [302, 166] on p "Tekst Het [PERSON_NAME] kwam tot stand nadat bestaande werken in een grote data…" at bounding box center [318, 153] width 280 height 40
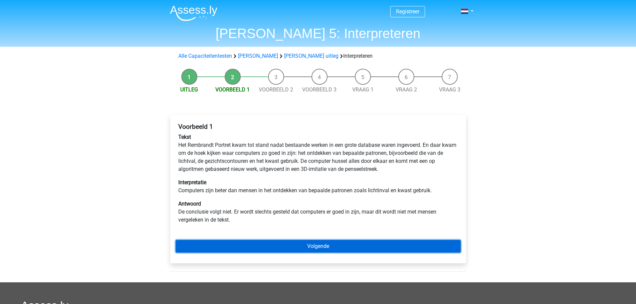
click at [275, 245] on link "Volgende" at bounding box center [318, 246] width 285 height 13
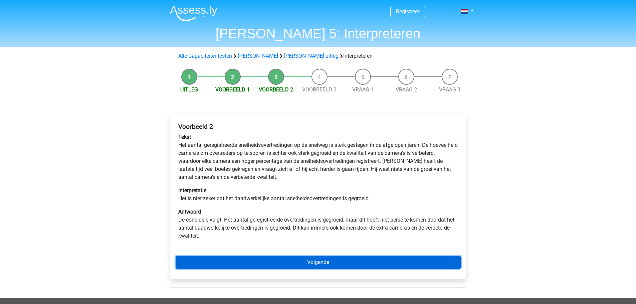
click at [316, 264] on link "Volgende" at bounding box center [318, 262] width 285 height 13
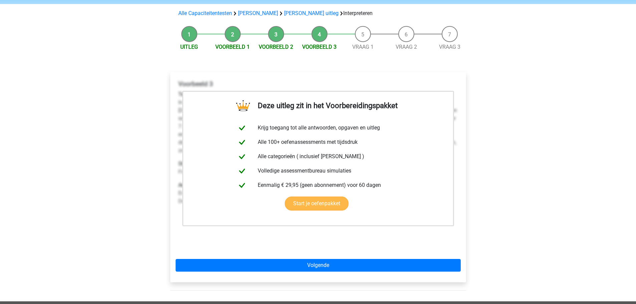
scroll to position [47, 0]
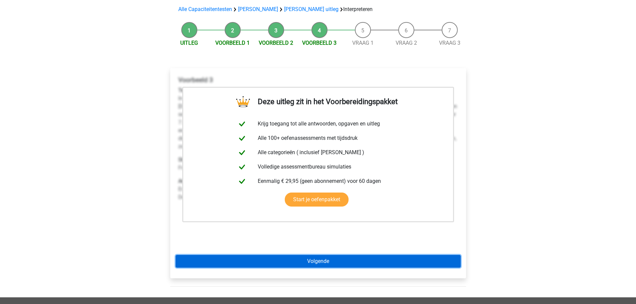
click at [296, 264] on link "Volgende" at bounding box center [318, 261] width 285 height 13
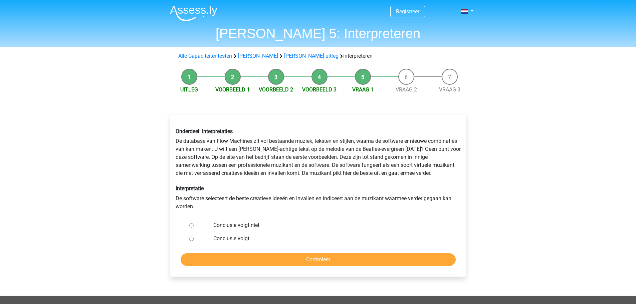
click at [256, 226] on label "Conclusie volgt niet" at bounding box center [328, 225] width 231 height 8
click at [194, 226] on input "Conclusie volgt niet" at bounding box center [191, 225] width 4 height 4
radio input "true"
click at [265, 266] on input "Controleer" at bounding box center [318, 260] width 275 height 13
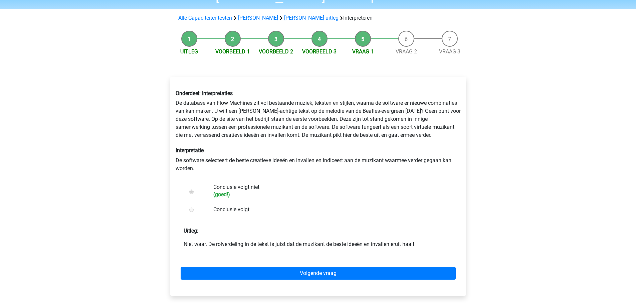
scroll to position [39, 0]
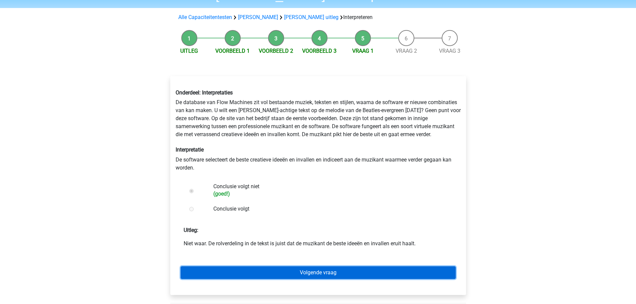
click at [269, 271] on link "Volgende vraag" at bounding box center [318, 273] width 275 height 13
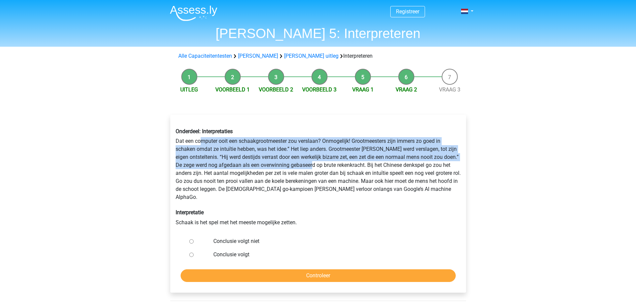
drag, startPoint x: 201, startPoint y: 141, endPoint x: 318, endPoint y: 162, distance: 118.8
click at [318, 162] on div "Onderdeel: Interpretaties Dat een computer ooit een schaakgrootmeester zou vers…" at bounding box center [318, 177] width 295 height 109
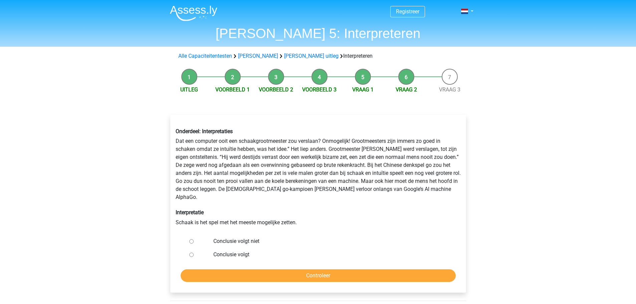
click at [482, 169] on div "Registreer Nederlands English" at bounding box center [318, 244] width 636 height 488
drag, startPoint x: 362, startPoint y: 165, endPoint x: 451, endPoint y: 167, distance: 89.5
click at [451, 167] on div "Onderdeel: Interpretaties Dat een computer ooit een schaakgrootmeester zou vers…" at bounding box center [318, 177] width 295 height 109
click at [400, 186] on div "Onderdeel: Interpretaties Dat een computer ooit een schaakgrootmeester zou vers…" at bounding box center [318, 177] width 295 height 109
drag, startPoint x: 253, startPoint y: 172, endPoint x: 390, endPoint y: 173, distance: 137.3
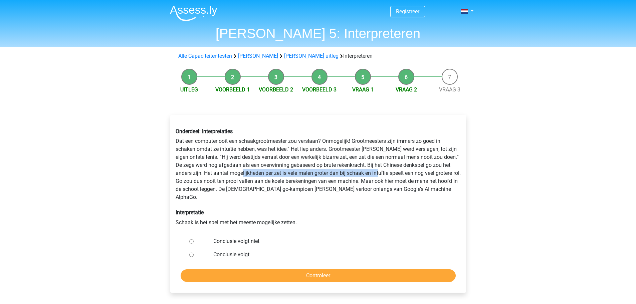
click at [390, 173] on div "Onderdeel: Interpretaties Dat een computer ooit een schaakgrootmeester zou vers…" at bounding box center [318, 177] width 295 height 109
click at [421, 173] on div "Onderdeel: Interpretaties Dat een computer ooit een schaakgrootmeester zou vers…" at bounding box center [318, 177] width 295 height 109
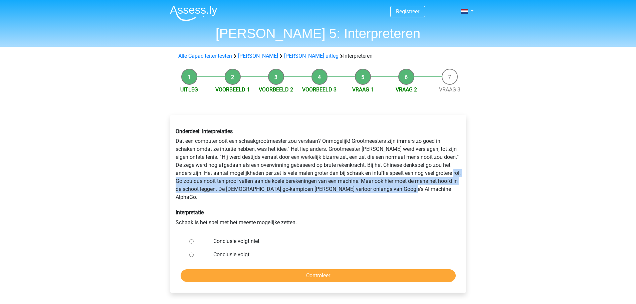
drag, startPoint x: 184, startPoint y: 181, endPoint x: 439, endPoint y: 189, distance: 254.6
click at [439, 189] on div "Onderdeel: Interpretaties Dat een computer ooit een schaakgrootmeester zou vers…" at bounding box center [318, 177] width 295 height 109
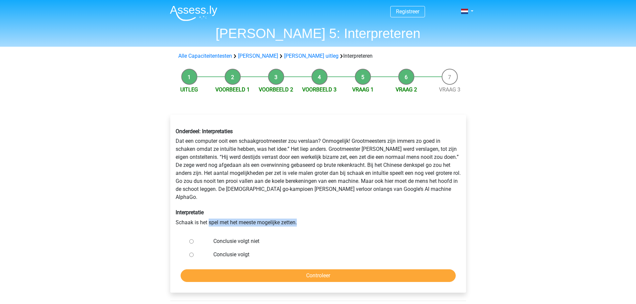
drag, startPoint x: 210, startPoint y: 215, endPoint x: 300, endPoint y: 212, distance: 90.6
click at [300, 212] on div "Onderdeel: Interpretaties Dat een computer ooit een schaakgrootmeester zou vers…" at bounding box center [318, 177] width 295 height 109
click at [248, 237] on label "Conclusie volgt niet" at bounding box center [328, 241] width 231 height 8
click at [194, 239] on input "Conclusie volgt niet" at bounding box center [191, 241] width 4 height 4
radio input "true"
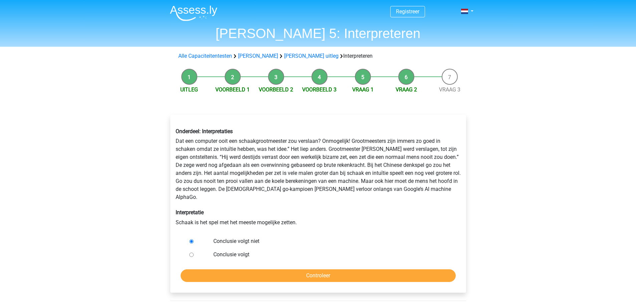
click at [265, 260] on form "Conclusie volgt niet Conclusie volgt Controleer" at bounding box center [318, 258] width 285 height 47
click at [269, 270] on input "Controleer" at bounding box center [318, 276] width 275 height 13
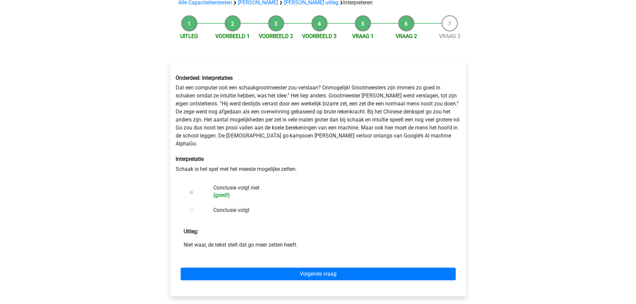
scroll to position [56, 0]
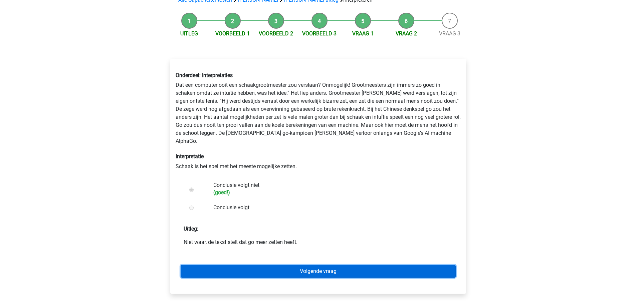
click at [327, 265] on link "Volgende vraag" at bounding box center [318, 271] width 275 height 13
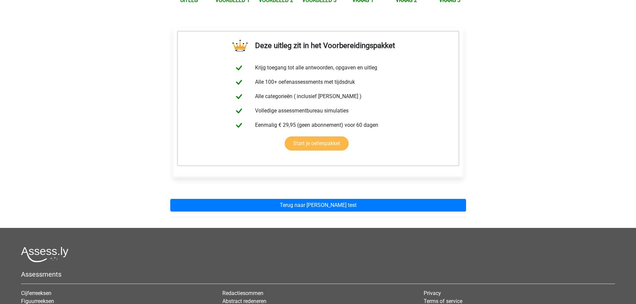
scroll to position [94, 0]
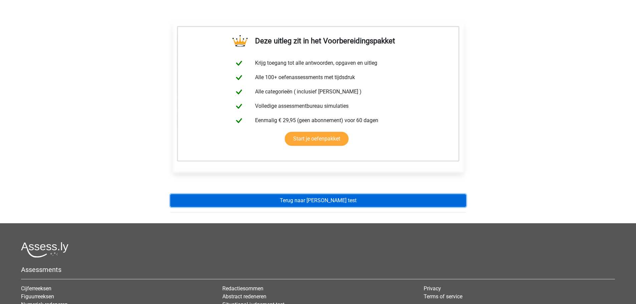
click at [321, 205] on link "Terug naar [PERSON_NAME] test" at bounding box center [318, 200] width 296 height 13
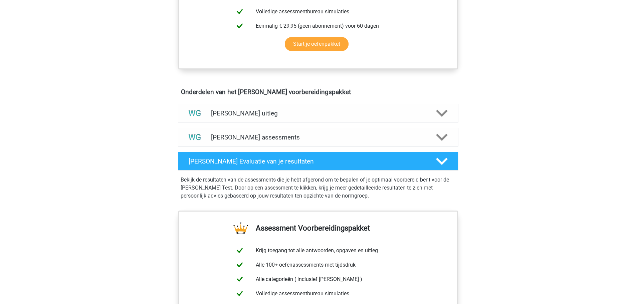
scroll to position [314, 0]
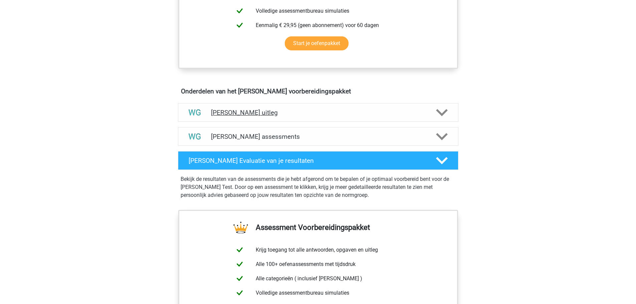
click at [275, 115] on h4 "Watson Glaser uitleg" at bounding box center [318, 113] width 214 height 8
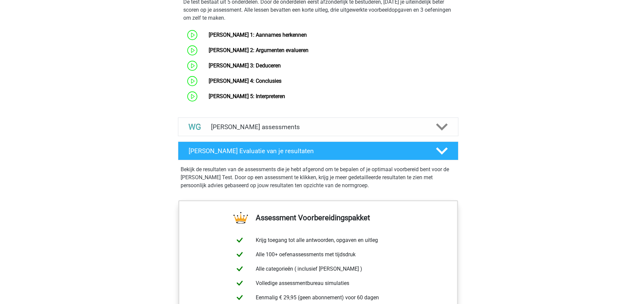
scroll to position [593, 0]
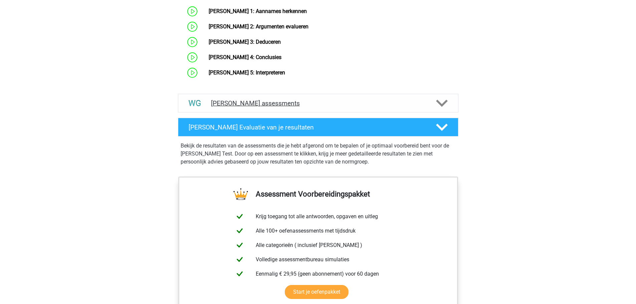
click at [271, 106] on h4 "Watson Glaser assessments" at bounding box center [318, 104] width 214 height 8
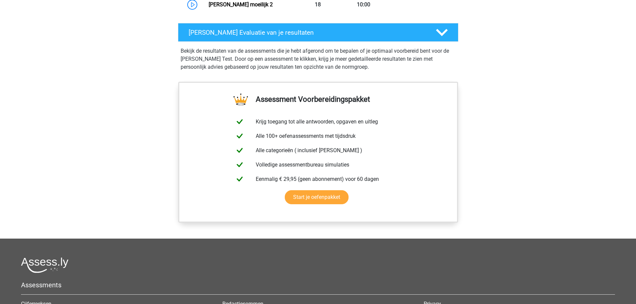
scroll to position [1059, 0]
click at [274, 37] on div "Watson Glaser Evaluatie van je resultaten" at bounding box center [318, 32] width 281 height 19
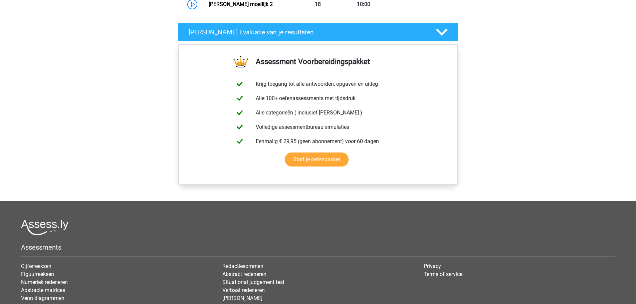
click at [274, 37] on div "Watson Glaser Evaluatie van je resultaten" at bounding box center [318, 32] width 281 height 19
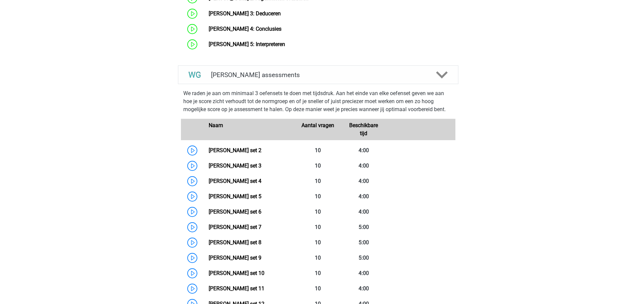
scroll to position [620, 0]
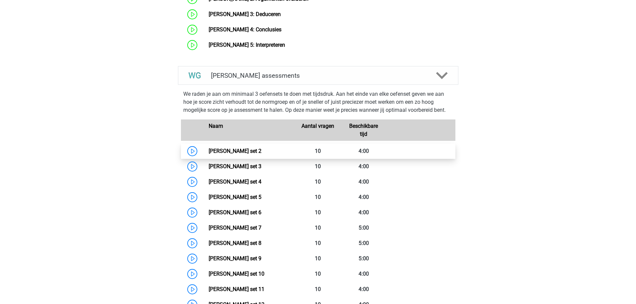
click at [262, 148] on link "Watson Glaser set 2" at bounding box center [235, 151] width 53 height 6
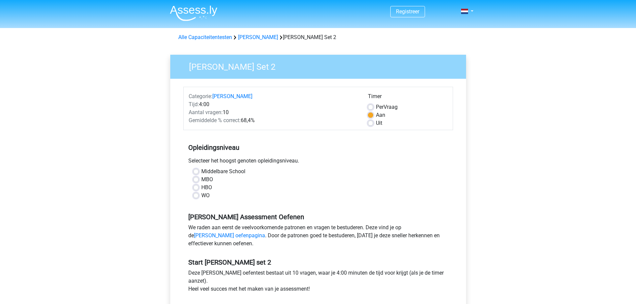
click at [201, 194] on label "WO" at bounding box center [205, 196] width 8 height 8
click at [197, 194] on input "WO" at bounding box center [195, 195] width 5 height 7
radio input "true"
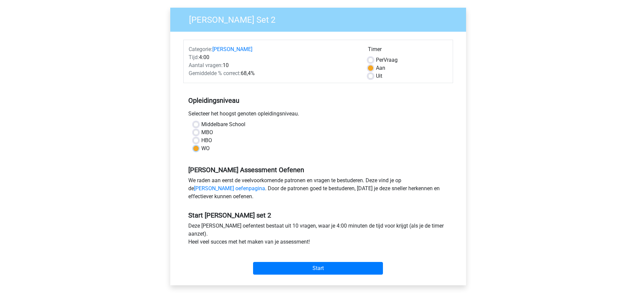
scroll to position [46, 0]
click at [295, 270] on input "Start" at bounding box center [318, 269] width 130 height 13
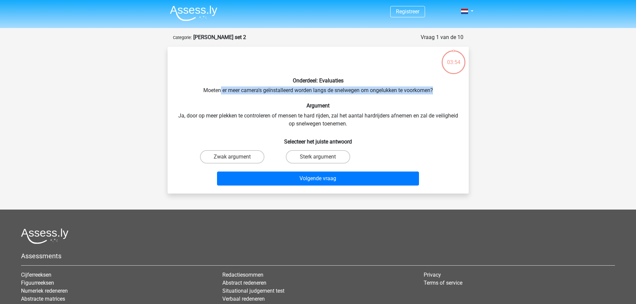
drag, startPoint x: 219, startPoint y: 89, endPoint x: 442, endPoint y: 87, distance: 222.1
click at [442, 87] on div "Onderdeel: Evaluaties Moeten er meer camera's geïnstalleerd worden langs de sne…" at bounding box center [318, 120] width 296 height 136
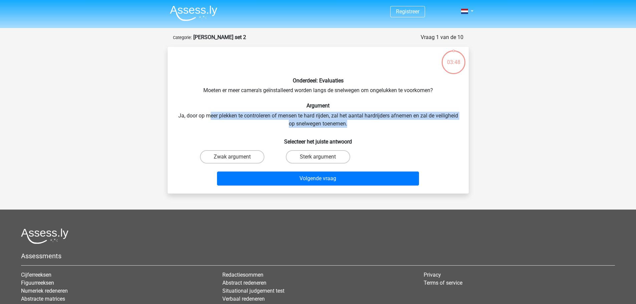
drag, startPoint x: 220, startPoint y: 115, endPoint x: 394, endPoint y: 120, distance: 174.1
click at [394, 120] on div "Onderdeel: Evaluaties Moeten er meer camera's geïnstalleerd worden langs de sne…" at bounding box center [318, 120] width 296 height 136
click at [384, 119] on div "Onderdeel: Evaluaties Moeten er meer camera's geïnstalleerd worden langs de sne…" at bounding box center [318, 120] width 296 height 136
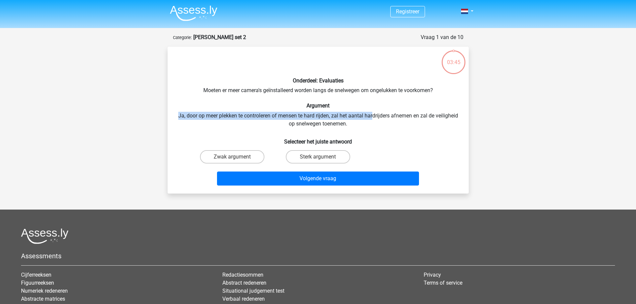
drag, startPoint x: 384, startPoint y: 120, endPoint x: 189, endPoint y: 117, distance: 194.7
click at [189, 117] on div "Onderdeel: Evaluaties Moeten er meer camera's geïnstalleerd worden langs de sne…" at bounding box center [318, 120] width 296 height 136
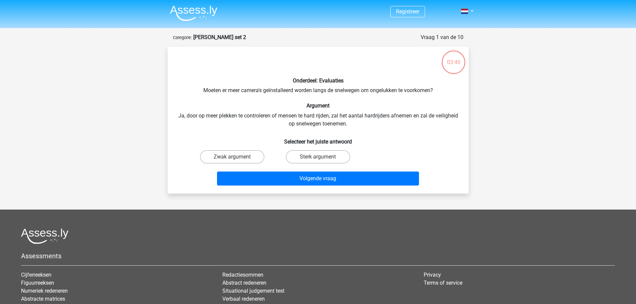
click at [303, 124] on div "Onderdeel: Evaluaties Moeten er meer camera's geïnstalleerd worden langs de sne…" at bounding box center [318, 120] width 296 height 136
click at [247, 156] on label "Zwak argument" at bounding box center [232, 156] width 64 height 13
click at [236, 157] on input "Zwak argument" at bounding box center [234, 159] width 4 height 4
radio input "true"
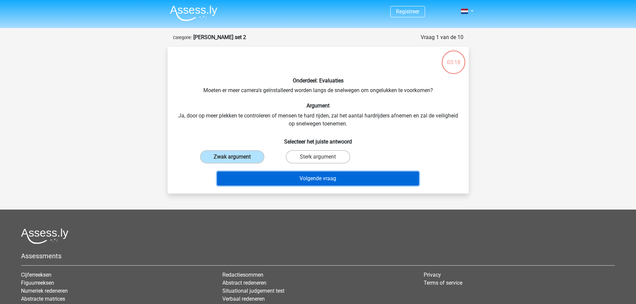
click at [298, 179] on button "Volgende vraag" at bounding box center [318, 179] width 202 height 14
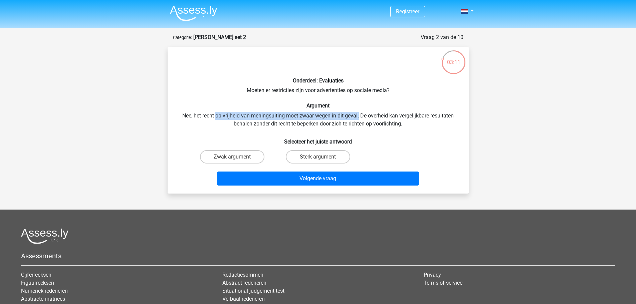
drag, startPoint x: 217, startPoint y: 115, endPoint x: 359, endPoint y: 114, distance: 142.0
click at [359, 114] on div "Onderdeel: Evaluaties Moeten er restricties zijn voor advertenties op sociale m…" at bounding box center [318, 120] width 296 height 136
click at [361, 115] on div "Onderdeel: Evaluaties Moeten er restricties zijn voor advertenties op sociale m…" at bounding box center [318, 120] width 296 height 136
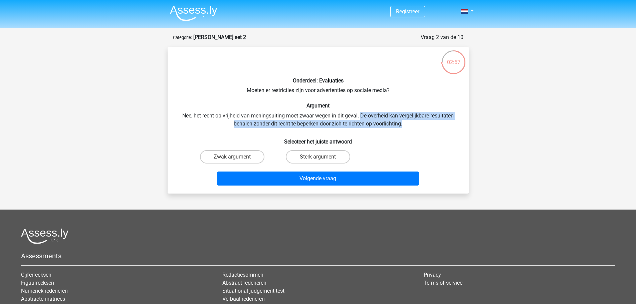
drag, startPoint x: 361, startPoint y: 116, endPoint x: 407, endPoint y: 122, distance: 46.8
click at [407, 122] on div "Onderdeel: Evaluaties Moeten er restricties zijn voor advertenties op sociale m…" at bounding box center [318, 120] width 296 height 136
drag, startPoint x: 407, startPoint y: 122, endPoint x: 217, endPoint y: 117, distance: 190.4
click at [217, 117] on div "Onderdeel: Evaluaties Moeten er restricties zijn voor advertenties op sociale m…" at bounding box center [318, 120] width 296 height 136
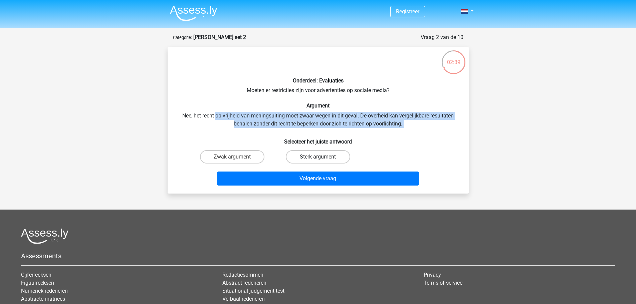
click at [309, 154] on label "Sterk argument" at bounding box center [318, 156] width 64 height 13
click at [318, 157] on input "Sterk argument" at bounding box center [320, 159] width 4 height 4
radio input "true"
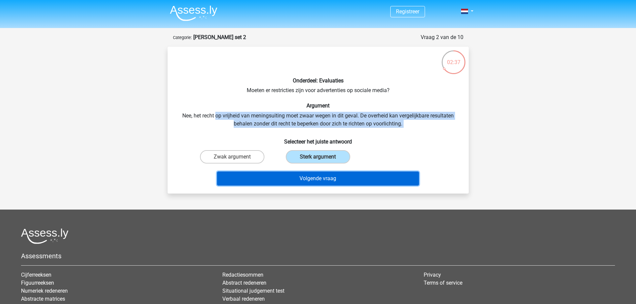
click at [329, 178] on button "Volgende vraag" at bounding box center [318, 179] width 202 height 14
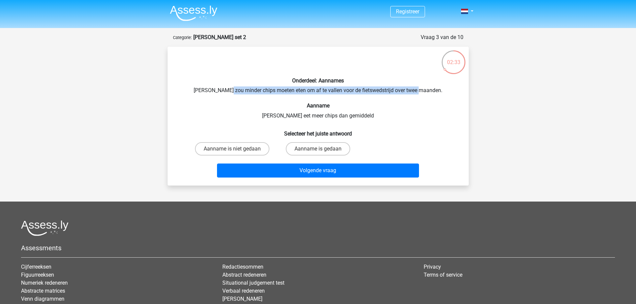
drag, startPoint x: 240, startPoint y: 90, endPoint x: 434, endPoint y: 85, distance: 194.1
click at [434, 85] on div "Onderdeel: Aannames Chris zou minder chips moeten eten om af te vallen voor de …" at bounding box center [318, 116] width 296 height 128
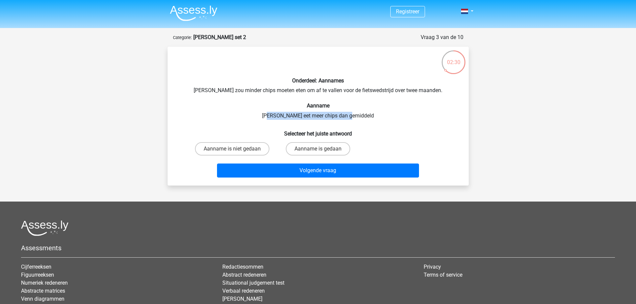
drag, startPoint x: 282, startPoint y: 115, endPoint x: 364, endPoint y: 112, distance: 82.6
click at [364, 112] on div "Onderdeel: Aannames Chris zou minder chips moeten eten om af te vallen voor de …" at bounding box center [318, 116] width 296 height 128
drag, startPoint x: 367, startPoint y: 112, endPoint x: 277, endPoint y: 114, distance: 90.5
click at [277, 114] on div "Onderdeel: Aannames Chris zou minder chips moeten eten om af te vallen voor de …" at bounding box center [318, 116] width 296 height 128
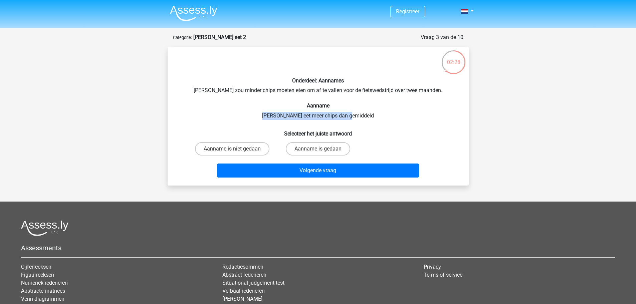
click at [277, 114] on div "Onderdeel: Aannames Chris zou minder chips moeten eten om af te vallen voor de …" at bounding box center [318, 116] width 296 height 128
drag, startPoint x: 276, startPoint y: 115, endPoint x: 365, endPoint y: 111, distance: 89.0
click at [365, 111] on div "Onderdeel: Aannames Chris zou minder chips moeten eten om af te vallen voor de …" at bounding box center [318, 116] width 296 height 128
click at [256, 150] on label "Aanname is niet gedaan" at bounding box center [232, 148] width 74 height 13
click at [236, 150] on input "Aanname is niet gedaan" at bounding box center [234, 151] width 4 height 4
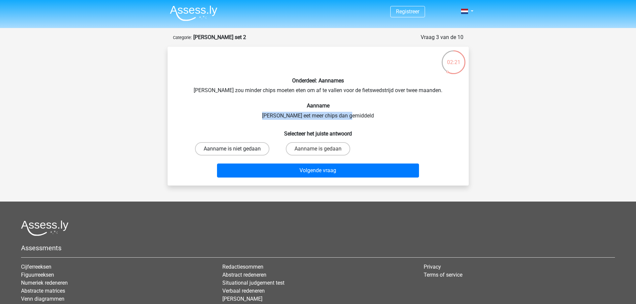
radio input "true"
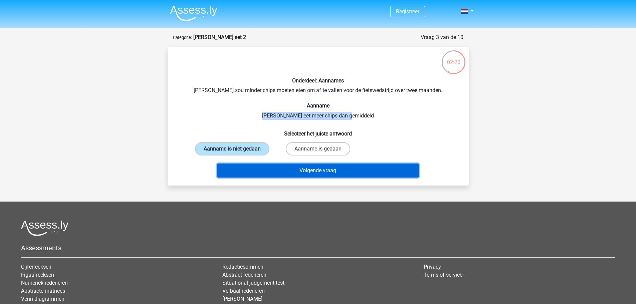
click at [283, 168] on button "Volgende vraag" at bounding box center [318, 171] width 202 height 14
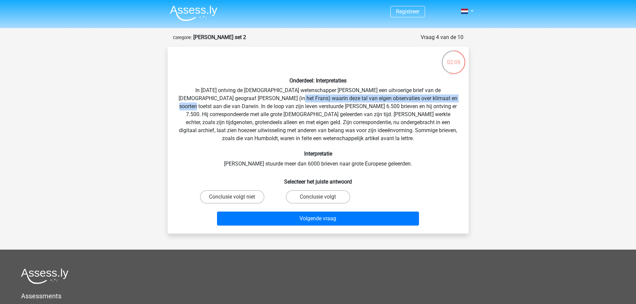
drag, startPoint x: 245, startPoint y: 98, endPoint x: 416, endPoint y: 98, distance: 170.7
click at [416, 98] on div "Onderdeel: Interpretaties In 1839 ontving de Engelse wetenschapper Charles Darw…" at bounding box center [318, 140] width 296 height 176
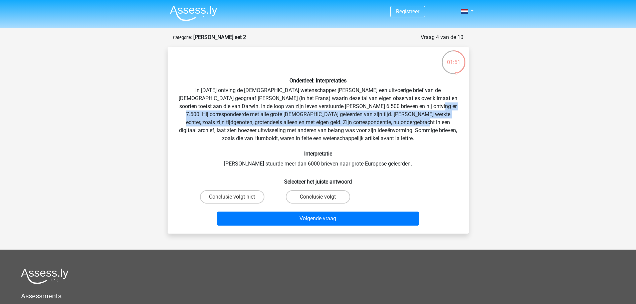
drag, startPoint x: 378, startPoint y: 106, endPoint x: 335, endPoint y: 126, distance: 47.4
click at [335, 126] on div "Onderdeel: Interpretaties In 1839 ontving de Engelse wetenschapper Charles Darw…" at bounding box center [318, 140] width 296 height 176
click at [351, 115] on div "Onderdeel: Interpretaties In 1839 ontving de Engelse wetenschapper Charles Darw…" at bounding box center [318, 140] width 296 height 176
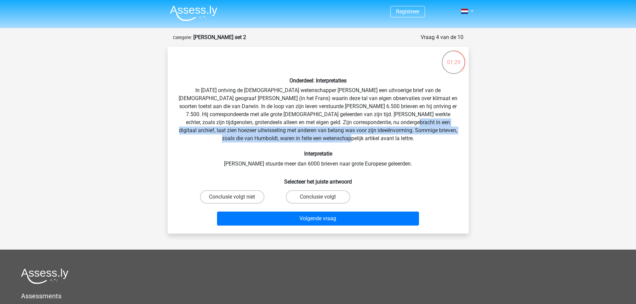
drag, startPoint x: 326, startPoint y: 123, endPoint x: 360, endPoint y: 138, distance: 36.8
click at [360, 138] on div "Onderdeel: Interpretaties In 1839 ontving de Engelse wetenschapper Charles Darw…" at bounding box center [318, 140] width 296 height 176
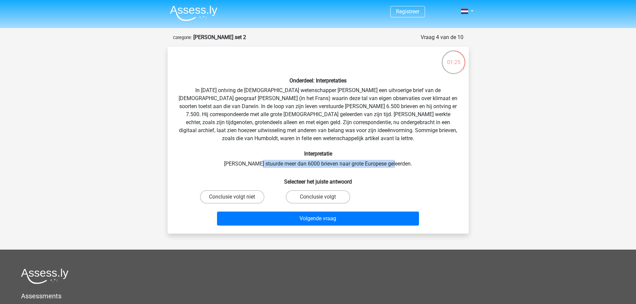
drag, startPoint x: 266, startPoint y: 164, endPoint x: 406, endPoint y: 164, distance: 140.3
click at [406, 164] on div "Onderdeel: Interpretaties In 1839 ontving de Engelse wetenschapper Charles Darw…" at bounding box center [318, 140] width 296 height 176
click at [251, 199] on label "Conclusie volgt niet" at bounding box center [232, 196] width 64 height 13
click at [236, 199] on input "Conclusie volgt niet" at bounding box center [234, 199] width 4 height 4
radio input "true"
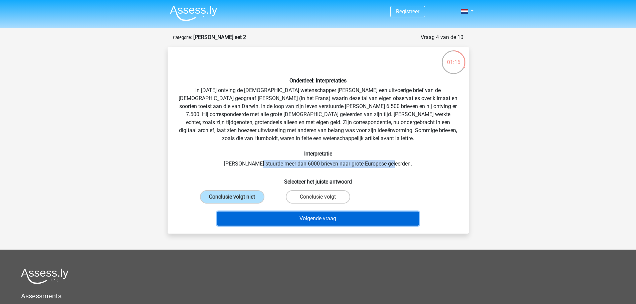
click at [270, 215] on button "Volgende vraag" at bounding box center [318, 219] width 202 height 14
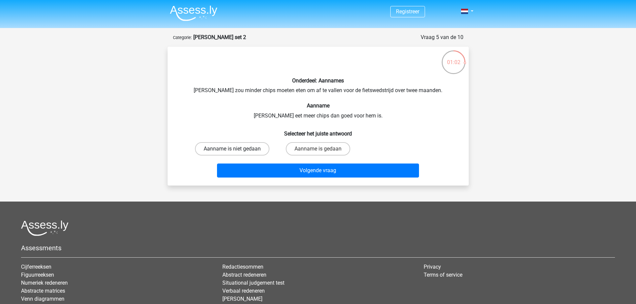
click at [252, 147] on label "Aanname is niet gedaan" at bounding box center [232, 148] width 74 height 13
click at [236, 149] on input "Aanname is niet gedaan" at bounding box center [234, 151] width 4 height 4
radio input "true"
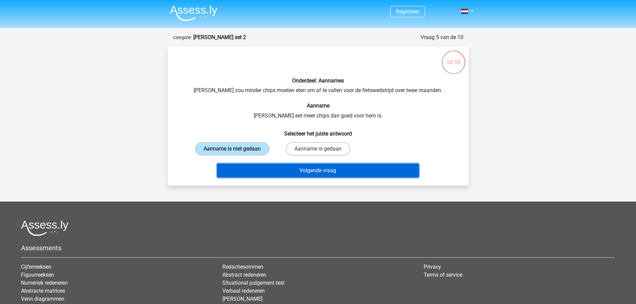
click at [288, 171] on button "Volgende vraag" at bounding box center [318, 171] width 202 height 14
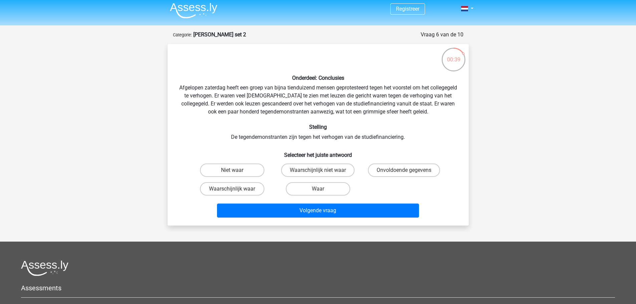
scroll to position [3, 0]
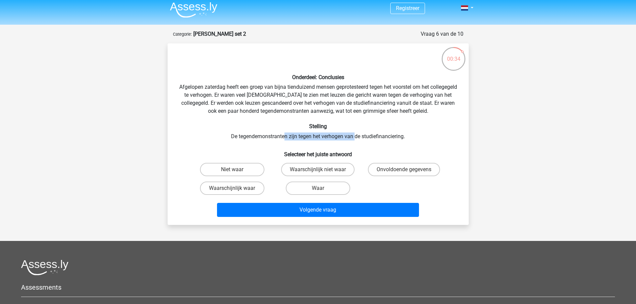
drag, startPoint x: 284, startPoint y: 135, endPoint x: 356, endPoint y: 140, distance: 72.9
click at [356, 140] on div "Onderdeel: Conclusies Afgelopen zaterdag heeft een groep van bijna tienduizend …" at bounding box center [318, 134] width 296 height 171
click at [251, 188] on label "Waarschijnlijk waar" at bounding box center [232, 188] width 64 height 13
click at [236, 188] on input "Waarschijnlijk waar" at bounding box center [234, 190] width 4 height 4
radio input "true"
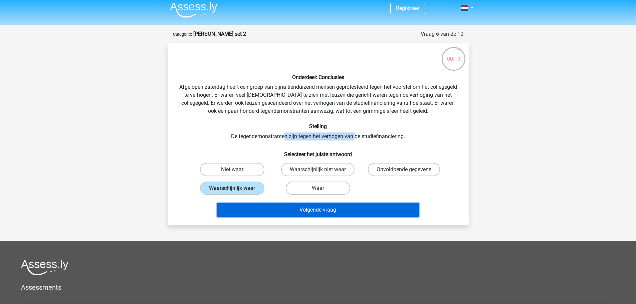
click at [292, 209] on button "Volgende vraag" at bounding box center [318, 210] width 202 height 14
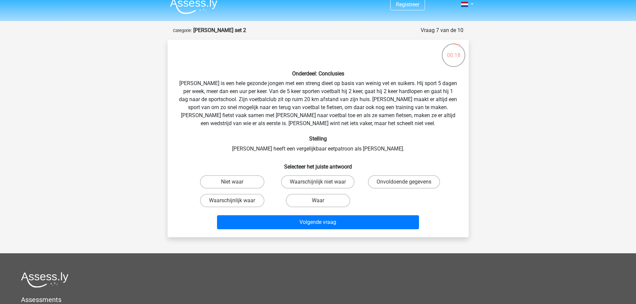
scroll to position [5, 0]
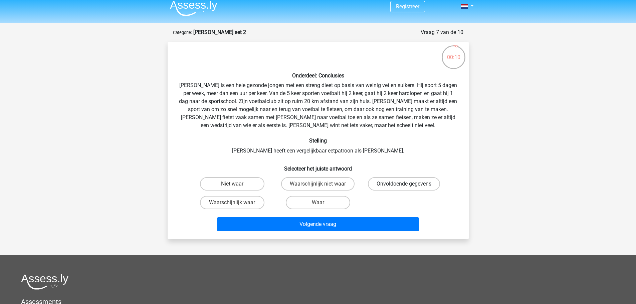
click at [392, 183] on label "Onvoldoende gegevens" at bounding box center [404, 183] width 72 height 13
click at [404, 184] on input "Onvoldoende gegevens" at bounding box center [406, 186] width 4 height 4
radio input "true"
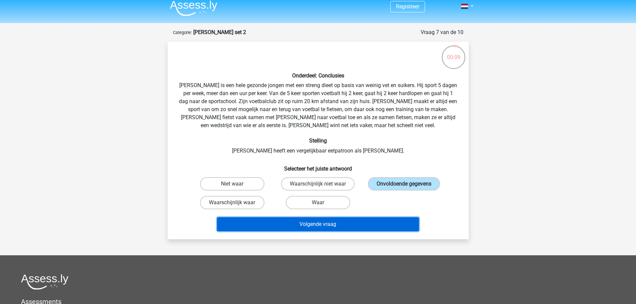
click at [371, 222] on button "Volgende vraag" at bounding box center [318, 224] width 202 height 14
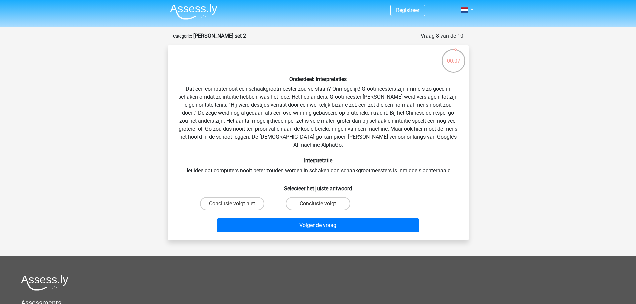
scroll to position [0, 0]
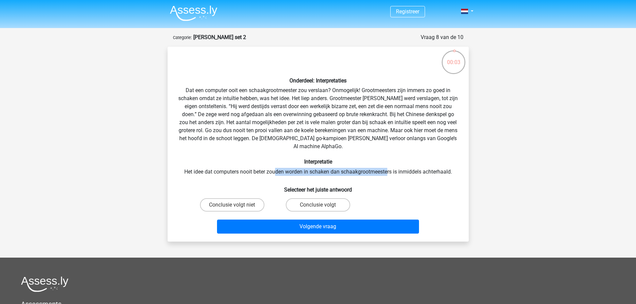
drag, startPoint x: 275, startPoint y: 164, endPoint x: 388, endPoint y: 164, distance: 113.9
click at [388, 164] on div "Onderdeel: Interpretaties Dat een computer ooit een schaakgrootmeester zou vers…" at bounding box center [318, 144] width 296 height 184
click at [308, 198] on label "Conclusie volgt" at bounding box center [318, 204] width 64 height 13
click at [318, 205] on input "Conclusie volgt" at bounding box center [320, 207] width 4 height 4
radio input "true"
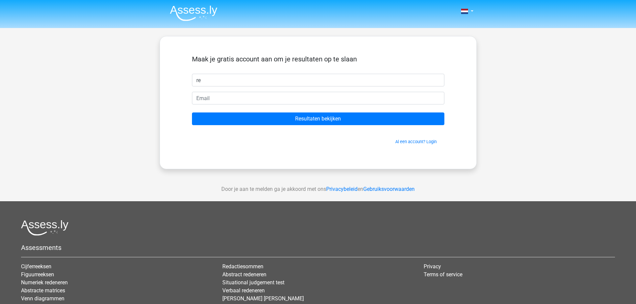
type input "r"
type input "Remko"
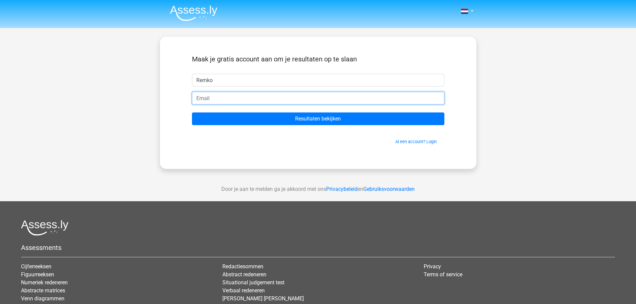
click at [268, 99] on input "email" at bounding box center [318, 98] width 253 height 13
type input "[EMAIL_ADDRESS][DOMAIN_NAME]"
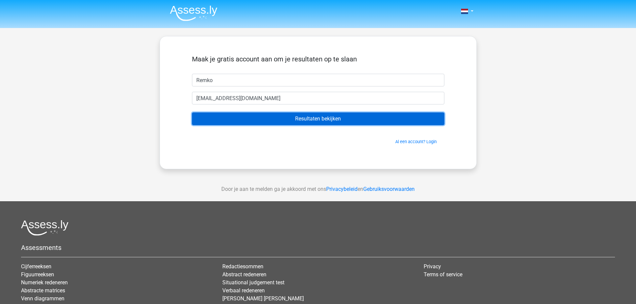
click at [289, 117] on input "Resultaten bekijken" at bounding box center [318, 119] width 253 height 13
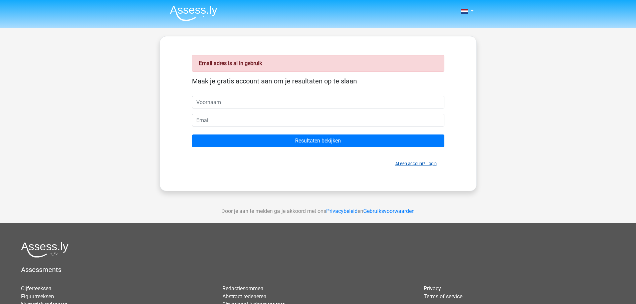
click at [409, 163] on link "Al een account? Login" at bounding box center [415, 163] width 41 height 5
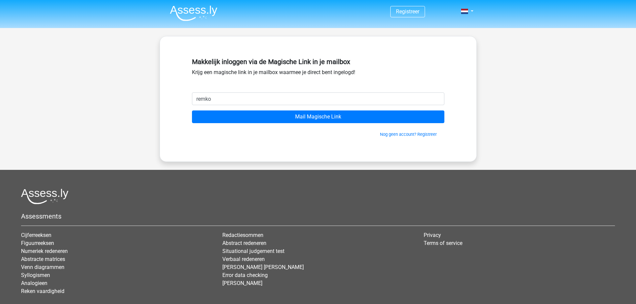
type input "remko.ten.kroode@hotmail.com"
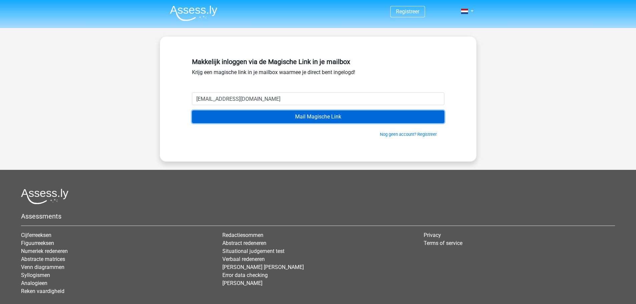
click at [301, 116] on input "Mail Magische Link" at bounding box center [318, 117] width 253 height 13
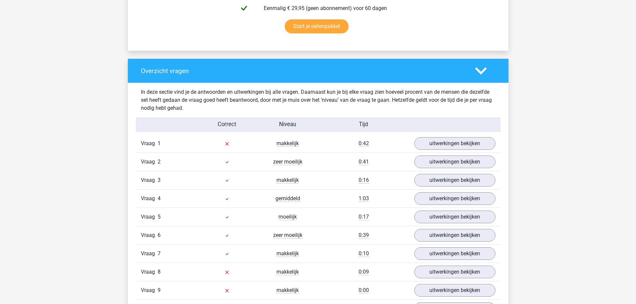
scroll to position [478, 0]
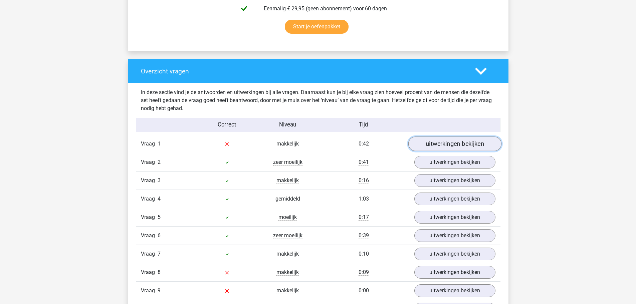
click at [429, 146] on link "uitwerkingen bekijken" at bounding box center [454, 144] width 93 height 15
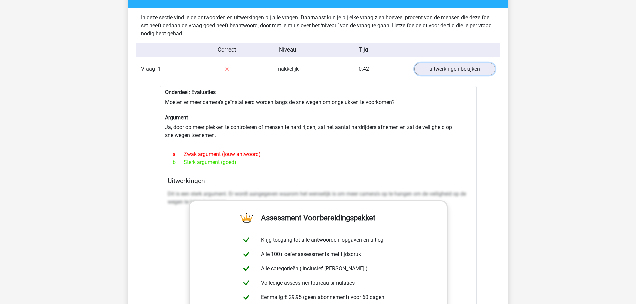
scroll to position [552, 0]
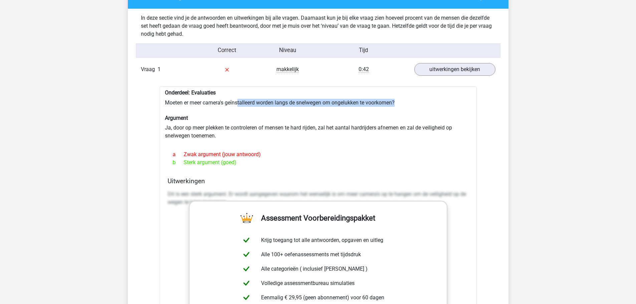
drag, startPoint x: 238, startPoint y: 101, endPoint x: 403, endPoint y: 103, distance: 165.3
click at [403, 103] on div "Onderdeel: Evaluaties Moeten er meer camera's geïnstalleerd worden langs de sne…" at bounding box center [318, 253] width 317 height 332
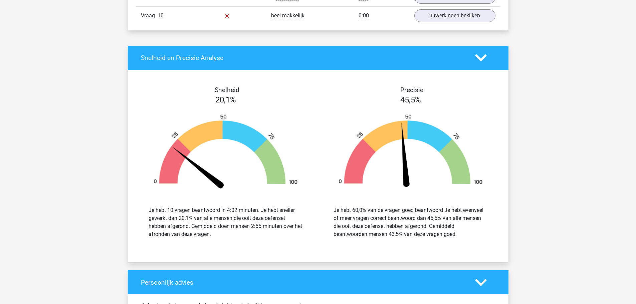
scroll to position [1118, 0]
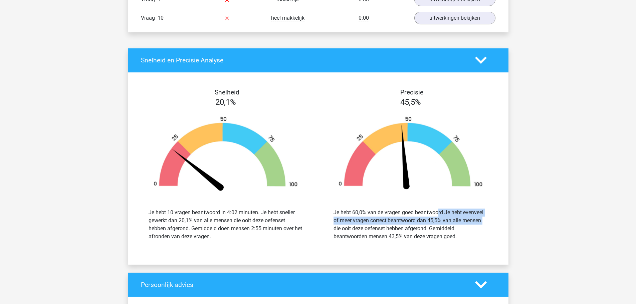
drag, startPoint x: 398, startPoint y: 211, endPoint x: 447, endPoint y: 224, distance: 50.3
click at [447, 224] on div "Je hebt 60,0% van de vragen goed beantwoord Je hebt evenveel of meer vragen cor…" at bounding box center [411, 225] width 154 height 32
drag, startPoint x: 395, startPoint y: 211, endPoint x: 466, endPoint y: 237, distance: 75.9
click at [466, 237] on div "Je hebt 60,0% van de vragen goed beantwoord Je hebt evenveel of meer vragen cor…" at bounding box center [411, 225] width 154 height 32
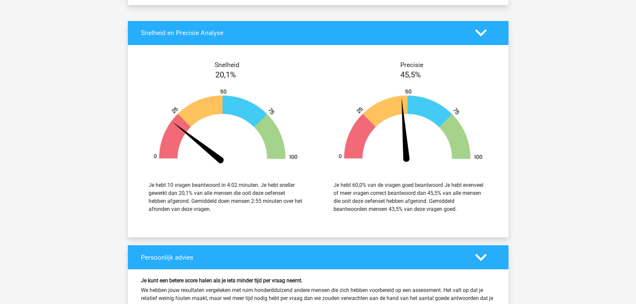
scroll to position [1145, 0]
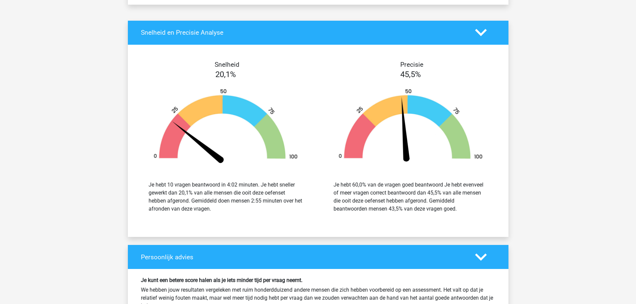
click at [395, 211] on div "Je hebt 60,0% van de vragen goed beantwoord Je hebt evenveel of meer vragen cor…" at bounding box center [411, 197] width 154 height 32
drag, startPoint x: 368, startPoint y: 207, endPoint x: 459, endPoint y: 209, distance: 90.5
click at [459, 209] on div "Je hebt 60,0% van de vragen goed beantwoord Je hebt evenveel of meer vragen cor…" at bounding box center [411, 197] width 154 height 32
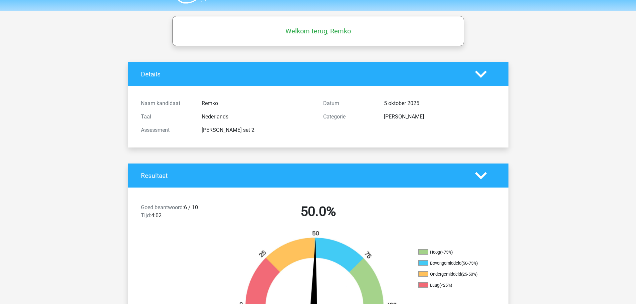
scroll to position [2, 0]
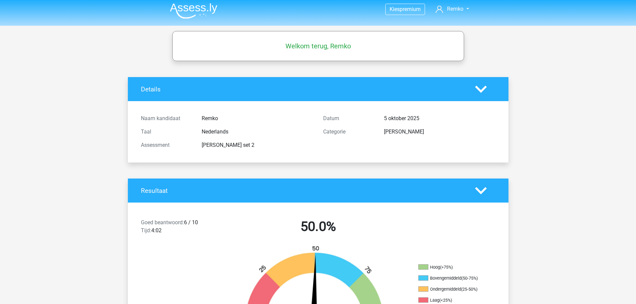
click at [202, 10] on img at bounding box center [193, 11] width 47 height 16
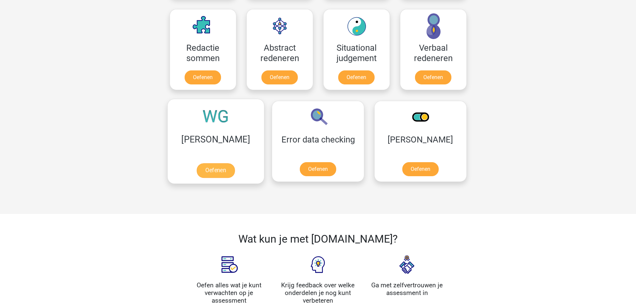
scroll to position [488, 0]
click at [199, 173] on link "Oefenen" at bounding box center [216, 171] width 38 height 15
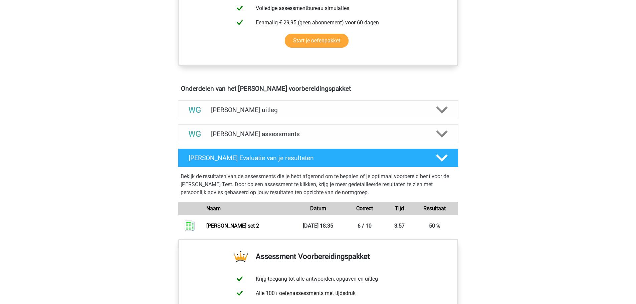
scroll to position [316, 0]
click at [270, 131] on h4 "Watson Glaser assessments" at bounding box center [318, 135] width 214 height 8
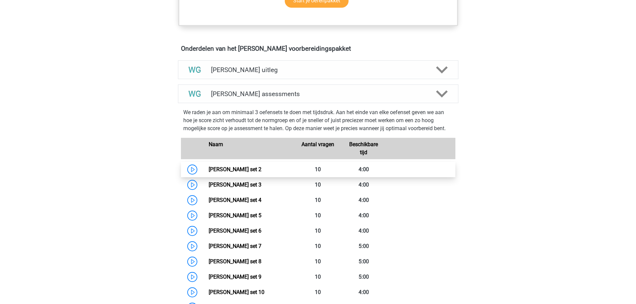
scroll to position [357, 0]
click at [262, 170] on link "Watson Glaser set 2" at bounding box center [235, 169] width 53 height 6
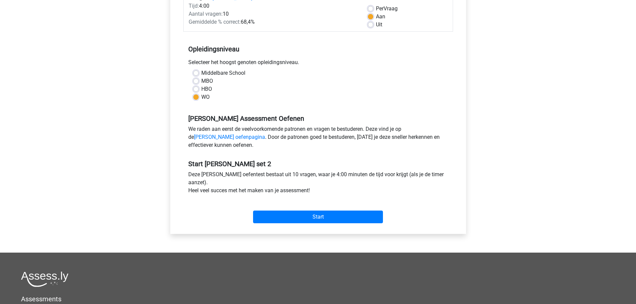
scroll to position [113, 0]
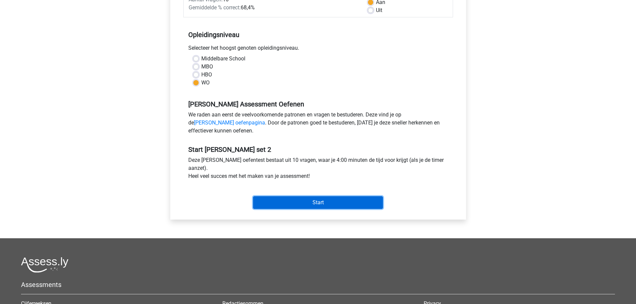
click at [302, 200] on input "Start" at bounding box center [318, 202] width 130 height 13
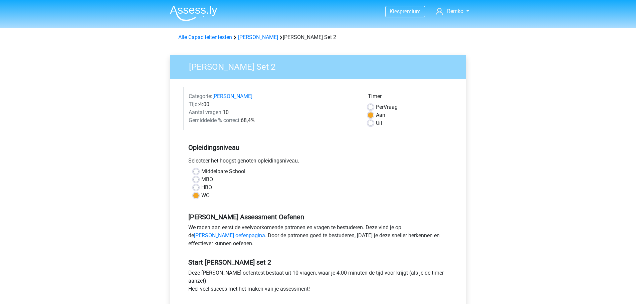
scroll to position [113, 0]
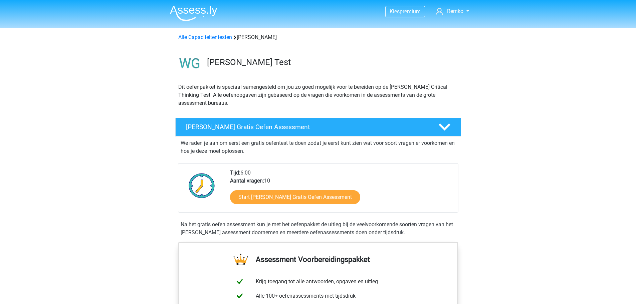
scroll to position [353, 0]
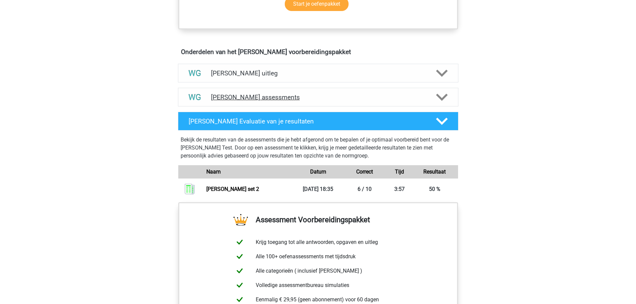
click at [288, 95] on h4 "[PERSON_NAME] assessments" at bounding box center [318, 98] width 214 height 8
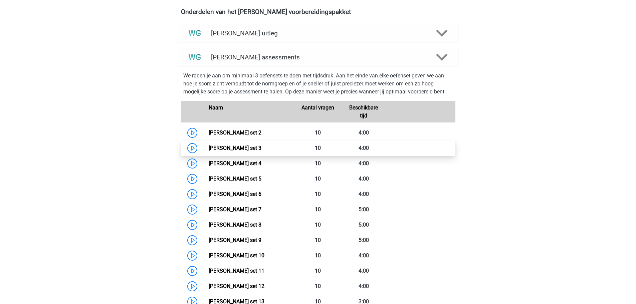
scroll to position [391, 0]
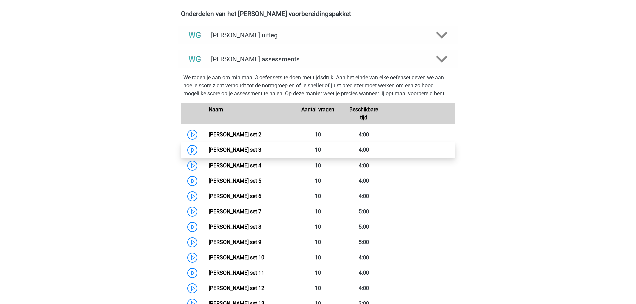
click at [261, 148] on link "[PERSON_NAME] set 3" at bounding box center [235, 150] width 53 height 6
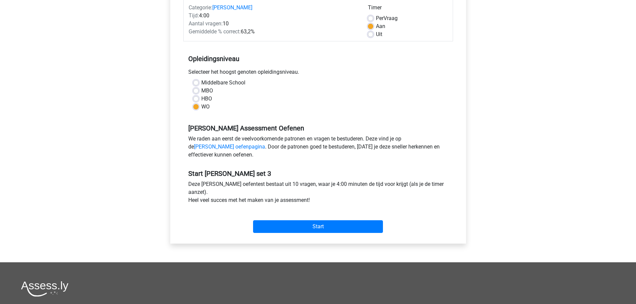
scroll to position [100, 0]
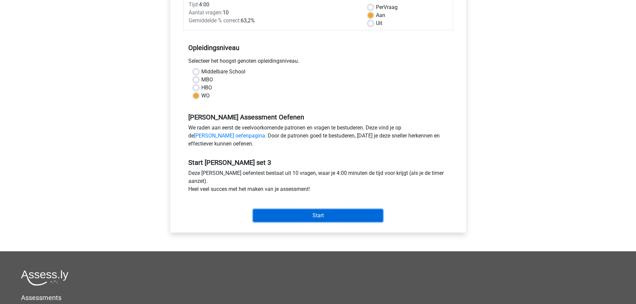
click at [294, 213] on input "Start" at bounding box center [318, 215] width 130 height 13
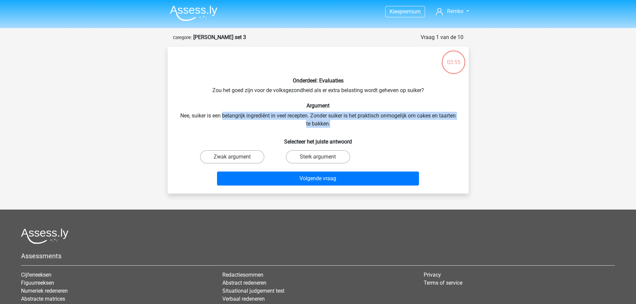
drag, startPoint x: 222, startPoint y: 114, endPoint x: 340, endPoint y: 123, distance: 118.9
click at [340, 123] on div "Onderdeel: Evaluaties Zou het goed zijn voor de volksgezondheid als er extra be…" at bounding box center [318, 120] width 296 height 136
click at [346, 122] on div "Onderdeel: Evaluaties Zou het goed zijn voor de volksgezondheid als er extra be…" at bounding box center [318, 120] width 296 height 136
drag, startPoint x: 347, startPoint y: 122, endPoint x: 181, endPoint y: 118, distance: 165.7
click at [181, 118] on div "Onderdeel: Evaluaties Zou het goed zijn voor de volksgezondheid als er extra be…" at bounding box center [318, 120] width 296 height 136
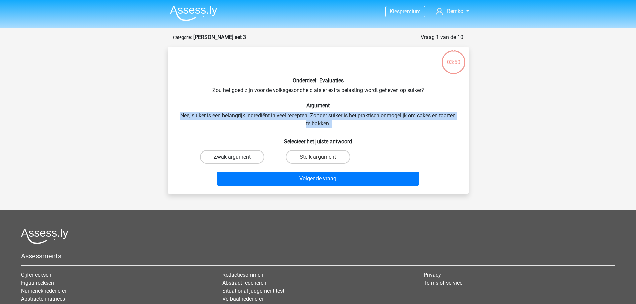
click at [239, 158] on label "Zwak argument" at bounding box center [232, 156] width 64 height 13
click at [236, 158] on input "Zwak argument" at bounding box center [234, 159] width 4 height 4
radio input "true"
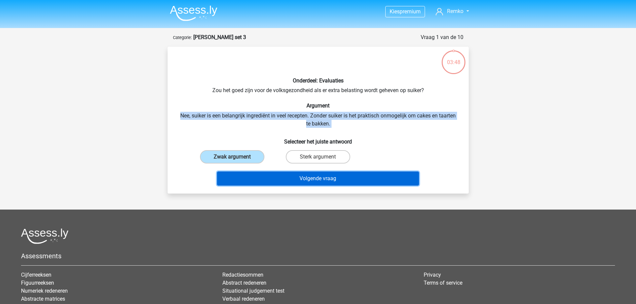
click at [296, 177] on button "Volgende vraag" at bounding box center [318, 179] width 202 height 14
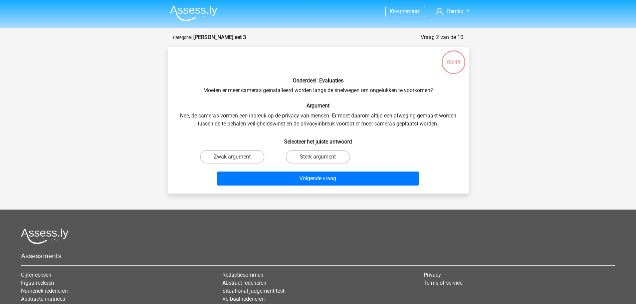
scroll to position [33, 0]
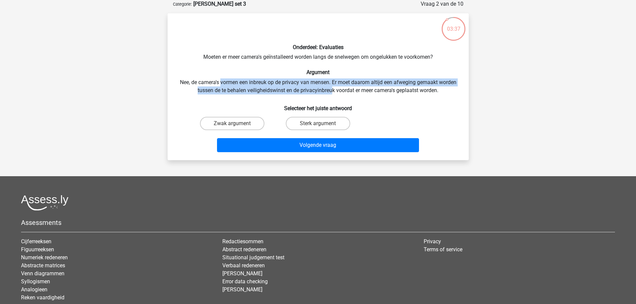
drag, startPoint x: 220, startPoint y: 81, endPoint x: 333, endPoint y: 88, distance: 113.4
click at [333, 88] on div "Onderdeel: Evaluaties Moeten er meer camera's geïnstalleerd worden langs de sne…" at bounding box center [318, 87] width 296 height 136
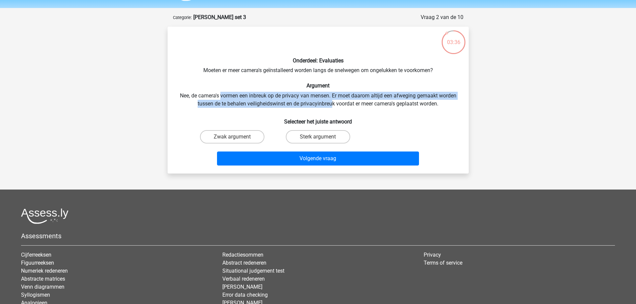
scroll to position [16, 0]
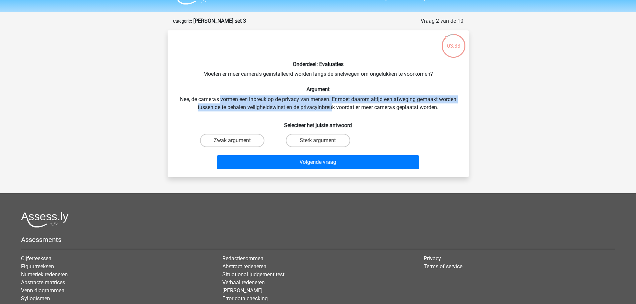
click at [341, 96] on div "Onderdeel: Evaluaties Moeten er meer camera's geïnstalleerd worden langs de sne…" at bounding box center [318, 104] width 296 height 136
drag, startPoint x: 276, startPoint y: 99, endPoint x: 445, endPoint y: 109, distance: 169.6
click at [445, 109] on div "Onderdeel: Evaluaties Moeten er meer camera's geïnstalleerd worden langs de sne…" at bounding box center [318, 104] width 296 height 136
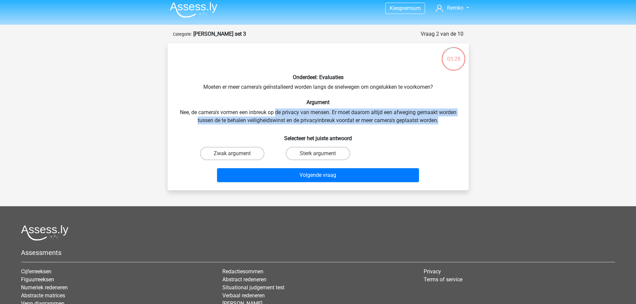
scroll to position [1, 0]
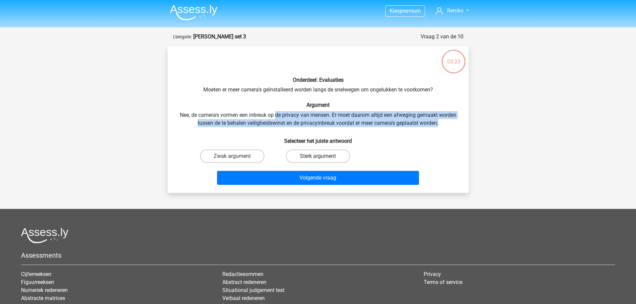
click at [332, 154] on label "Sterk argument" at bounding box center [318, 156] width 64 height 13
click at [322, 156] on input "Sterk argument" at bounding box center [320, 158] width 4 height 4
radio input "true"
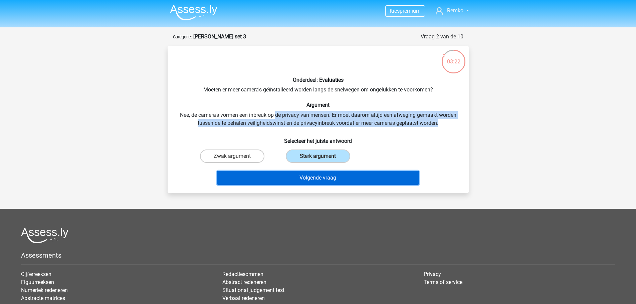
click at [336, 174] on button "Volgende vraag" at bounding box center [318, 178] width 202 height 14
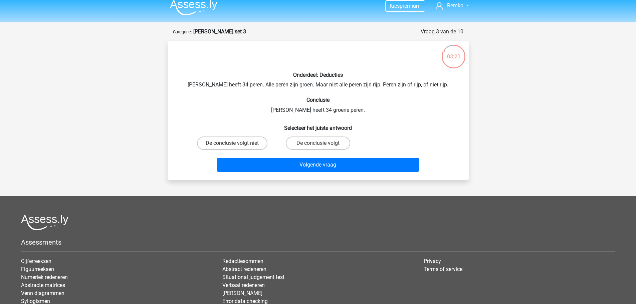
scroll to position [5, 0]
drag, startPoint x: 279, startPoint y: 79, endPoint x: 442, endPoint y: 83, distance: 162.7
click at [442, 83] on div "Onderdeel: Deducties Peter heeft 34 peren. Alle peren zijn groen. Maar niet all…" at bounding box center [318, 111] width 296 height 128
click at [339, 88] on div "Onderdeel: Deducties Peter heeft 34 peren. Alle peren zijn groen. Maar niet all…" at bounding box center [318, 111] width 296 height 128
drag, startPoint x: 202, startPoint y: 85, endPoint x: 293, endPoint y: 83, distance: 91.5
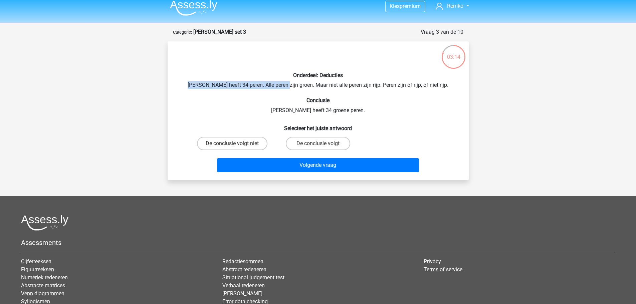
click at [293, 83] on div "Onderdeel: Deducties Peter heeft 34 peren. Alle peren zijn groen. Maar niet all…" at bounding box center [318, 111] width 296 height 128
click at [307, 140] on label "De conclusie volgt" at bounding box center [318, 143] width 64 height 13
click at [318, 144] on input "De conclusie volgt" at bounding box center [320, 146] width 4 height 4
radio input "true"
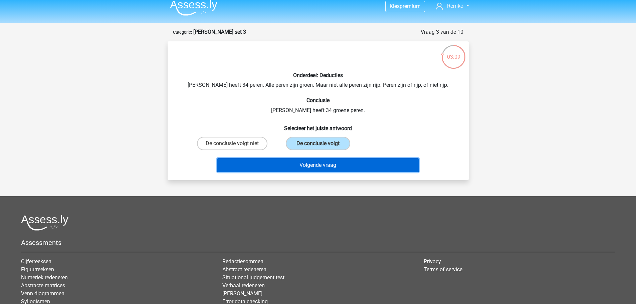
click at [308, 166] on button "Volgende vraag" at bounding box center [318, 165] width 202 height 14
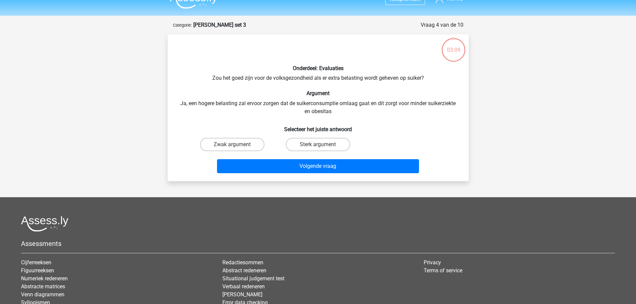
scroll to position [10, 0]
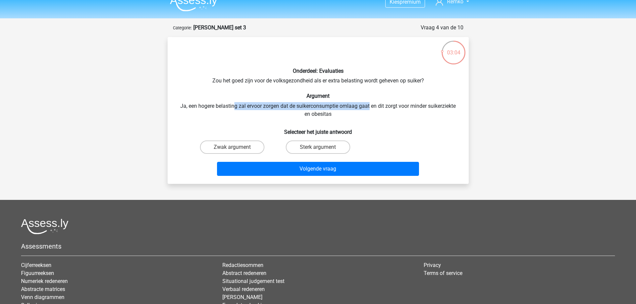
drag, startPoint x: 235, startPoint y: 108, endPoint x: 369, endPoint y: 104, distance: 134.0
click at [369, 104] on div "Onderdeel: Evaluaties Zou het goed zijn voor de volksgezondheid als er extra be…" at bounding box center [318, 110] width 296 height 136
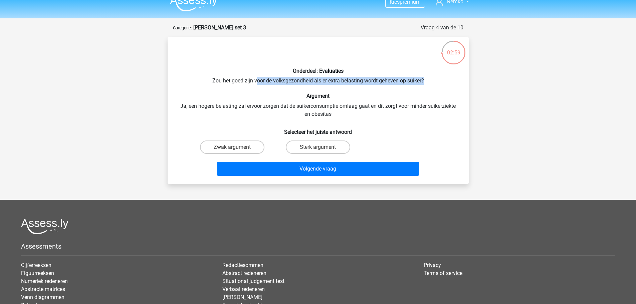
drag, startPoint x: 257, startPoint y: 80, endPoint x: 427, endPoint y: 76, distance: 169.7
click at [427, 76] on div "Onderdeel: Evaluaties Zou het goed zijn voor de volksgezondheid als er extra be…" at bounding box center [318, 110] width 296 height 136
click at [318, 149] on input "Sterk argument" at bounding box center [320, 149] width 4 height 4
radio input "true"
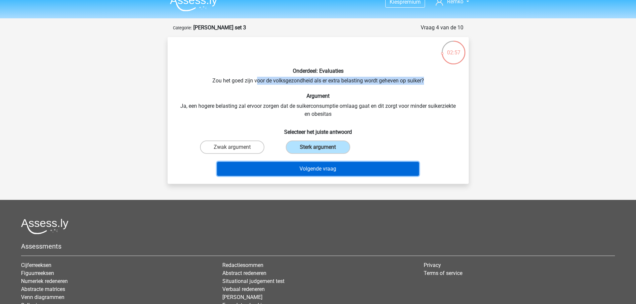
click at [330, 168] on button "Volgende vraag" at bounding box center [318, 169] width 202 height 14
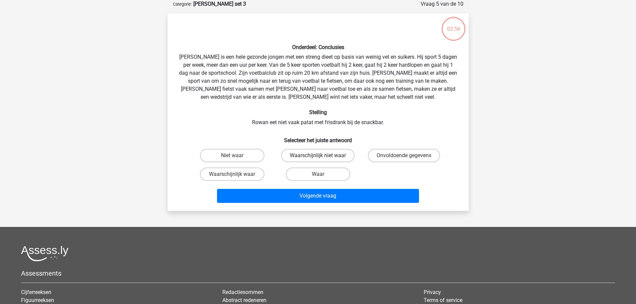
scroll to position [4, 0]
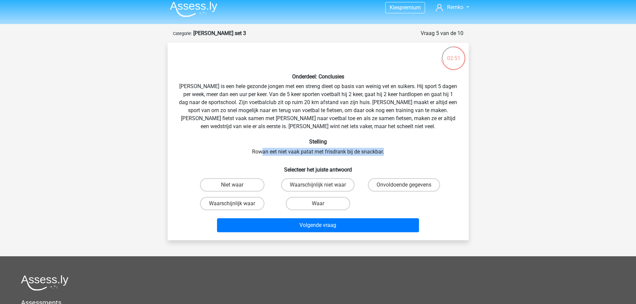
drag, startPoint x: 262, startPoint y: 152, endPoint x: 387, endPoint y: 151, distance: 124.9
click at [387, 151] on div "Onderdeel: Conclusies Rowan is een hele gezonde jongen met een streng dieet op …" at bounding box center [318, 141] width 296 height 187
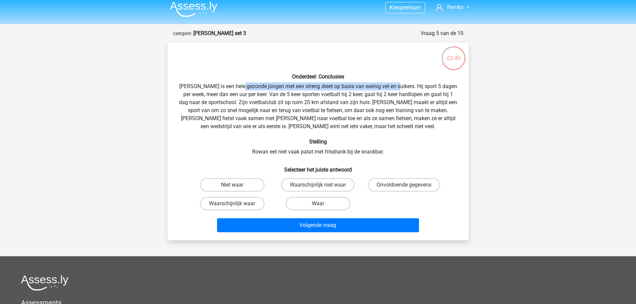
drag, startPoint x: 250, startPoint y: 85, endPoint x: 402, endPoint y: 86, distance: 152.6
click at [402, 86] on div "Onderdeel: Conclusies Rowan is een hele gezonde jongen met een streng dieet op …" at bounding box center [318, 141] width 296 height 187
click at [247, 205] on label "Waarschijnlijk waar" at bounding box center [232, 203] width 64 height 13
click at [236, 205] on input "Waarschijnlijk waar" at bounding box center [234, 206] width 4 height 4
radio input "true"
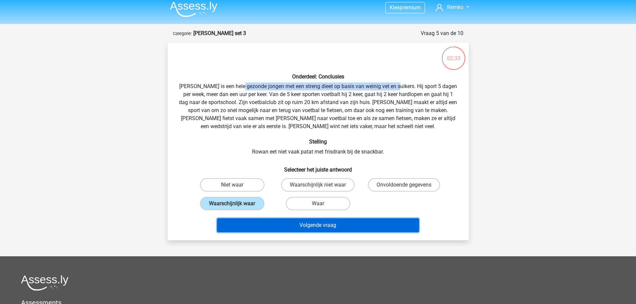
click at [311, 222] on button "Volgende vraag" at bounding box center [318, 225] width 202 height 14
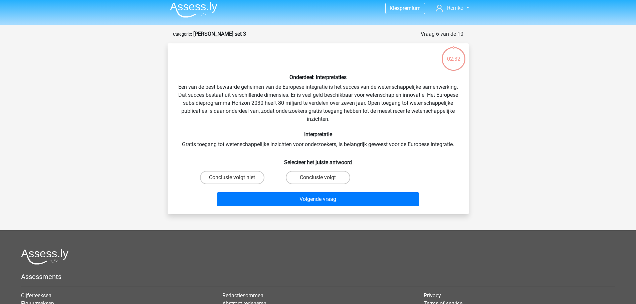
scroll to position [0, 0]
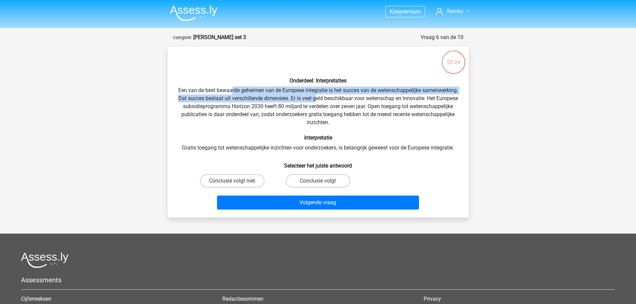
drag, startPoint x: 250, startPoint y: 92, endPoint x: 364, endPoint y: 100, distance: 114.5
click at [364, 100] on div "Onderdeel: Interpretaties Een van de best bewaarde geheimen van de Europese int…" at bounding box center [318, 132] width 296 height 160
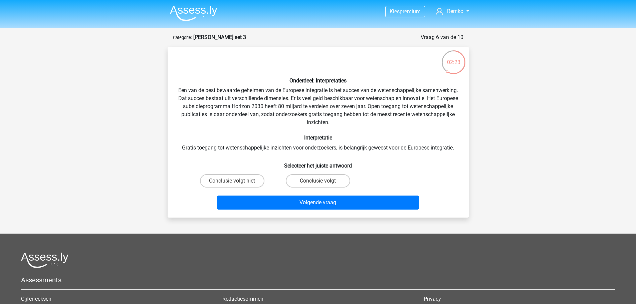
click at [374, 100] on div "Onderdeel: Interpretaties Een van de best bewaarde geheimen van de Europese int…" at bounding box center [318, 132] width 296 height 160
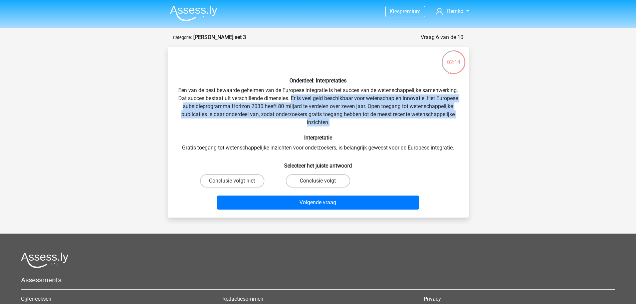
drag, startPoint x: 337, startPoint y: 98, endPoint x: 369, endPoint y: 123, distance: 39.8
click at [369, 123] on div "Onderdeel: Interpretaties Een van de best bewaarde geheimen van de Europese int…" at bounding box center [318, 132] width 296 height 160
drag, startPoint x: 369, startPoint y: 123, endPoint x: 250, endPoint y: 108, distance: 119.8
click at [250, 108] on div "Onderdeel: Interpretaties Een van de best bewaarde geheimen van de Europese int…" at bounding box center [318, 132] width 296 height 160
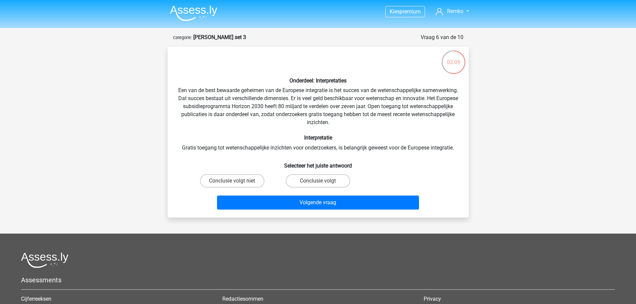
click at [275, 146] on div "Onderdeel: Interpretaties Een van de best bewaarde geheimen van de Europese int…" at bounding box center [318, 132] width 296 height 160
click at [254, 181] on label "Conclusie volgt niet" at bounding box center [232, 180] width 64 height 13
click at [236, 181] on input "Conclusie volgt niet" at bounding box center [234, 183] width 4 height 4
radio input "true"
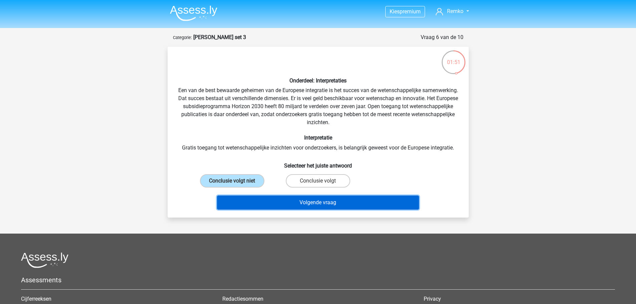
click at [303, 200] on button "Volgende vraag" at bounding box center [318, 203] width 202 height 14
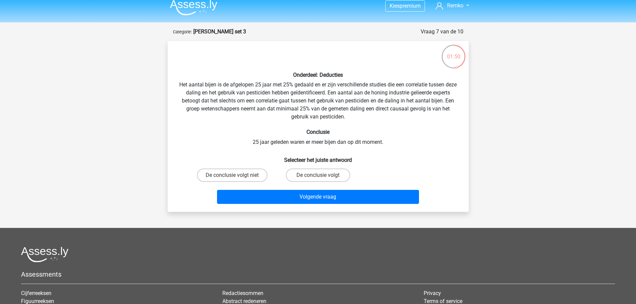
scroll to position [2, 0]
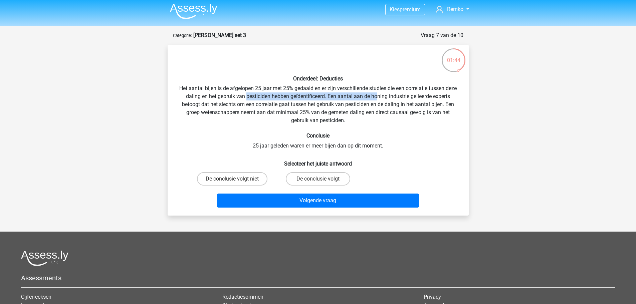
drag, startPoint x: 252, startPoint y: 97, endPoint x: 384, endPoint y: 95, distance: 132.3
click at [384, 95] on div "Onderdeel: Deducties Het aantal bijen is de afgelopen 25 jaar met 25% gedaald e…" at bounding box center [318, 130] width 296 height 160
click at [407, 95] on div "Onderdeel: Deducties Het aantal bijen is de afgelopen 25 jaar met 25% gedaald e…" at bounding box center [318, 130] width 296 height 160
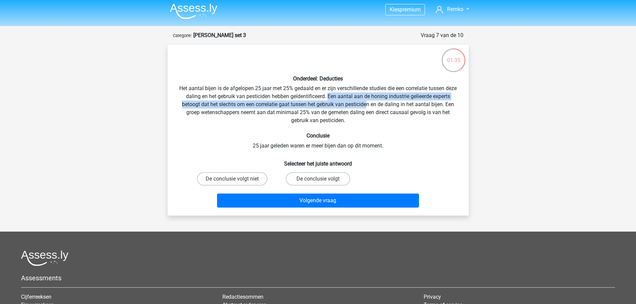
drag, startPoint x: 335, startPoint y: 95, endPoint x: 368, endPoint y: 104, distance: 34.8
click at [368, 104] on div "Onderdeel: Deducties Het aantal bijen is de afgelopen 25 jaar met 25% gedaald e…" at bounding box center [318, 130] width 296 height 160
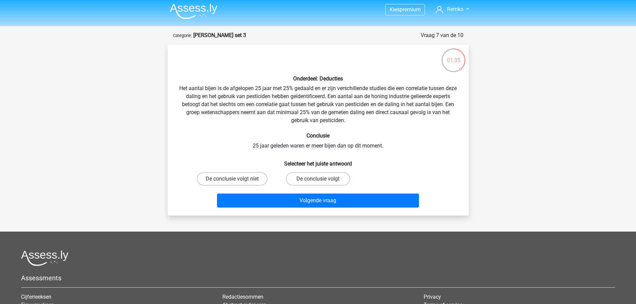
click at [389, 104] on div "Onderdeel: Deducties Het aantal bijen is de afgelopen 25 jaar met 25% gedaald e…" at bounding box center [318, 130] width 296 height 160
drag, startPoint x: 291, startPoint y: 105, endPoint x: 446, endPoint y: 105, distance: 155.0
click at [446, 105] on div "Onderdeel: Deducties Het aantal bijen is de afgelopen 25 jaar met 25% gedaald e…" at bounding box center [318, 130] width 296 height 160
click at [447, 105] on div "Onderdeel: Deducties Het aantal bijen is de afgelopen 25 jaar met 25% gedaald e…" at bounding box center [318, 130] width 296 height 160
drag, startPoint x: 244, startPoint y: 114, endPoint x: 419, endPoint y: 110, distance: 175.1
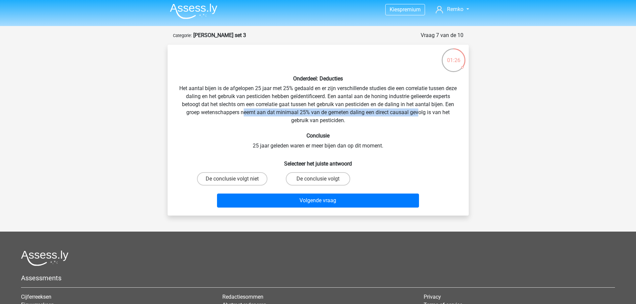
click at [419, 110] on div "Onderdeel: Deducties Het aantal bijen is de afgelopen 25 jaar met 25% gedaald e…" at bounding box center [318, 130] width 296 height 160
click at [318, 108] on div "Onderdeel: Deducties Het aantal bijen is de afgelopen 25 jaar met 25% gedaald e…" at bounding box center [318, 130] width 296 height 160
drag, startPoint x: 281, startPoint y: 113, endPoint x: 433, endPoint y: 123, distance: 151.6
click at [433, 123] on div "Onderdeel: Deducties Het aantal bijen is de afgelopen 25 jaar met 25% gedaald e…" at bounding box center [318, 130] width 296 height 160
click at [331, 144] on div "Onderdeel: Deducties Het aantal bijen is de afgelopen 25 jaar met 25% gedaald e…" at bounding box center [318, 130] width 296 height 160
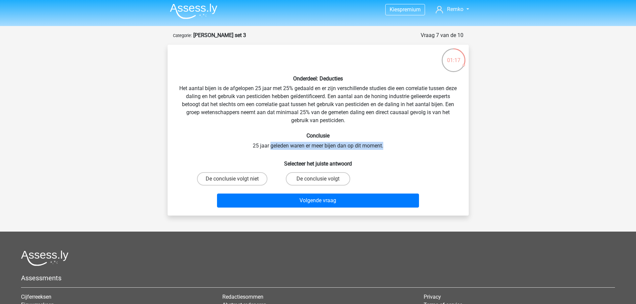
drag, startPoint x: 270, startPoint y: 146, endPoint x: 387, endPoint y: 146, distance: 117.6
click at [387, 146] on div "Onderdeel: Deducties Het aantal bijen is de afgelopen 25 jaar met 25% gedaald e…" at bounding box center [318, 130] width 296 height 160
drag, startPoint x: 387, startPoint y: 146, endPoint x: 255, endPoint y: 147, distance: 132.9
click at [255, 147] on div "Onderdeel: Deducties Het aantal bijen is de afgelopen 25 jaar met 25% gedaald e…" at bounding box center [318, 130] width 296 height 160
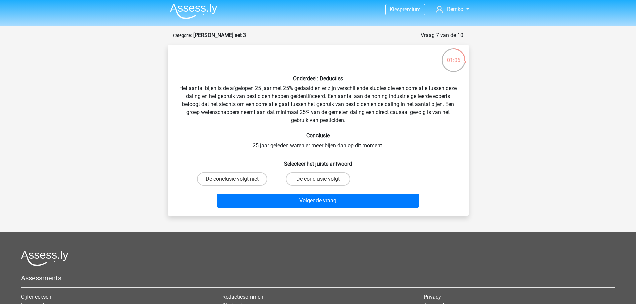
click at [311, 171] on div "De conclusie volgt" at bounding box center [318, 179] width 86 height 19
click at [317, 181] on label "De conclusie volgt" at bounding box center [318, 178] width 64 height 13
click at [318, 181] on input "De conclusie volgt" at bounding box center [320, 181] width 4 height 4
radio input "true"
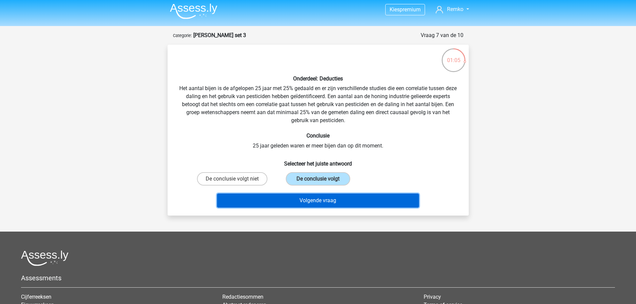
click at [332, 205] on button "Volgende vraag" at bounding box center [318, 201] width 202 height 14
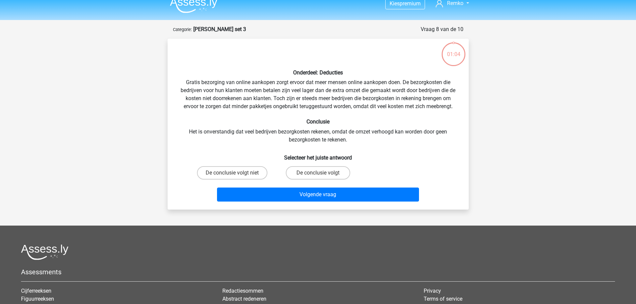
scroll to position [0, 0]
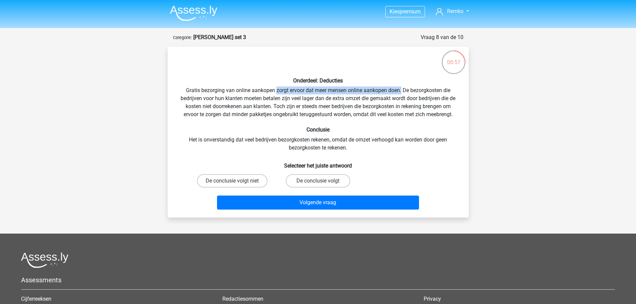
drag, startPoint x: 275, startPoint y: 89, endPoint x: 402, endPoint y: 89, distance: 127.3
click at [402, 89] on div "Onderdeel: Deducties Gratis bezorging van online aankopen zorgt ervoor dat meer…" at bounding box center [318, 132] width 296 height 160
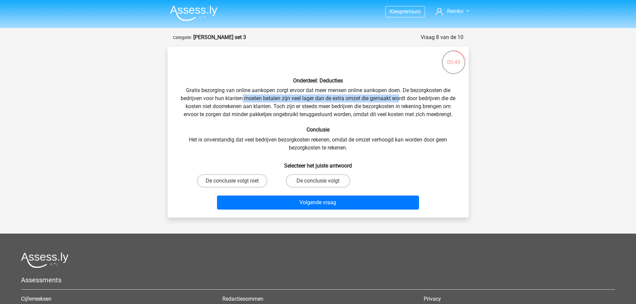
drag, startPoint x: 241, startPoint y: 100, endPoint x: 398, endPoint y: 100, distance: 156.6
click at [398, 100] on div "Onderdeel: Deducties Gratis bezorging van online aankopen zorgt ervoor dat meer…" at bounding box center [318, 132] width 296 height 160
click at [304, 109] on div "Onderdeel: Deducties Gratis bezorging van online aankopen zorgt ervoor dat meer…" at bounding box center [318, 132] width 296 height 160
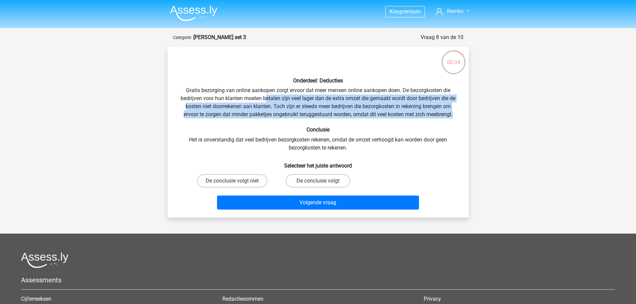
drag, startPoint x: 267, startPoint y: 99, endPoint x: 461, endPoint y: 116, distance: 195.5
click at [461, 116] on div "Onderdeel: Deducties Gratis bezorging van online aankopen zorgt ervoor dat meer…" at bounding box center [318, 132] width 296 height 160
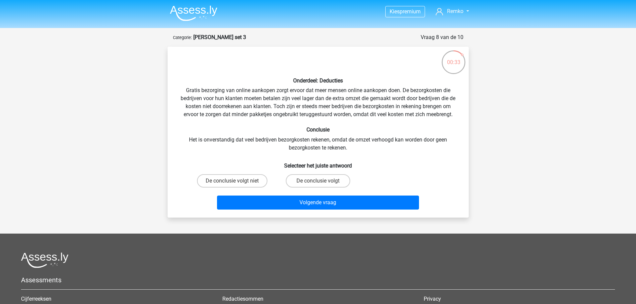
click at [265, 140] on div "Onderdeel: Deducties Gratis bezorging van online aankopen zorgt ervoor dat meer…" at bounding box center [318, 132] width 296 height 160
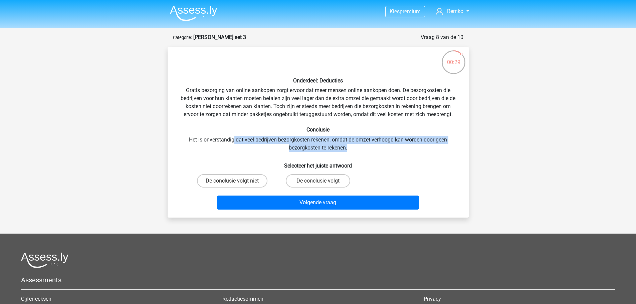
drag, startPoint x: 234, startPoint y: 140, endPoint x: 442, endPoint y: 147, distance: 208.5
click at [442, 147] on div "Onderdeel: Deducties Gratis bezorging van online aankopen zorgt ervoor dat meer…" at bounding box center [318, 132] width 296 height 160
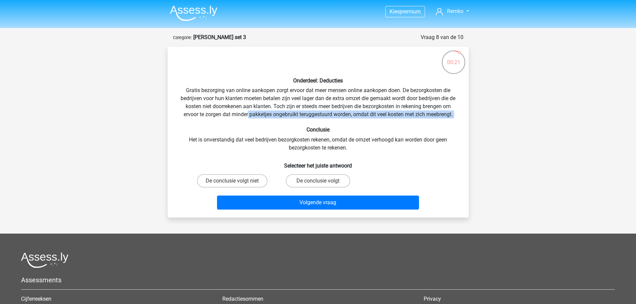
drag, startPoint x: 247, startPoint y: 114, endPoint x: 456, endPoint y: 121, distance: 208.5
click at [456, 121] on div "Onderdeel: Deducties Gratis bezorging van online aankopen zorgt ervoor dat meer…" at bounding box center [318, 132] width 296 height 160
click at [253, 182] on label "De conclusie volgt niet" at bounding box center [232, 180] width 70 height 13
click at [236, 182] on input "De conclusie volgt niet" at bounding box center [234, 183] width 4 height 4
radio input "true"
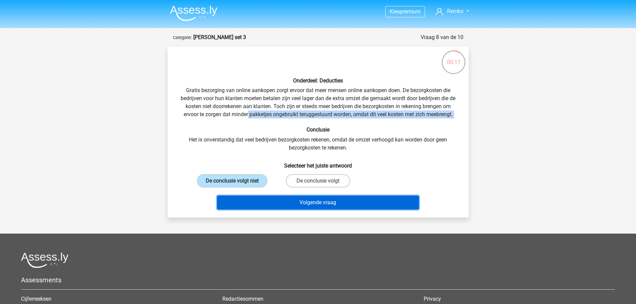
click at [270, 196] on button "Volgende vraag" at bounding box center [318, 203] width 202 height 14
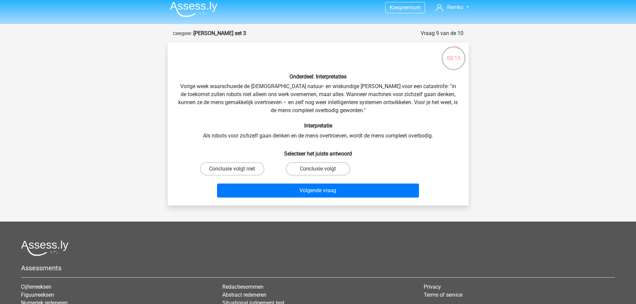
scroll to position [4, 0]
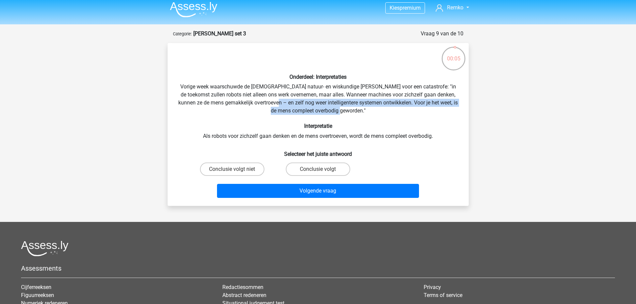
drag, startPoint x: 275, startPoint y: 104, endPoint x: 392, endPoint y: 110, distance: 118.1
click at [392, 110] on div "Onderdeel: Interpretaties Vorige week waarschuwde de Britse natuur- en wiskundi…" at bounding box center [318, 124] width 296 height 152
click at [393, 110] on div "Onderdeel: Interpretaties Vorige week waarschuwde de Britse natuur- en wiskundi…" at bounding box center [318, 124] width 296 height 152
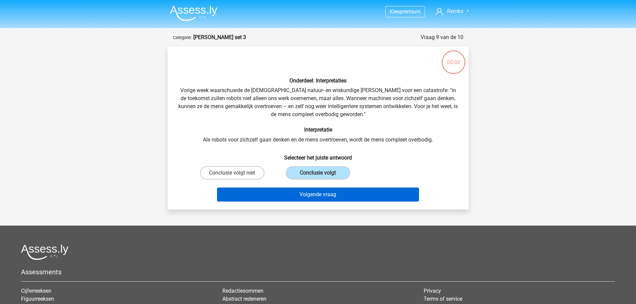
scroll to position [4, 0]
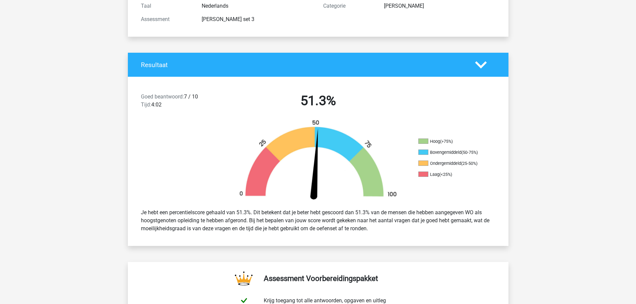
scroll to position [94, 0]
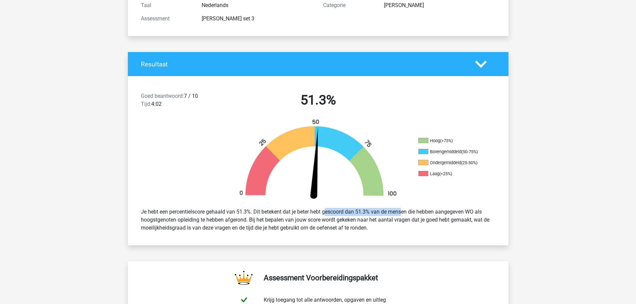
drag, startPoint x: 306, startPoint y: 211, endPoint x: 378, endPoint y: 214, distance: 72.2
click at [378, 214] on div "Je hebt een percentielscore gehaald van 51.3%. Dit betekent dat je beter hebt g…" at bounding box center [318, 219] width 365 height 29
click at [287, 219] on div "Je hebt een percentielscore gehaald van 51.3%. Dit betekent dat je beter hebt g…" at bounding box center [318, 219] width 365 height 29
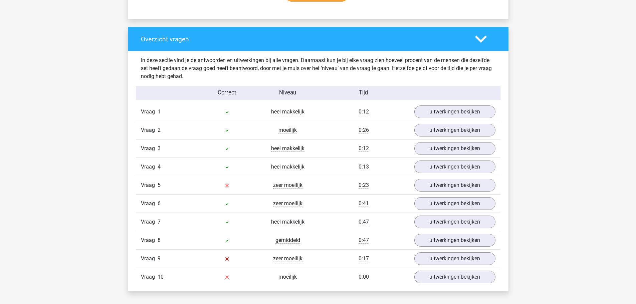
scroll to position [475, 0]
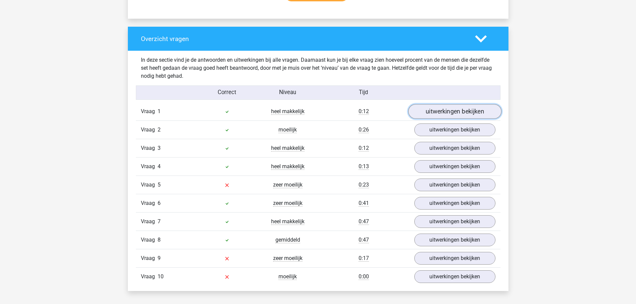
click at [418, 108] on link "uitwerkingen bekijken" at bounding box center [454, 112] width 93 height 15
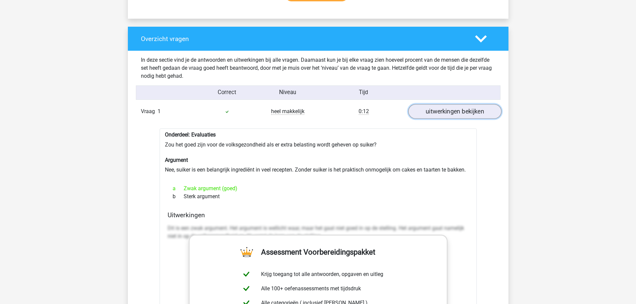
click at [418, 109] on link "uitwerkingen bekijken" at bounding box center [454, 112] width 93 height 15
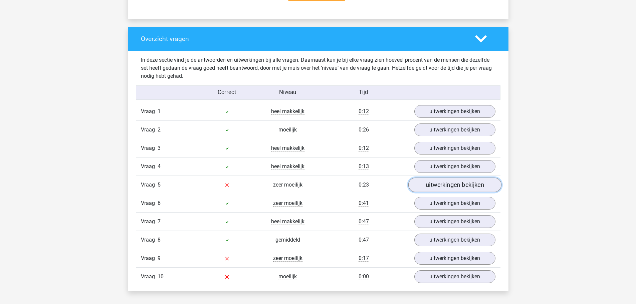
click at [434, 183] on link "uitwerkingen bekijken" at bounding box center [454, 185] width 93 height 15
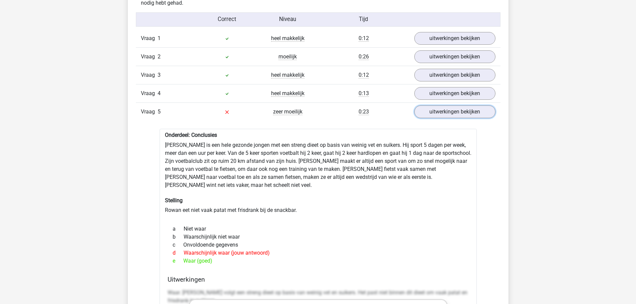
scroll to position [549, 0]
drag, startPoint x: 233, startPoint y: 144, endPoint x: 379, endPoint y: 145, distance: 145.3
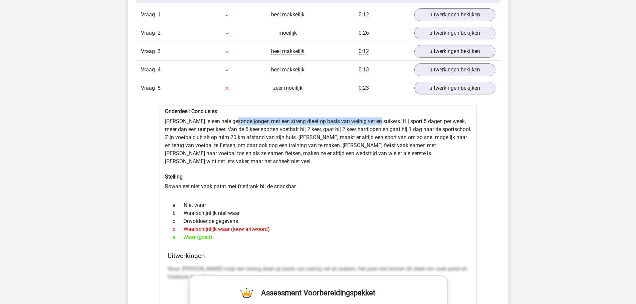
scroll to position [571, 0]
click at [426, 87] on link "uitwerkingen bekijken" at bounding box center [454, 88] width 93 height 15
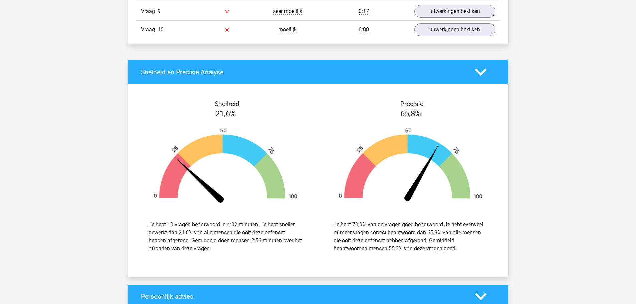
scroll to position [725, 0]
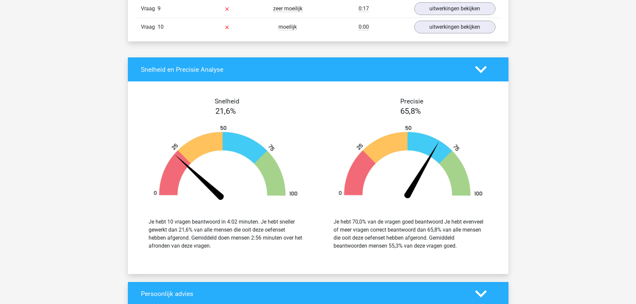
drag, startPoint x: 201, startPoint y: 223, endPoint x: 299, endPoint y: 244, distance: 100.6
click at [299, 244] on div "Je hebt 10 vragen beantwoord in 4:02 minuten. Je hebt sneller gewerkt dan 21,6%…" at bounding box center [226, 234] width 154 height 32
drag, startPoint x: 190, startPoint y: 237, endPoint x: 246, endPoint y: 251, distance: 58.2
click at [246, 251] on div "Je hebt 10 vragen beantwoord in 4:02 minuten. Je hebt sneller gewerkt dan 21,6%…" at bounding box center [225, 234] width 175 height 48
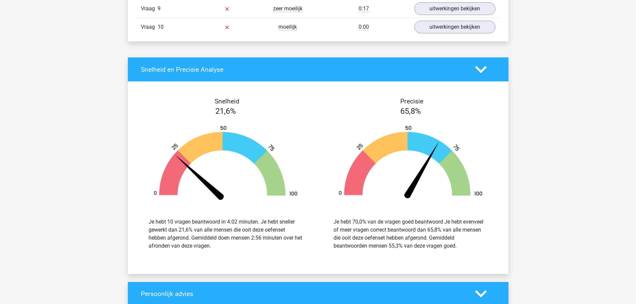
click at [262, 233] on div "Je hebt 10 vragen beantwoord in 4:02 minuten. Je hebt sneller gewerkt dan 21,6%…" at bounding box center [226, 234] width 154 height 32
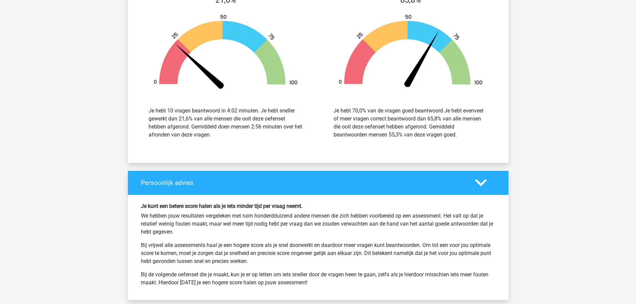
scroll to position [836, 0]
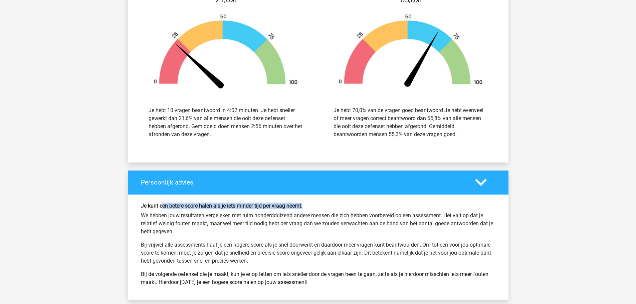
drag, startPoint x: 162, startPoint y: 208, endPoint x: 311, endPoint y: 206, distance: 149.0
click at [311, 206] on h6 "Je kunt een betere score halen als je iets minder tijd per vraag neemt." at bounding box center [318, 206] width 355 height 6
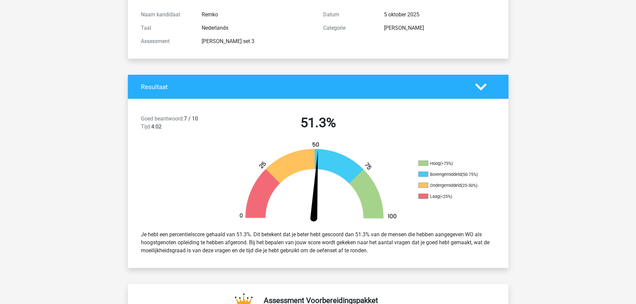
scroll to position [70, 0]
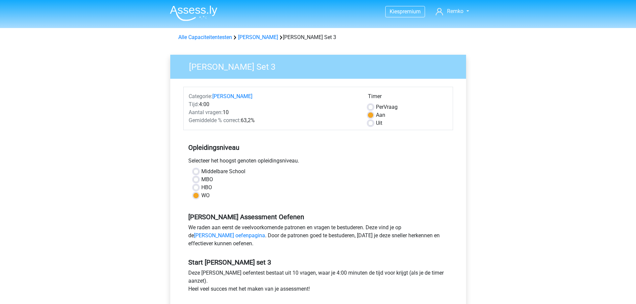
scroll to position [100, 0]
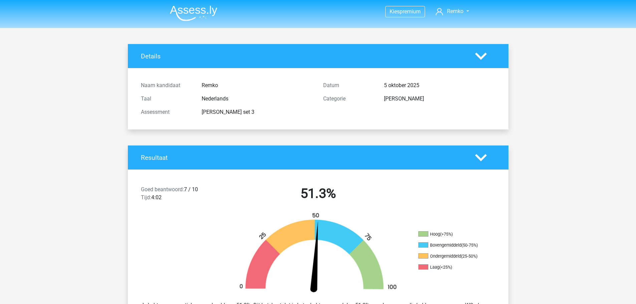
click at [202, 12] on img at bounding box center [193, 13] width 47 height 16
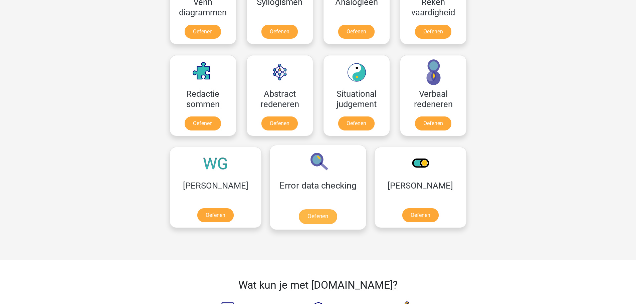
scroll to position [415, 0]
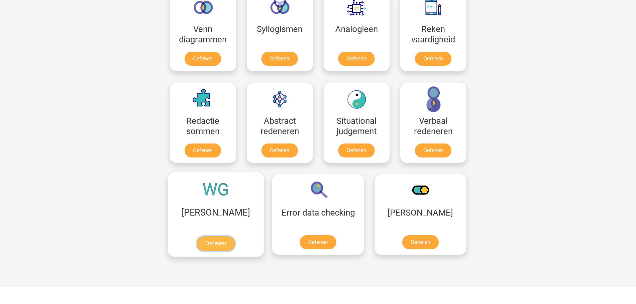
click at [210, 236] on link "Oefenen" at bounding box center [216, 243] width 38 height 15
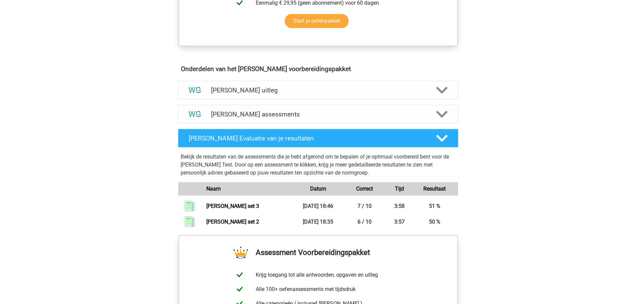
scroll to position [327, 0]
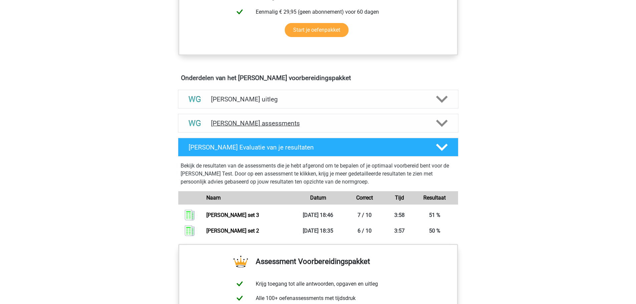
click at [291, 127] on div "[PERSON_NAME] assessments" at bounding box center [318, 123] width 281 height 19
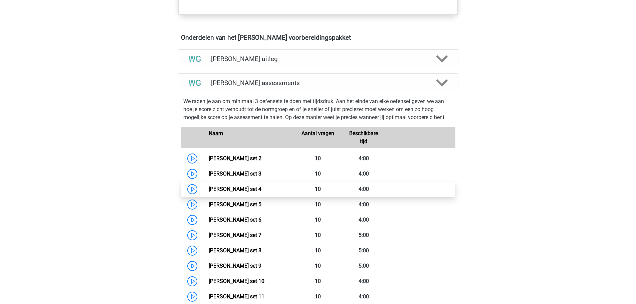
scroll to position [369, 0]
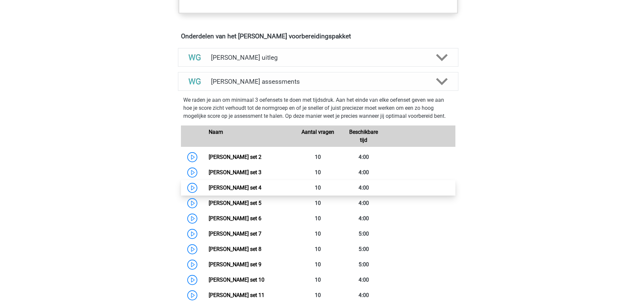
click at [249, 187] on link "[PERSON_NAME] set 4" at bounding box center [235, 188] width 53 height 6
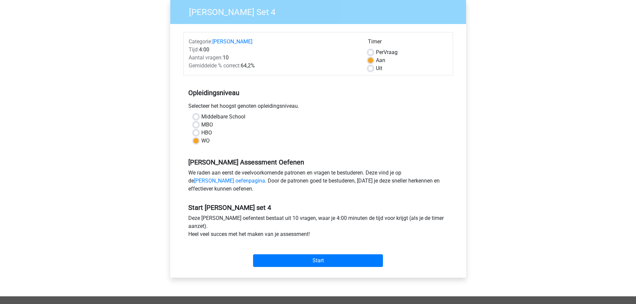
scroll to position [54, 0]
click at [304, 260] on input "Start" at bounding box center [318, 261] width 130 height 13
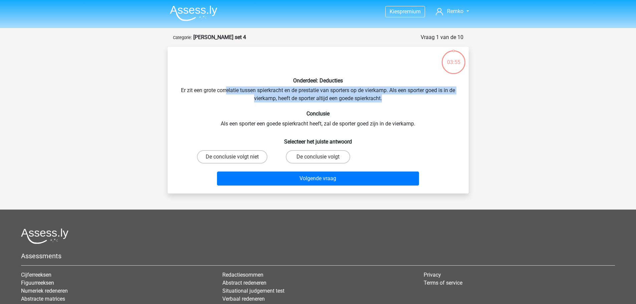
drag, startPoint x: 224, startPoint y: 88, endPoint x: 392, endPoint y: 97, distance: 168.6
click at [392, 97] on div "Onderdeel: Deducties Er zit een grote correlatie tussen spierkracht en de prest…" at bounding box center [318, 120] width 296 height 136
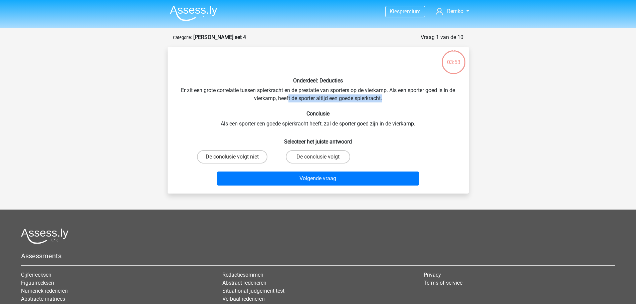
drag, startPoint x: 288, startPoint y: 98, endPoint x: 400, endPoint y: 101, distance: 111.9
click at [400, 101] on div "Onderdeel: Deducties Er zit een grote correlatie tussen spierkracht en de prest…" at bounding box center [318, 120] width 296 height 136
drag, startPoint x: 393, startPoint y: 90, endPoint x: 403, endPoint y: 101, distance: 14.9
click at [403, 101] on div "Onderdeel: Deducties Er zit een grote correlatie tussen spierkracht en de prest…" at bounding box center [318, 120] width 296 height 136
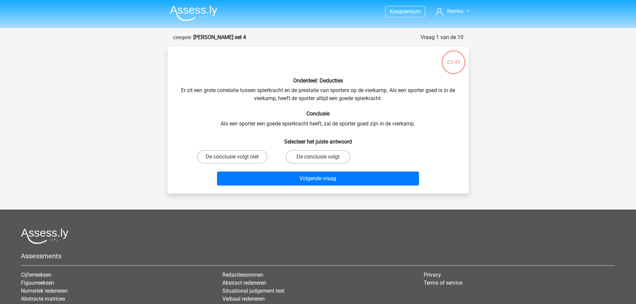
click at [289, 123] on div "Onderdeel: Deducties Er zit een grote correlatie tussen spierkracht en de prest…" at bounding box center [318, 120] width 296 height 136
drag, startPoint x: 256, startPoint y: 125, endPoint x: 330, endPoint y: 125, distance: 74.1
click at [330, 125] on div "Onderdeel: Deducties Er zit een grote correlatie tussen spierkracht en de prest…" at bounding box center [318, 120] width 296 height 136
click at [334, 125] on div "Onderdeel: Deducties Er zit een grote correlatie tussen spierkracht en de prest…" at bounding box center [318, 120] width 296 height 136
click at [248, 158] on label "De conclusie volgt niet" at bounding box center [232, 156] width 70 height 13
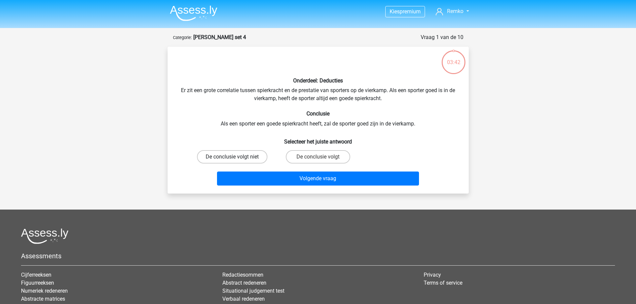
click at [236, 158] on input "De conclusie volgt niet" at bounding box center [234, 159] width 4 height 4
radio input "true"
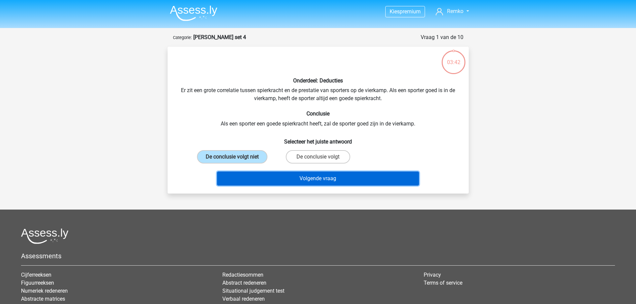
click at [296, 178] on button "Volgende vraag" at bounding box center [318, 179] width 202 height 14
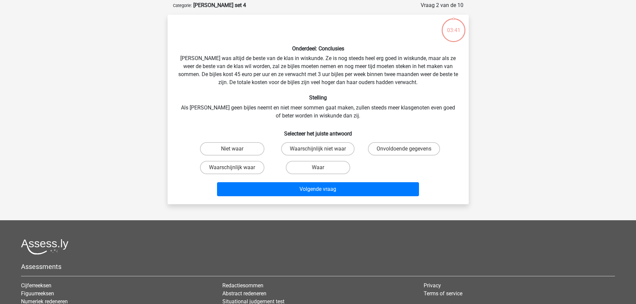
scroll to position [33, 0]
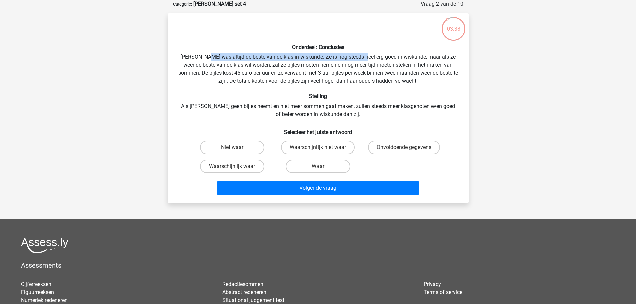
drag, startPoint x: 208, startPoint y: 57, endPoint x: 362, endPoint y: 55, distance: 154.0
click at [362, 55] on div "Onderdeel: Conclusies Maria was altijd de beste van de klas in wiskunde. Ze is …" at bounding box center [318, 108] width 296 height 179
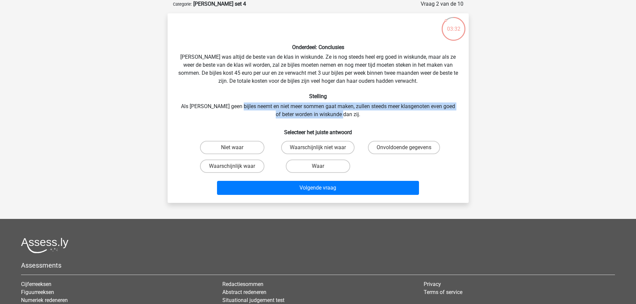
drag, startPoint x: 237, startPoint y: 108, endPoint x: 422, endPoint y: 112, distance: 185.1
click at [422, 112] on div "Onderdeel: Conclusies Maria was altijd de beste van de klas in wiskunde. Ze is …" at bounding box center [318, 108] width 296 height 179
click at [395, 150] on label "Onvoldoende gegevens" at bounding box center [404, 147] width 72 height 13
click at [404, 150] on input "Onvoldoende gegevens" at bounding box center [406, 150] width 4 height 4
radio input "true"
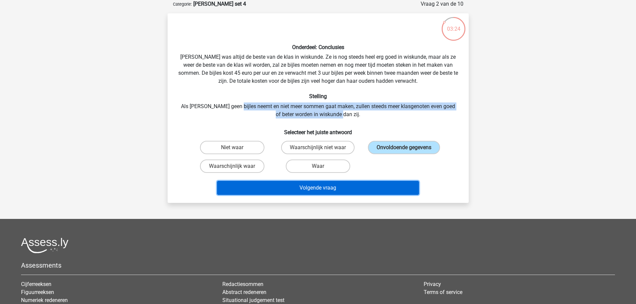
click at [368, 186] on button "Volgende vraag" at bounding box center [318, 188] width 202 height 14
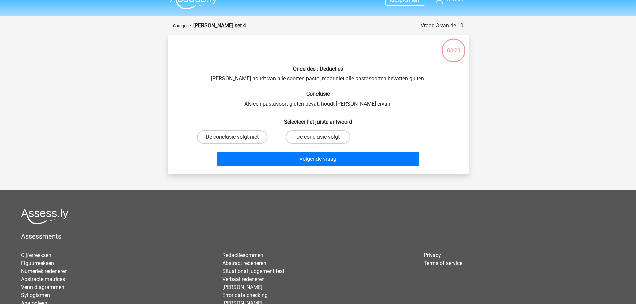
scroll to position [10, 0]
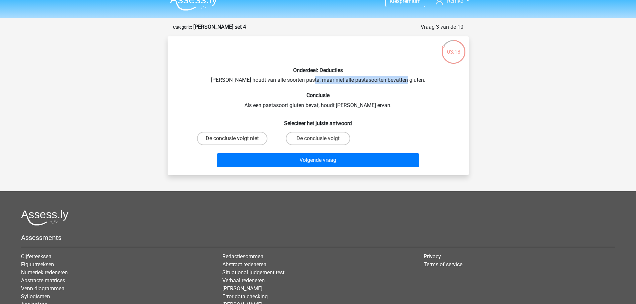
drag, startPoint x: 319, startPoint y: 80, endPoint x: 414, endPoint y: 81, distance: 95.5
click at [414, 81] on div "Onderdeel: Deducties Sofia houdt van alle soorten pasta, maar niet alle pastaso…" at bounding box center [318, 106] width 296 height 128
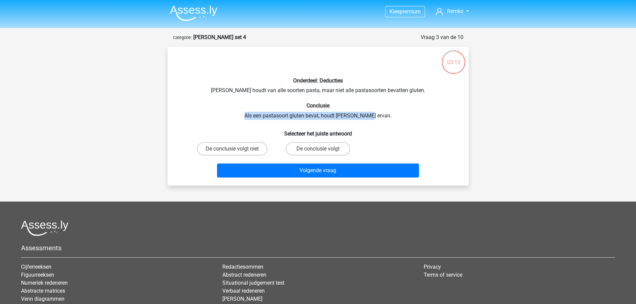
drag, startPoint x: 258, startPoint y: 115, endPoint x: 384, endPoint y: 112, distance: 126.6
click at [384, 112] on div "Onderdeel: Deducties Sofia houdt van alle soorten pasta, maar niet alle pastaso…" at bounding box center [318, 116] width 296 height 128
click at [244, 149] on label "De conclusie volgt niet" at bounding box center [232, 148] width 70 height 13
click at [236, 149] on input "De conclusie volgt niet" at bounding box center [234, 151] width 4 height 4
radio input "true"
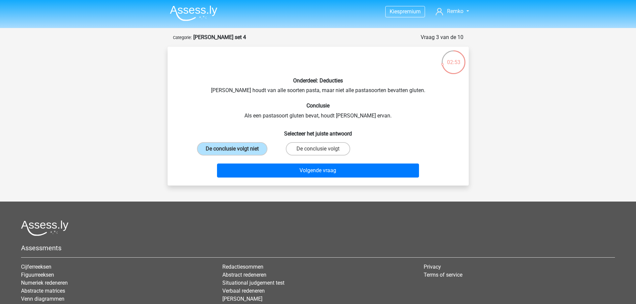
click at [270, 163] on div "Volgende vraag" at bounding box center [318, 169] width 280 height 22
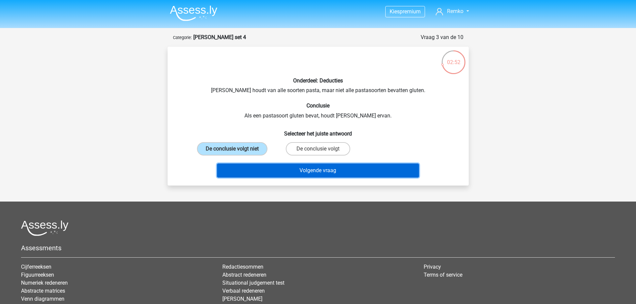
click at [276, 166] on button "Volgende vraag" at bounding box center [318, 171] width 202 height 14
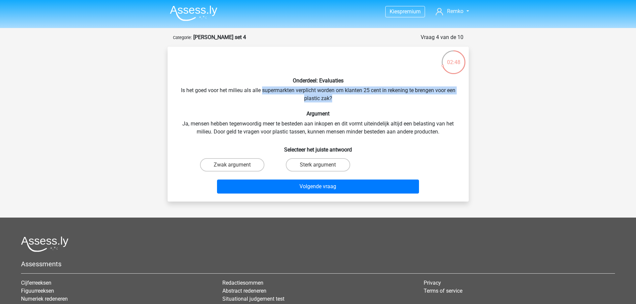
drag, startPoint x: 262, startPoint y: 88, endPoint x: 394, endPoint y: 97, distance: 133.2
click at [394, 97] on div "Onderdeel: Evaluaties Is het goed voor het milieu als alle supermarkten verplic…" at bounding box center [318, 124] width 296 height 144
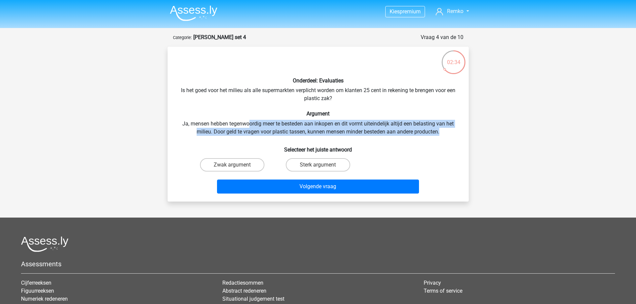
drag, startPoint x: 249, startPoint y: 126, endPoint x: 441, endPoint y: 132, distance: 192.2
click at [441, 132] on div "Onderdeel: Evaluaties Is het goed voor het milieu als alle supermarkten verplic…" at bounding box center [318, 124] width 296 height 144
click at [236, 165] on input "Zwak argument" at bounding box center [234, 167] width 4 height 4
radio input "true"
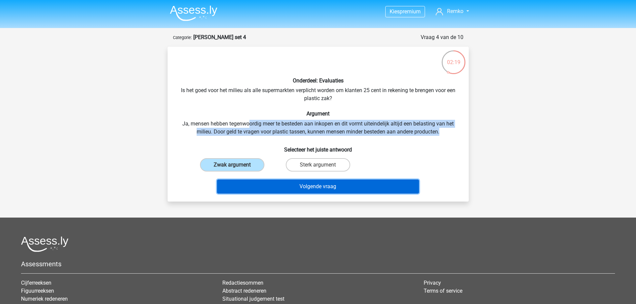
click at [283, 184] on button "Volgende vraag" at bounding box center [318, 187] width 202 height 14
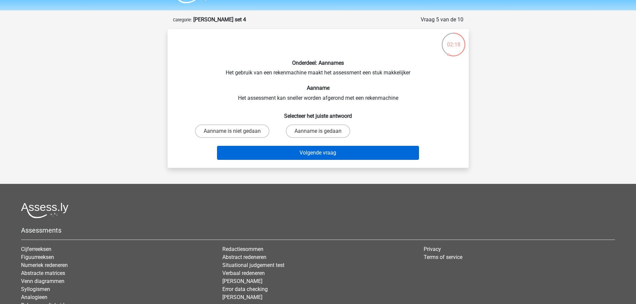
scroll to position [17, 0]
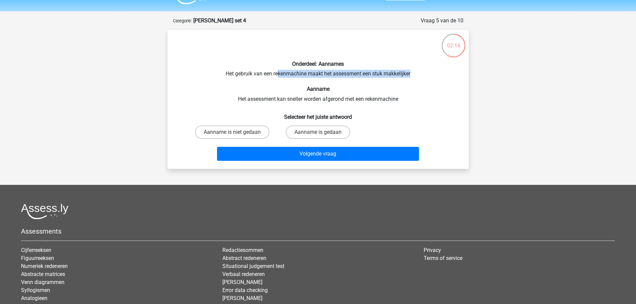
drag, startPoint x: 278, startPoint y: 73, endPoint x: 419, endPoint y: 73, distance: 141.3
click at [419, 73] on div "Onderdeel: Aannames Het gebruik van een rekenmachine maakt het assessment een s…" at bounding box center [318, 99] width 296 height 128
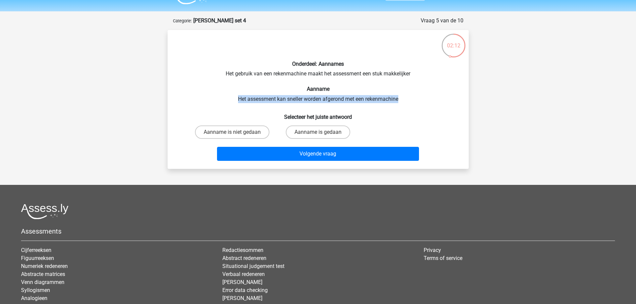
drag, startPoint x: 237, startPoint y: 100, endPoint x: 406, endPoint y: 96, distance: 169.4
click at [406, 96] on div "Onderdeel: Aannames Het gebruik van een rekenmachine maakt het assessment een s…" at bounding box center [318, 99] width 296 height 128
drag, startPoint x: 406, startPoint y: 96, endPoint x: 233, endPoint y: 99, distance: 173.0
click at [233, 99] on div "Onderdeel: Aannames Het gebruik van een rekenmachine maakt het assessment een s…" at bounding box center [318, 99] width 296 height 128
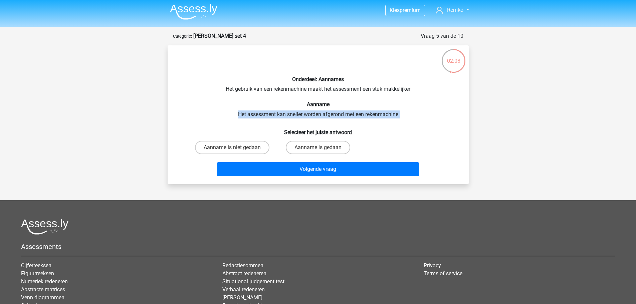
scroll to position [0, 0]
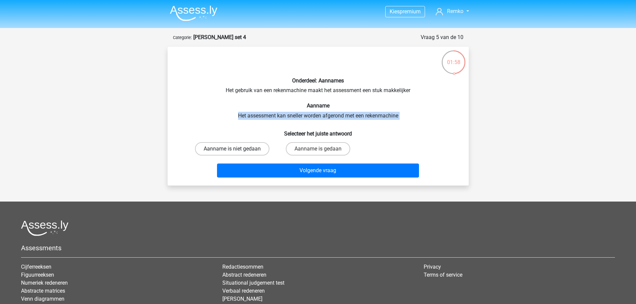
click at [255, 149] on label "Aanname is niet gedaan" at bounding box center [232, 148] width 74 height 13
click at [236, 149] on input "Aanname is niet gedaan" at bounding box center [234, 151] width 4 height 4
radio input "true"
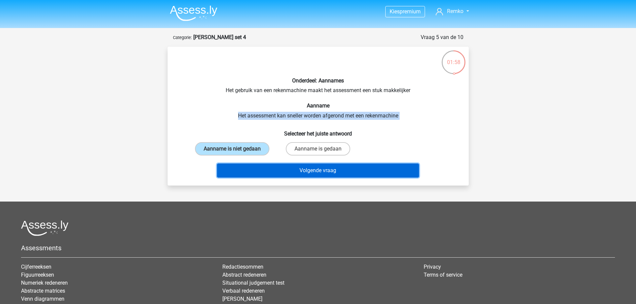
click at [286, 169] on button "Volgende vraag" at bounding box center [318, 171] width 202 height 14
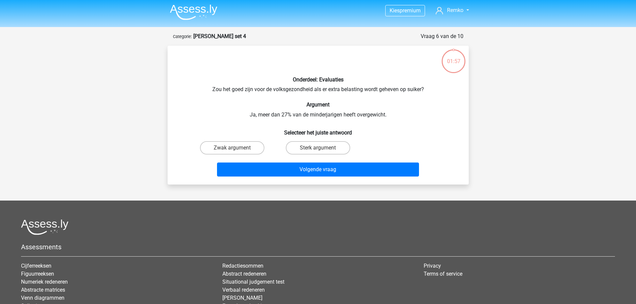
scroll to position [0, 0]
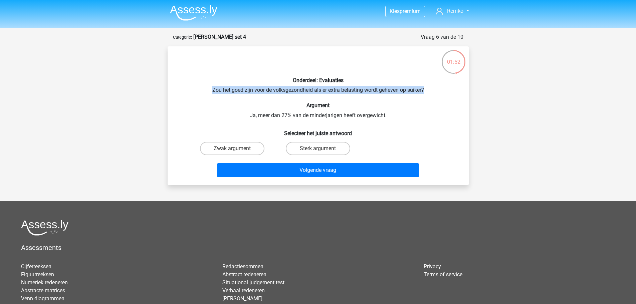
drag, startPoint x: 210, startPoint y: 89, endPoint x: 429, endPoint y: 92, distance: 218.1
click at [429, 92] on div "Onderdeel: Evaluaties Zou het goed zijn voor de volksgezondheid als er extra be…" at bounding box center [318, 116] width 296 height 128
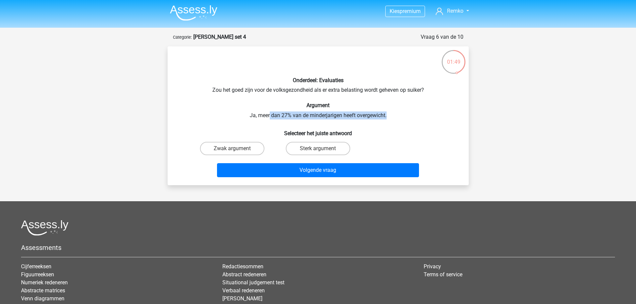
drag, startPoint x: 270, startPoint y: 115, endPoint x: 393, endPoint y: 115, distance: 123.6
click at [393, 115] on div "Onderdeel: Evaluaties Zou het goed zijn voor de volksgezondheid als er extra be…" at bounding box center [318, 116] width 296 height 128
click at [249, 149] on label "Zwak argument" at bounding box center [232, 148] width 64 height 13
click at [236, 149] on input "Zwak argument" at bounding box center [234, 151] width 4 height 4
radio input "true"
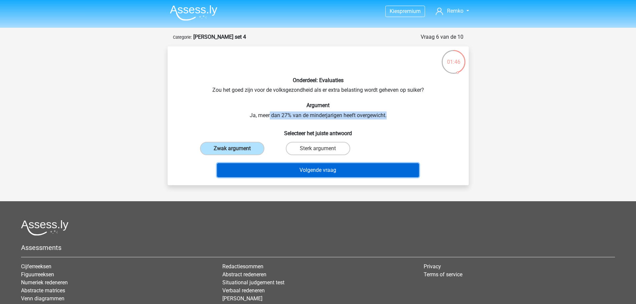
click at [280, 168] on button "Volgende vraag" at bounding box center [318, 170] width 202 height 14
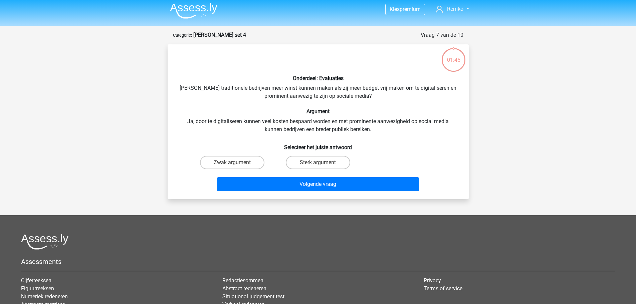
scroll to position [2, 0]
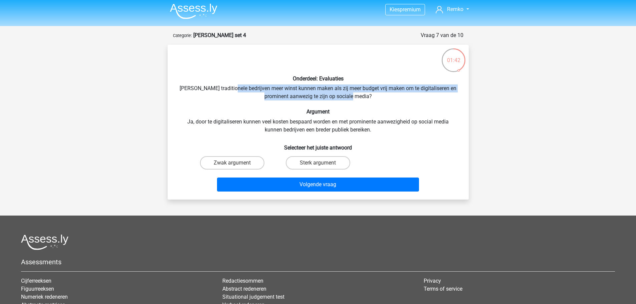
drag, startPoint x: 243, startPoint y: 88, endPoint x: 386, endPoint y: 94, distance: 143.1
click at [386, 94] on div "Onderdeel: Evaluaties Zouden traditionele bedrijven meer winst kunnen maken als…" at bounding box center [318, 122] width 296 height 144
drag, startPoint x: 386, startPoint y: 94, endPoint x: 229, endPoint y: 92, distance: 157.0
click at [229, 92] on div "Onderdeel: Evaluaties Zouden traditionele bedrijven meer winst kunnen maken als…" at bounding box center [318, 122] width 296 height 144
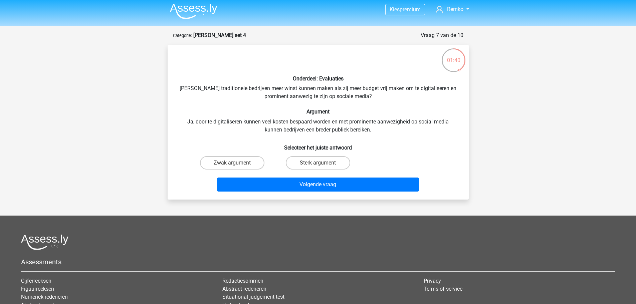
click at [209, 122] on div "Onderdeel: Evaluaties Zouden traditionele bedrijven meer winst kunnen maken als…" at bounding box center [318, 122] width 296 height 144
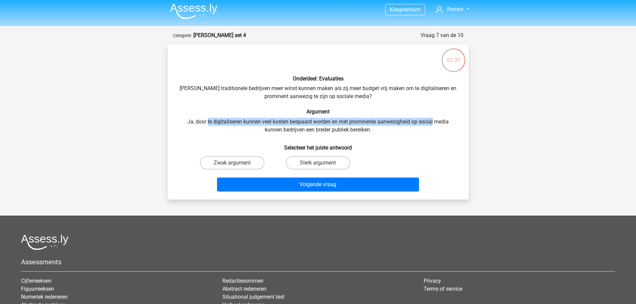
drag, startPoint x: 209, startPoint y: 122, endPoint x: 419, endPoint y: 120, distance: 210.4
click at [419, 120] on div "Onderdeel: Evaluaties Zouden traditionele bedrijven meer winst kunnen maken als…" at bounding box center [318, 122] width 296 height 144
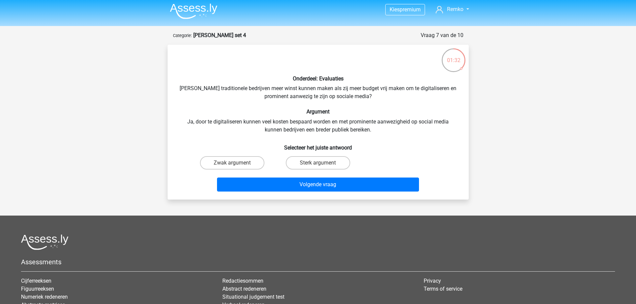
click at [370, 126] on div "Onderdeel: Evaluaties Zouden traditionele bedrijven meer winst kunnen maken als…" at bounding box center [318, 122] width 296 height 144
click at [243, 161] on label "Zwak argument" at bounding box center [232, 162] width 64 height 13
click at [236, 163] on input "Zwak argument" at bounding box center [234, 165] width 4 height 4
radio input "true"
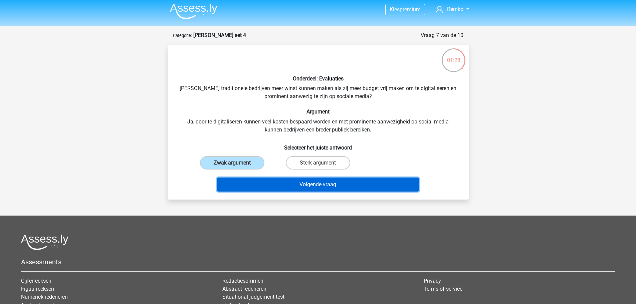
click at [280, 184] on button "Volgende vraag" at bounding box center [318, 185] width 202 height 14
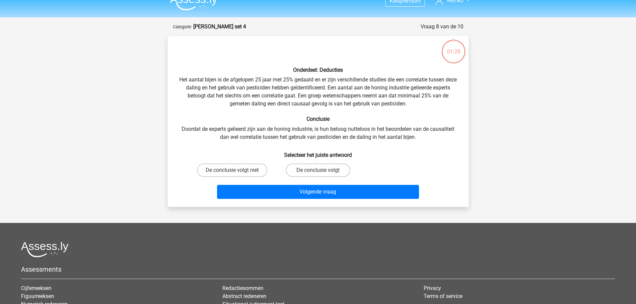
scroll to position [0, 0]
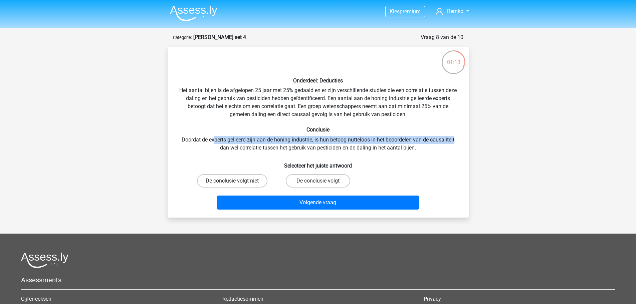
drag, startPoint x: 213, startPoint y: 140, endPoint x: 461, endPoint y: 140, distance: 247.8
click at [461, 140] on div "Onderdeel: Deducties Het aantal bijen is de afgelopen 25 jaar met 25% gedaald e…" at bounding box center [318, 132] width 296 height 160
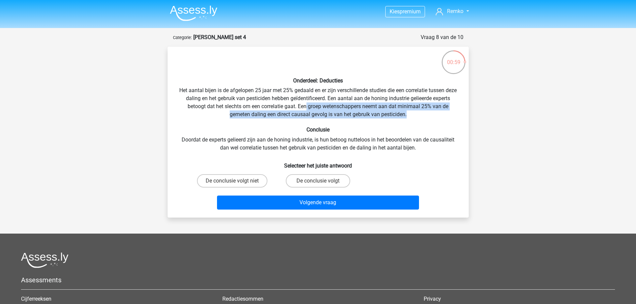
drag, startPoint x: 307, startPoint y: 108, endPoint x: 434, endPoint y: 114, distance: 126.4
click at [434, 114] on div "Onderdeel: Deducties Het aantal bijen is de afgelopen 25 jaar met 25% gedaald e…" at bounding box center [318, 132] width 296 height 160
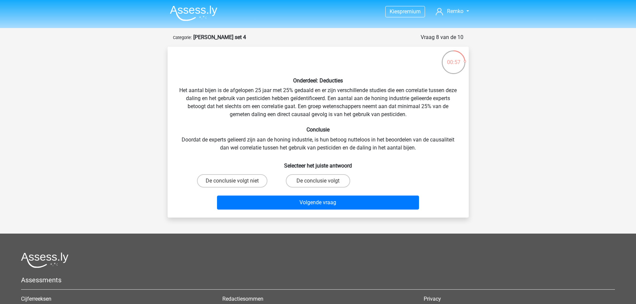
click at [365, 145] on div "Onderdeel: Deducties Het aantal bijen is de afgelopen 25 jaar met 25% gedaald e…" at bounding box center [318, 132] width 296 height 160
drag, startPoint x: 287, startPoint y: 147, endPoint x: 419, endPoint y: 146, distance: 131.6
click at [419, 146] on div "Onderdeel: Deducties Het aantal bijen is de afgelopen 25 jaar met 25% gedaald e…" at bounding box center [318, 132] width 296 height 160
click at [282, 145] on div "Onderdeel: Deducties Het aantal bijen is de afgelopen 25 jaar met 25% gedaald e…" at bounding box center [318, 132] width 296 height 160
click at [247, 181] on label "De conclusie volgt niet" at bounding box center [232, 180] width 70 height 13
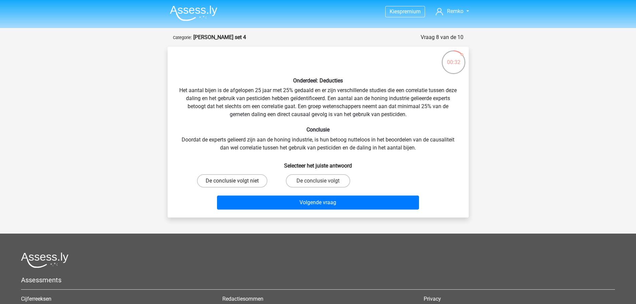
click at [236, 181] on input "De conclusie volgt niet" at bounding box center [234, 183] width 4 height 4
radio input "true"
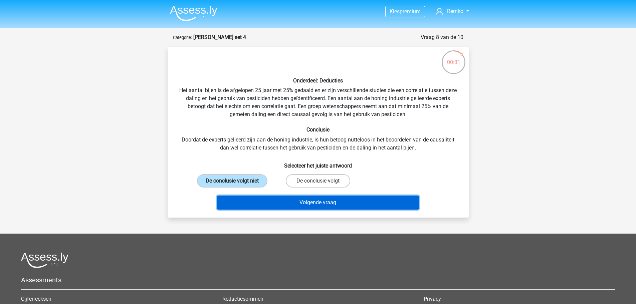
click at [280, 205] on button "Volgende vraag" at bounding box center [318, 203] width 202 height 14
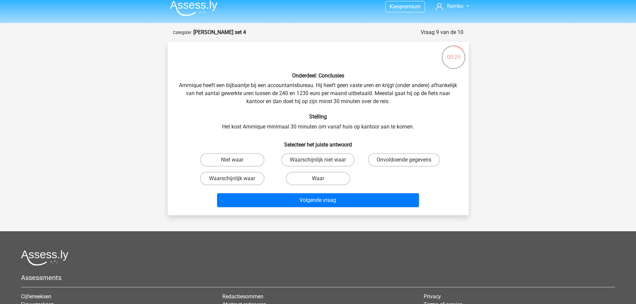
scroll to position [4, 0]
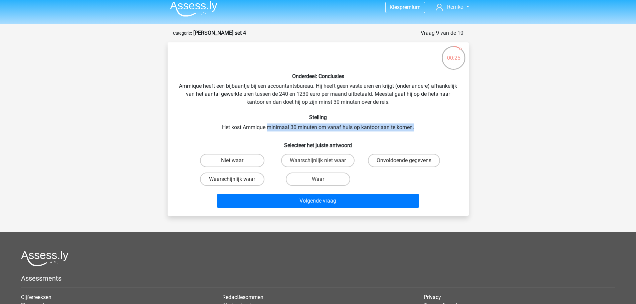
drag, startPoint x: 268, startPoint y: 126, endPoint x: 417, endPoint y: 128, distance: 148.6
click at [417, 128] on div "Onderdeel: Conclusies Ammique heeft een bijbaantje bij een accountantsbureau. H…" at bounding box center [318, 129] width 296 height 163
click at [419, 128] on div "Onderdeel: Conclusies Ammique heeft een bijbaantje bij een accountantsbureau. H…" at bounding box center [318, 129] width 296 height 163
click at [248, 159] on label "Niet waar" at bounding box center [232, 160] width 64 height 13
click at [236, 161] on input "Niet waar" at bounding box center [234, 163] width 4 height 4
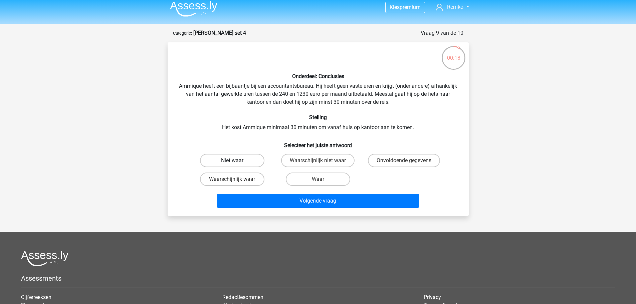
radio input "true"
click at [316, 160] on label "Waarschijnlijk niet waar" at bounding box center [317, 160] width 73 height 13
click at [318, 161] on input "Waarschijnlijk niet waar" at bounding box center [320, 163] width 4 height 4
radio input "true"
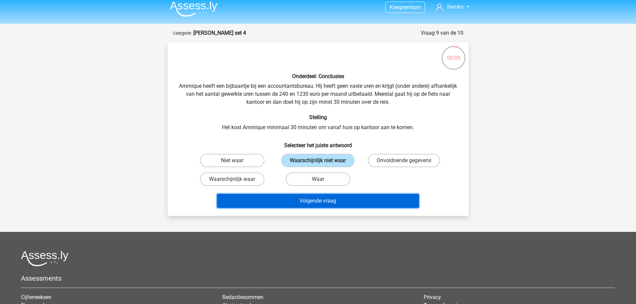
click at [319, 196] on button "Volgende vraag" at bounding box center [318, 201] width 202 height 14
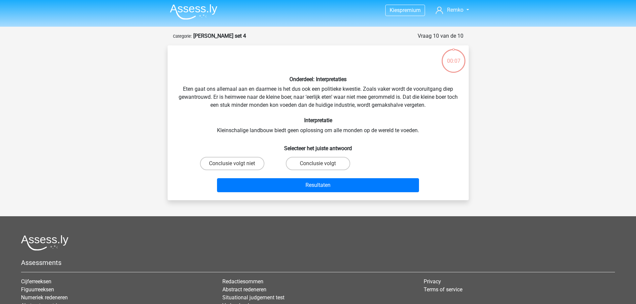
scroll to position [0, 0]
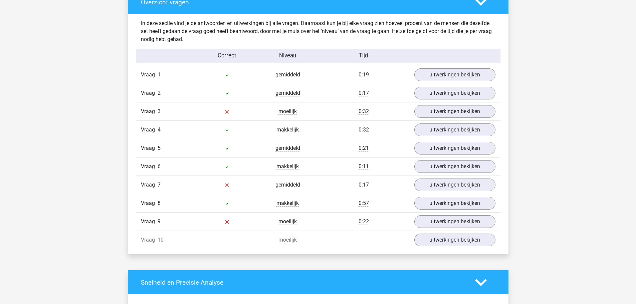
scroll to position [511, 0]
click at [433, 111] on link "uitwerkingen bekijken" at bounding box center [454, 112] width 93 height 15
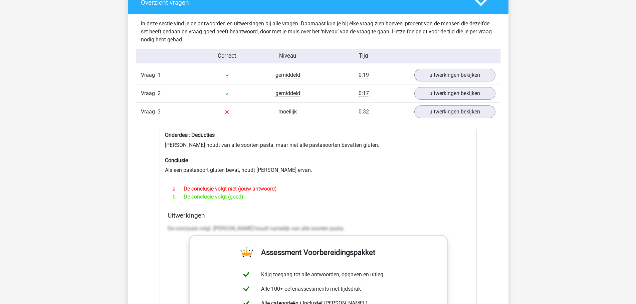
drag, startPoint x: 183, startPoint y: 196, endPoint x: 258, endPoint y: 193, distance: 74.9
click at [258, 193] on div "b De conclusie volgt (goed)" at bounding box center [318, 197] width 301 height 8
drag, startPoint x: 183, startPoint y: 197, endPoint x: 253, endPoint y: 194, distance: 69.9
click at [253, 194] on div "b De conclusie volgt (goed)" at bounding box center [318, 197] width 301 height 8
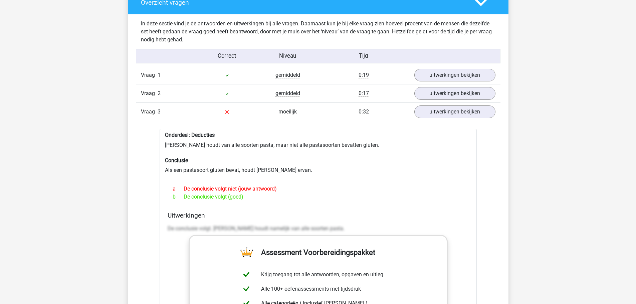
click at [253, 194] on div "b De conclusie volgt (goed)" at bounding box center [318, 197] width 301 height 8
drag, startPoint x: 253, startPoint y: 194, endPoint x: 170, endPoint y: 200, distance: 82.7
click at [170, 200] on div "b De conclusie volgt (goed)" at bounding box center [318, 197] width 301 height 8
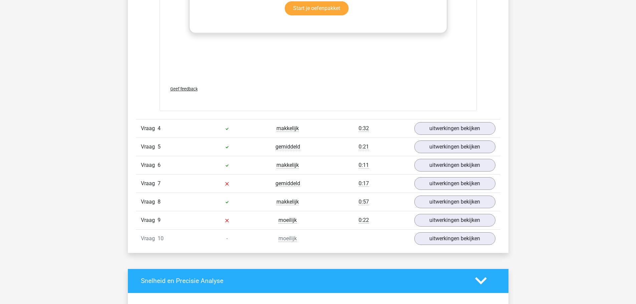
scroll to position [854, 0]
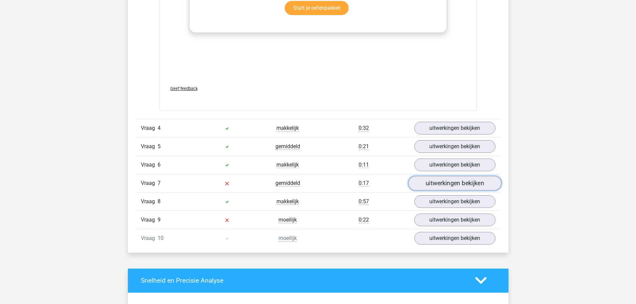
click at [440, 181] on link "uitwerkingen bekijken" at bounding box center [454, 183] width 93 height 15
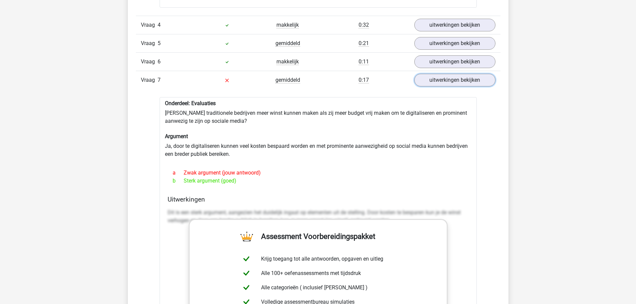
scroll to position [957, 0]
click at [425, 77] on link "uitwerkingen bekijken" at bounding box center [454, 79] width 93 height 15
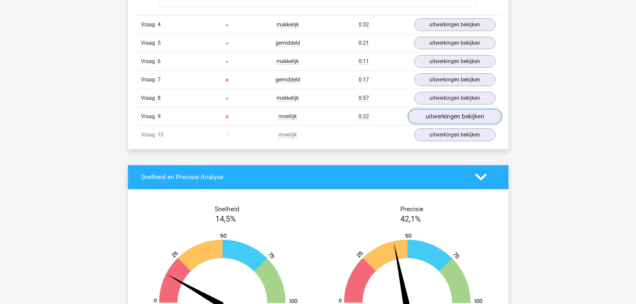
click at [436, 116] on link "uitwerkingen bekijken" at bounding box center [454, 116] width 93 height 15
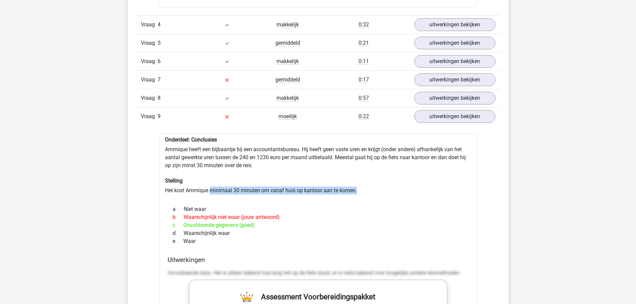
drag, startPoint x: 212, startPoint y: 189, endPoint x: 359, endPoint y: 185, distance: 146.7
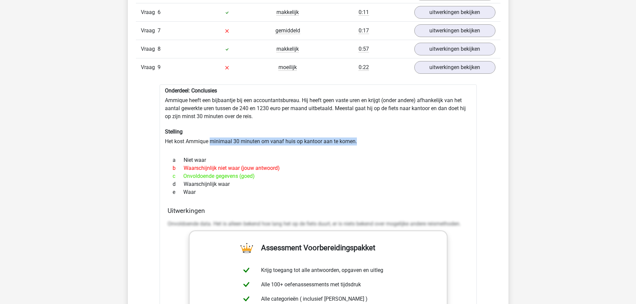
scroll to position [1007, 0]
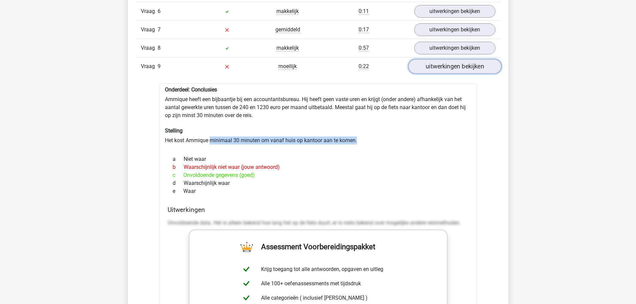
click at [437, 64] on link "uitwerkingen bekijken" at bounding box center [454, 66] width 93 height 15
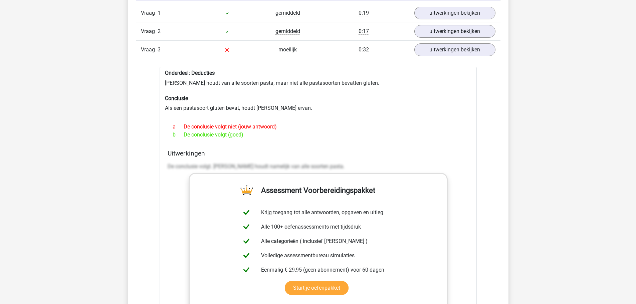
scroll to position [572, 0]
